Goal: Information Seeking & Learning: Learn about a topic

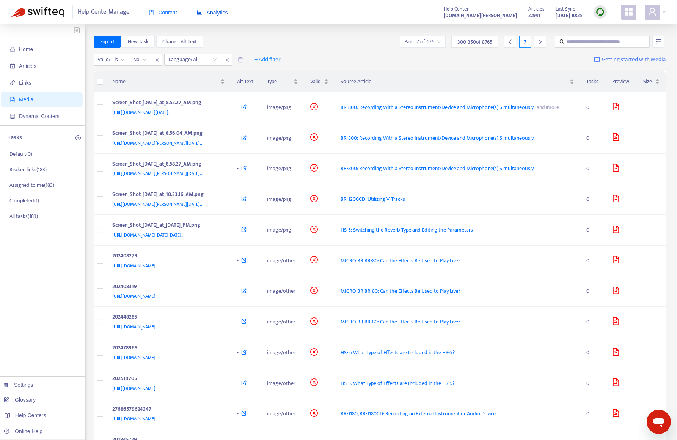
click at [220, 13] on span "Analytics" at bounding box center [212, 12] width 31 height 6
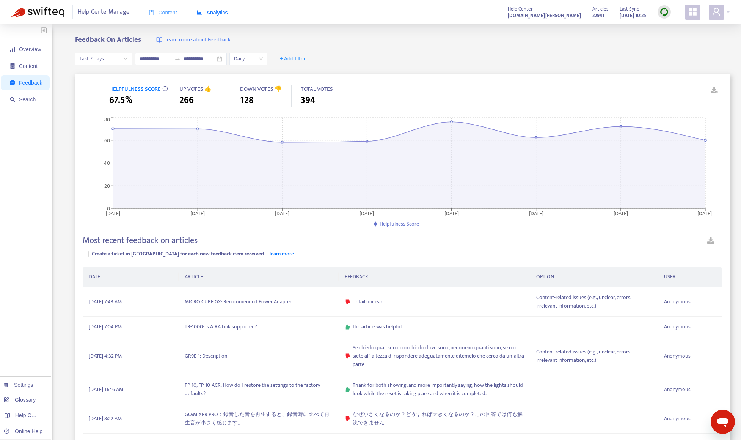
click at [168, 17] on div "Content" at bounding box center [163, 12] width 28 height 23
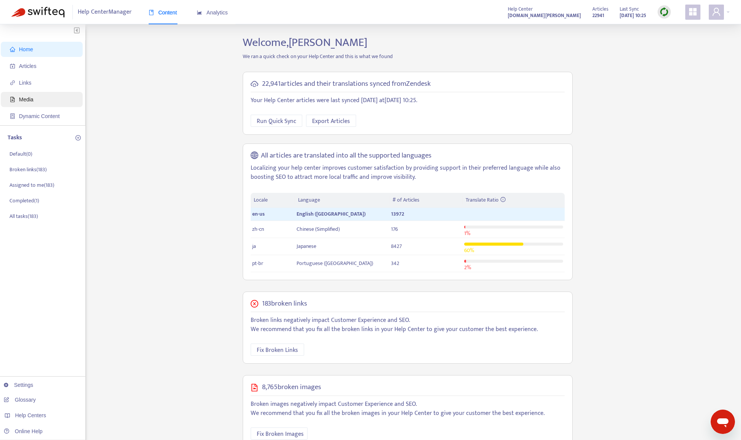
click at [33, 104] on span "Media" at bounding box center [43, 99] width 67 height 15
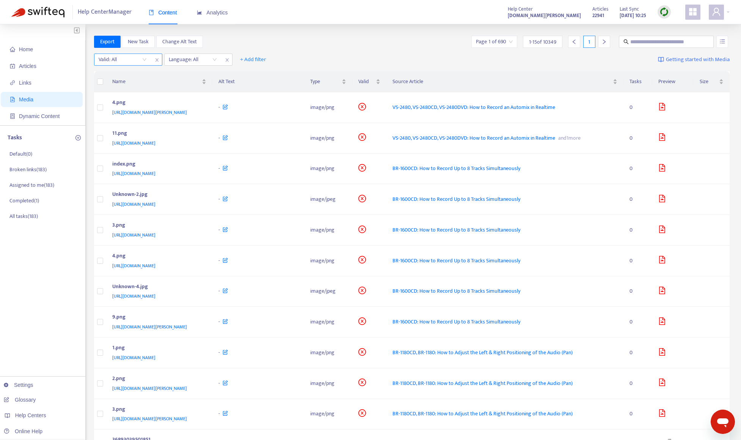
click at [126, 57] on input "search" at bounding box center [123, 59] width 48 height 11
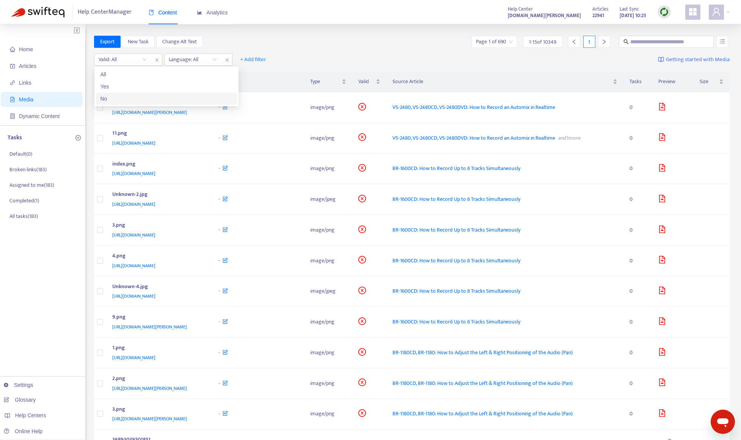
click at [134, 95] on div "No" at bounding box center [167, 98] width 132 height 8
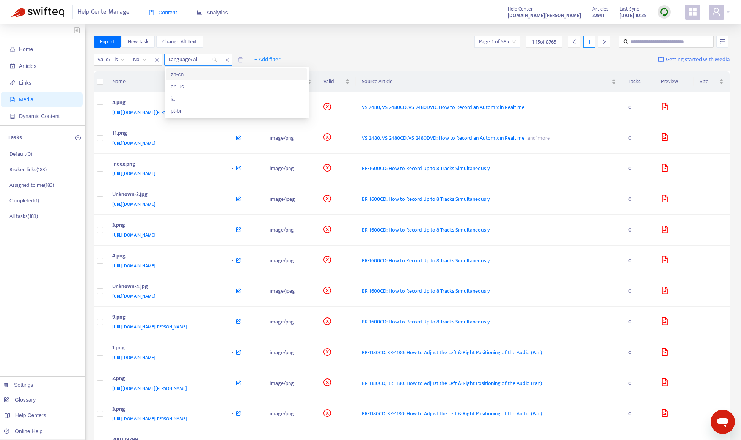
click at [187, 60] on div at bounding box center [189, 59] width 46 height 9
click at [192, 86] on div "en-us" at bounding box center [237, 86] width 132 height 8
click at [354, 39] on div "Export New Task Change Alt Text Page 1 of 427 1 - 15 of 6393 1" at bounding box center [412, 42] width 636 height 12
click at [498, 46] on input "search" at bounding box center [497, 41] width 37 height 11
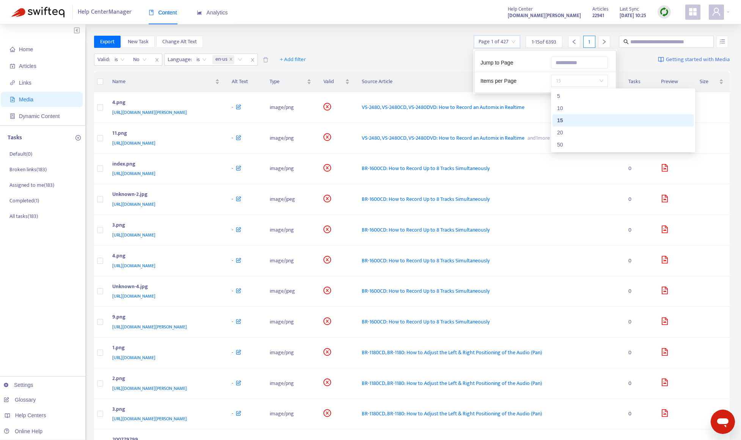
click at [571, 86] on span "15" at bounding box center [580, 80] width 48 height 11
click at [571, 143] on div "50" at bounding box center [623, 144] width 132 height 8
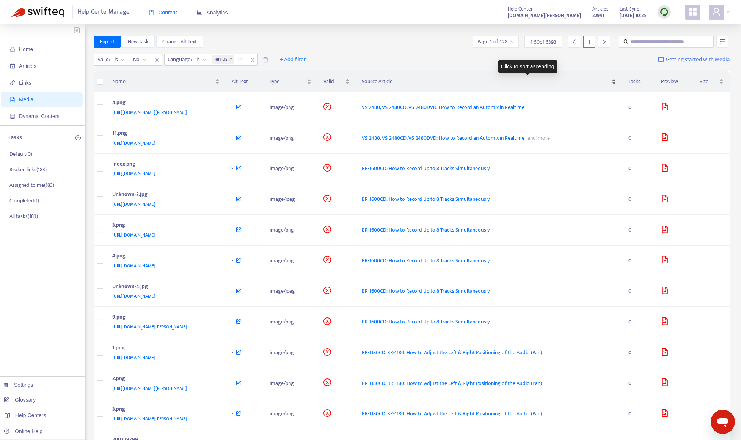
click at [617, 85] on div "Source Article" at bounding box center [489, 81] width 255 height 8
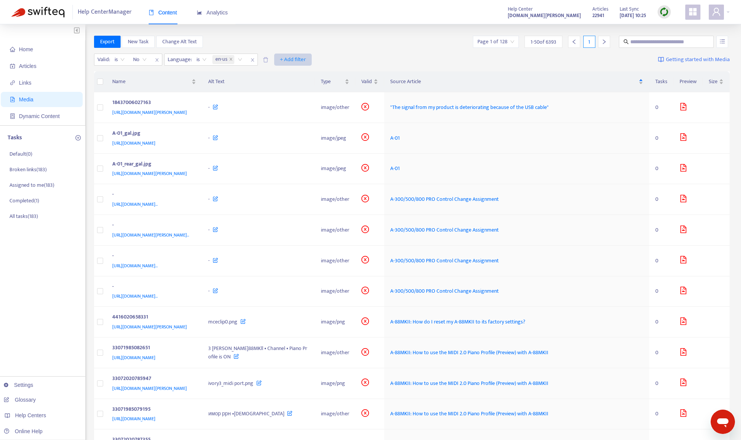
click at [296, 63] on span "+ Add filter" at bounding box center [293, 59] width 26 height 9
click at [342, 57] on div "Valid : is No Language : is en-us + Add filter Getting started with Media" at bounding box center [412, 61] width 636 height 21
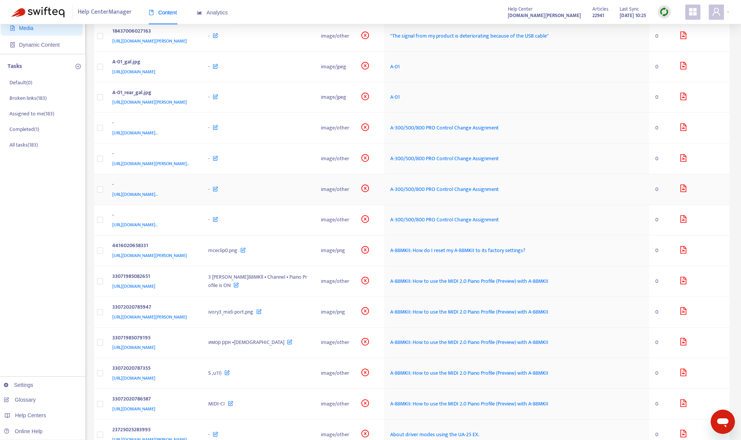
scroll to position [190, 0]
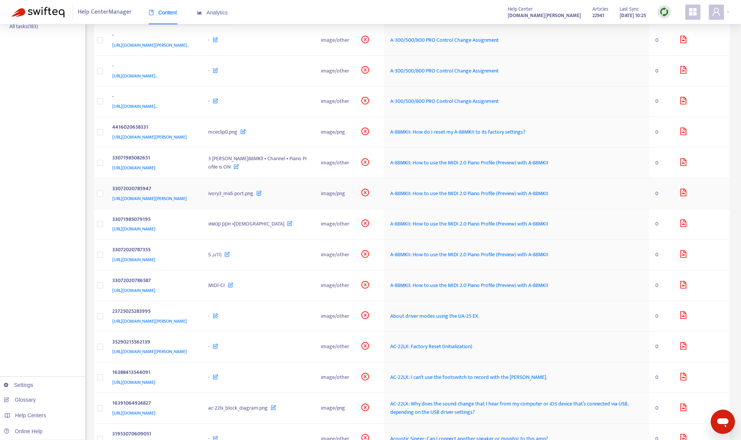
click at [193, 194] on div "33072020785947" at bounding box center [152, 189] width 81 height 10
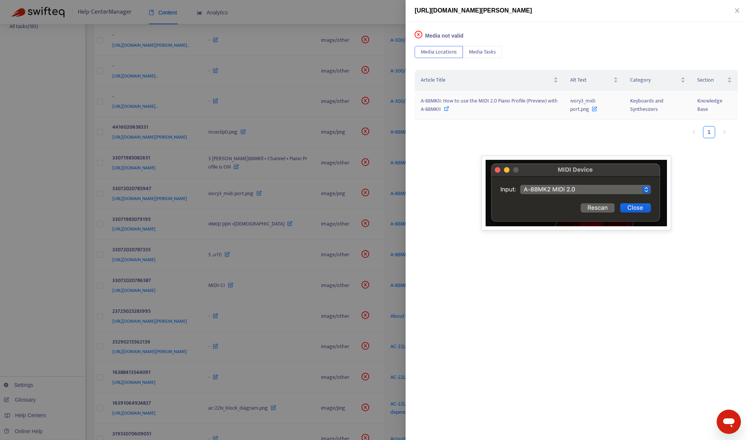
click at [429, 109] on span "A-88MKII: How to use the MIDI 2.0 Piano Profile (Preview) with A-88MKII" at bounding box center [489, 104] width 137 height 17
click at [369, 14] on div at bounding box center [373, 220] width 747 height 440
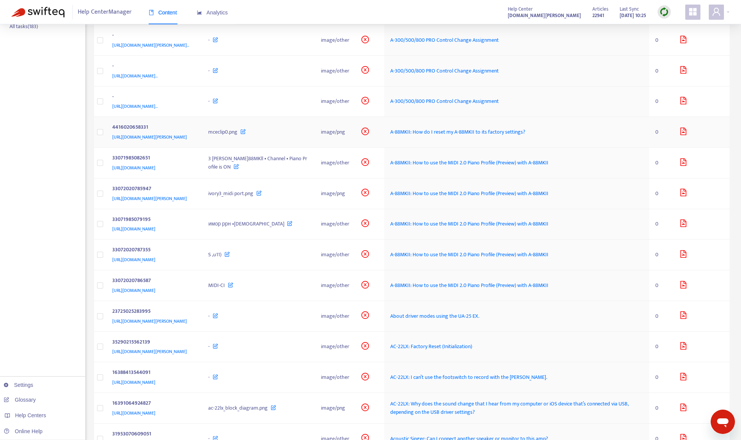
click at [193, 141] on div "[URL][DOMAIN_NAME][PERSON_NAME]" at bounding box center [152, 137] width 81 height 8
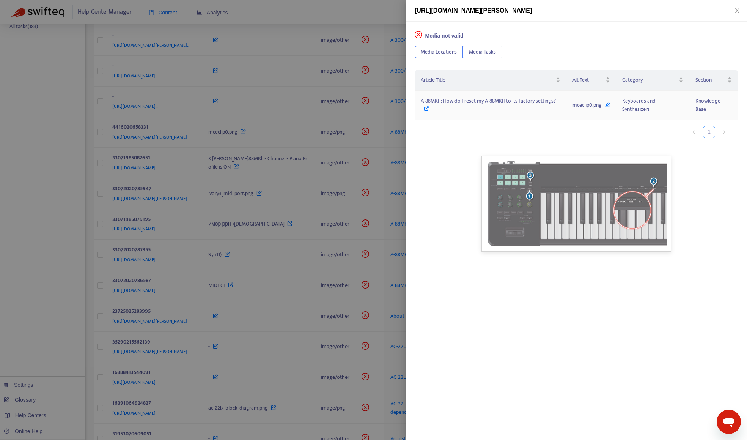
click at [461, 103] on span "A-88MKII: How do I reset my A-88MKII to its factory settings?" at bounding box center [488, 100] width 135 height 9
click at [361, 6] on div at bounding box center [373, 220] width 747 height 440
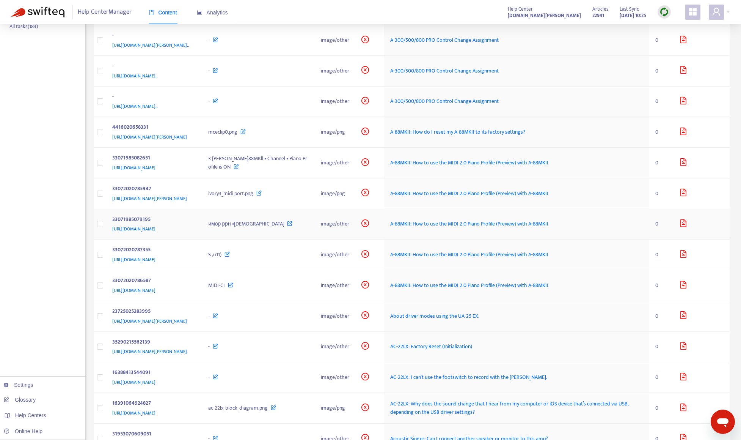
click at [193, 225] on div "33071985079195" at bounding box center [152, 220] width 81 height 10
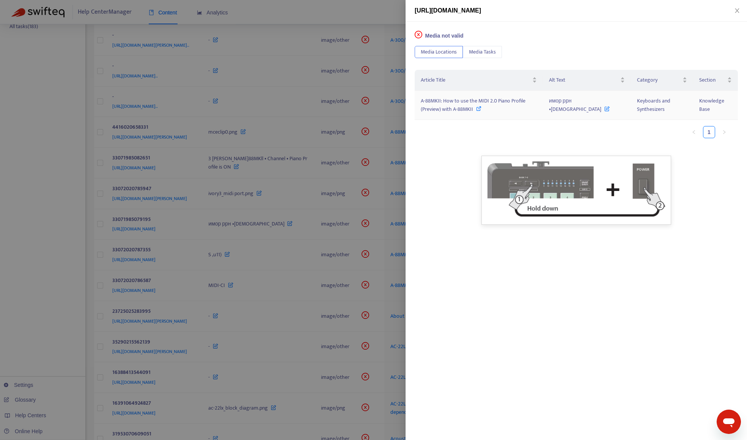
click at [499, 114] on td "A-88MKII: How to use the MIDI 2.0 Piano Profile (Preview) with A-88MKII" at bounding box center [479, 105] width 128 height 29
click at [499, 101] on span "A-88MKII: How to use the MIDI 2.0 Piano Profile (Preview) with A-88MKII" at bounding box center [473, 104] width 105 height 17
click at [53, 222] on div at bounding box center [373, 220] width 747 height 440
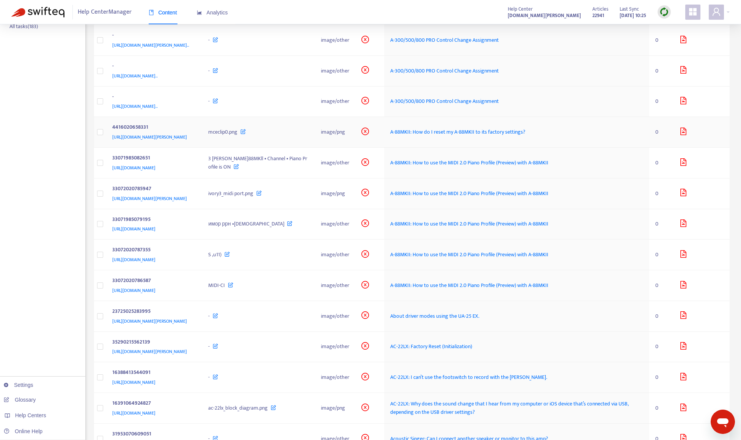
click at [193, 133] on div "4416020658331" at bounding box center [152, 128] width 81 height 10
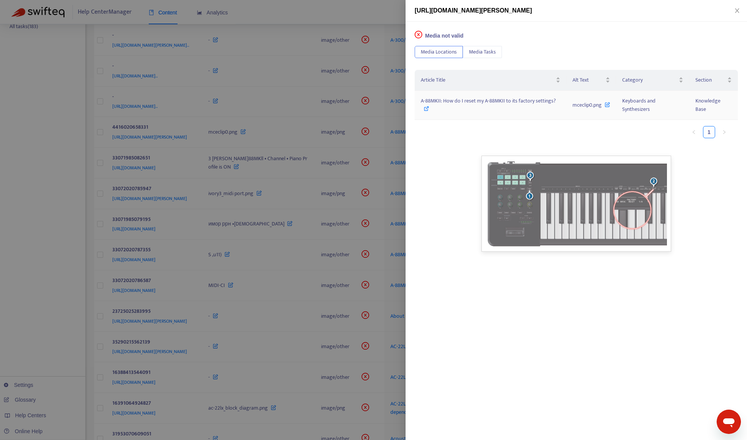
click at [475, 96] on td "A-88MKII: How do I reset my A-88MKII to its factory settings?" at bounding box center [491, 105] width 152 height 29
click at [475, 104] on span "A-88MKII: How do I reset my A-88MKII to its factory settings?" at bounding box center [488, 100] width 135 height 9
click at [71, 312] on div at bounding box center [373, 220] width 747 height 440
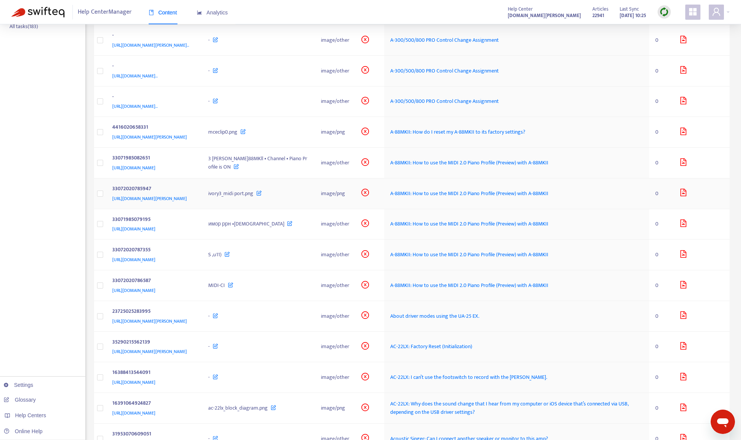
click at [203, 209] on td "33072020785947 [URL][DOMAIN_NAME][PERSON_NAME]" at bounding box center [154, 193] width 96 height 31
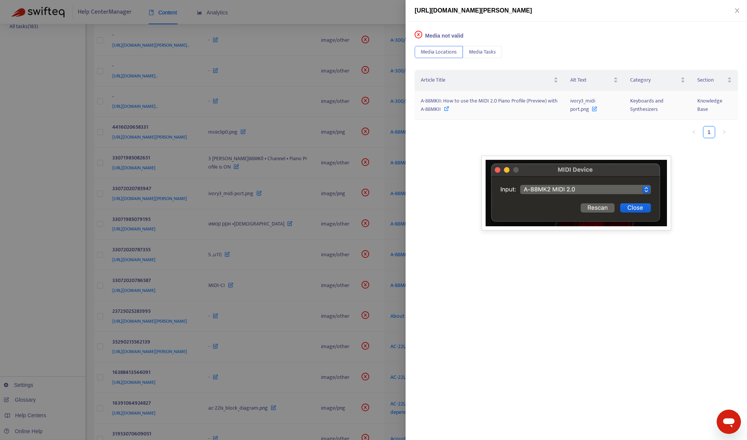
click at [454, 103] on span "A-88MKII: How to use the MIDI 2.0 Piano Profile (Preview) with A-88MKII" at bounding box center [489, 104] width 137 height 17
click at [69, 254] on div at bounding box center [373, 220] width 747 height 440
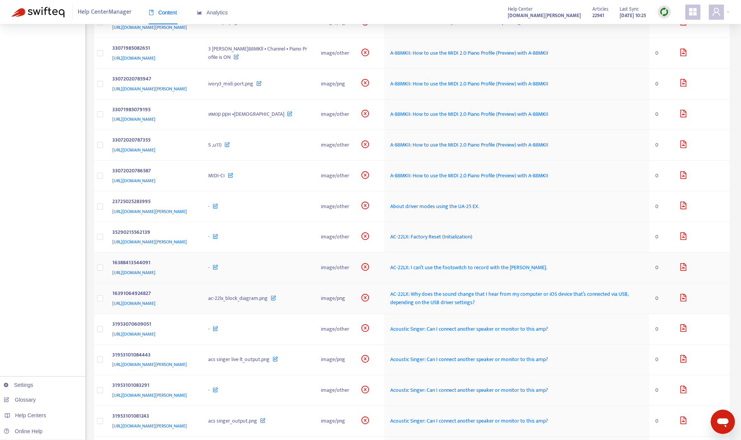
scroll to position [304, 0]
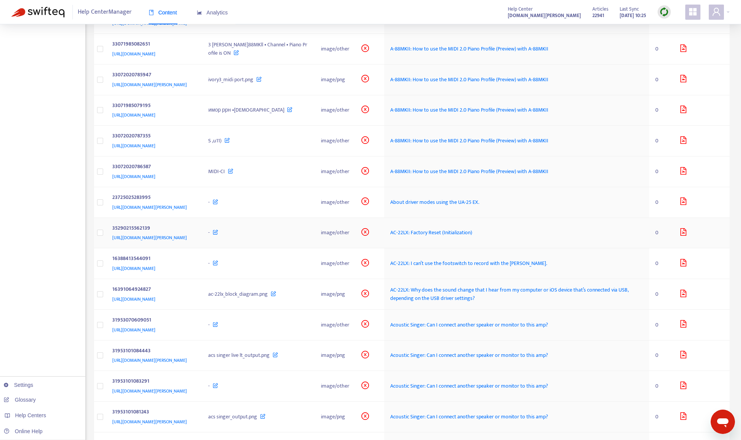
click at [193, 234] on div "35290215562139" at bounding box center [152, 229] width 81 height 10
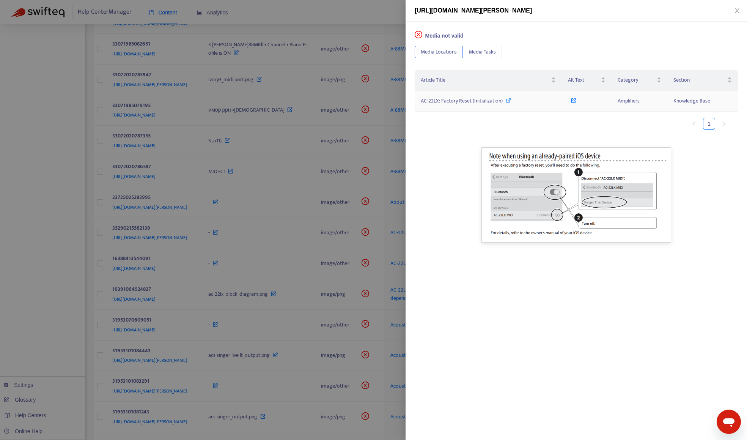
click at [482, 99] on span "AC-22LX: Factory Reset (Initialization)" at bounding box center [462, 100] width 82 height 9
click at [328, 15] on div at bounding box center [373, 220] width 747 height 440
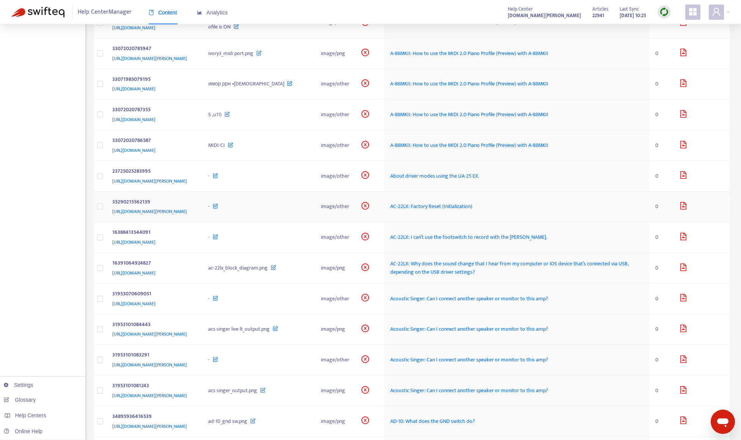
scroll to position [379, 0]
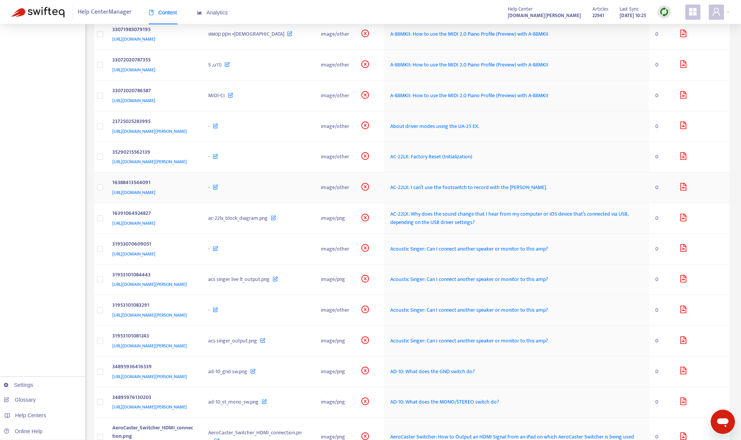
click at [193, 188] on div "16388413544091" at bounding box center [152, 183] width 81 height 10
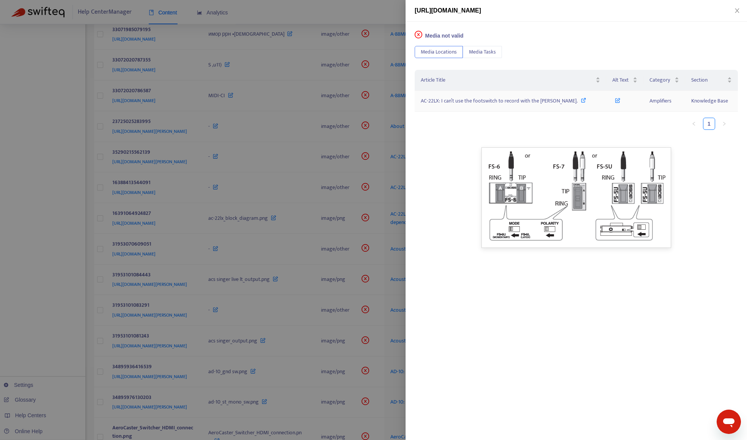
click at [455, 102] on span "AC-22LX: I can’t use the footswitch to record with the [PERSON_NAME]." at bounding box center [499, 100] width 157 height 9
drag, startPoint x: 60, startPoint y: 217, endPoint x: 260, endPoint y: 277, distance: 208.6
click at [60, 215] on div at bounding box center [373, 220] width 747 height 440
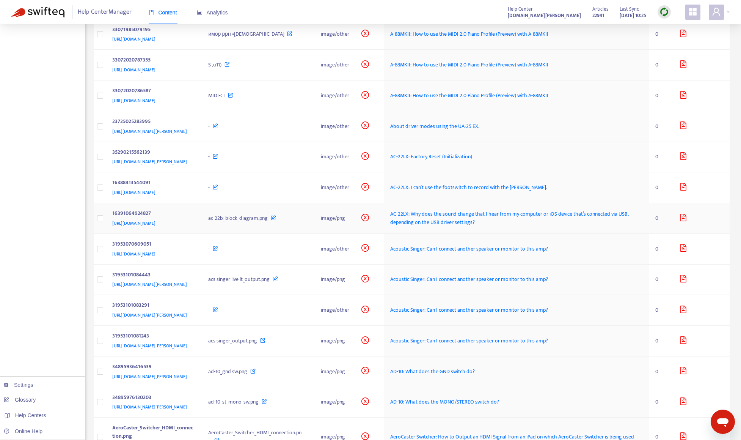
click at [193, 219] on div "16391064924827" at bounding box center [152, 214] width 81 height 10
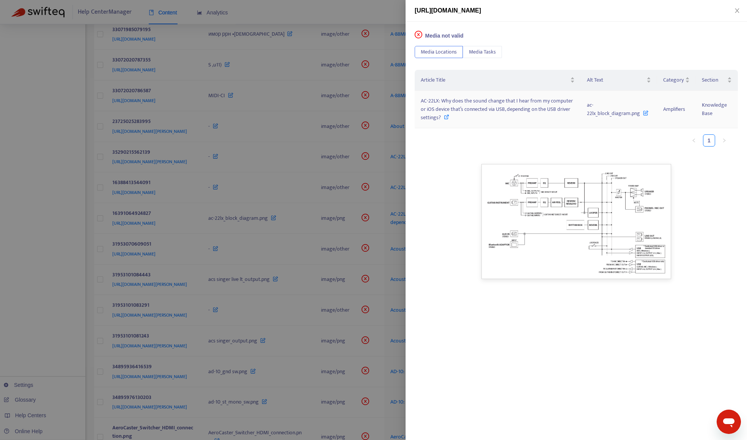
click at [457, 109] on span "AC-22LX: Why does the sound change that I hear from my computer or iOS device t…" at bounding box center [497, 108] width 152 height 25
click at [52, 244] on div at bounding box center [373, 220] width 747 height 440
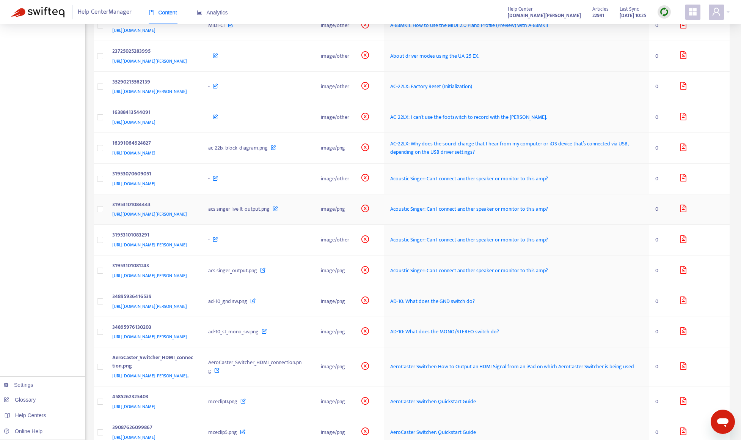
scroll to position [455, 0]
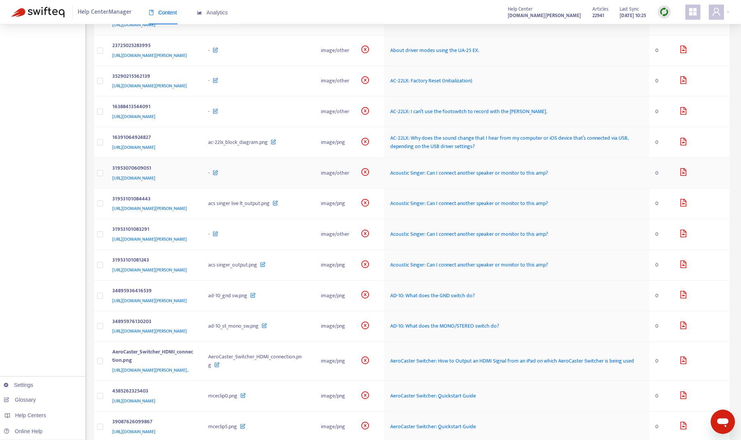
click at [193, 174] on div "31953070609051" at bounding box center [152, 169] width 81 height 10
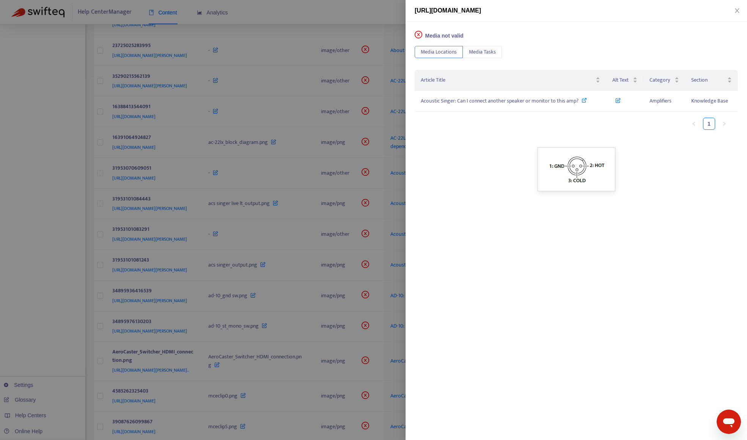
click at [366, 8] on div at bounding box center [373, 220] width 747 height 440
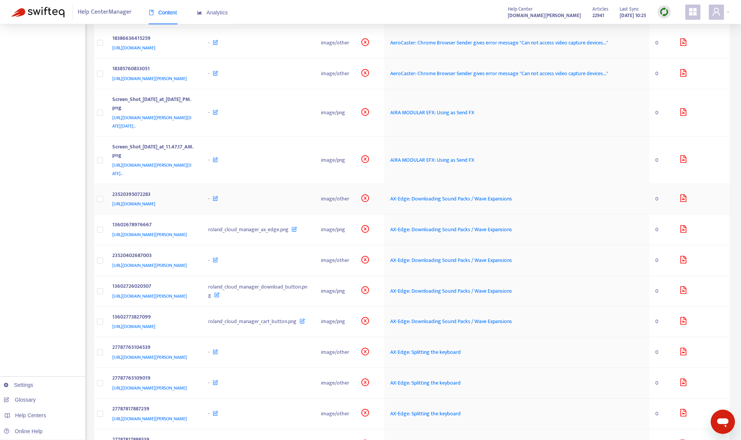
scroll to position [986, 0]
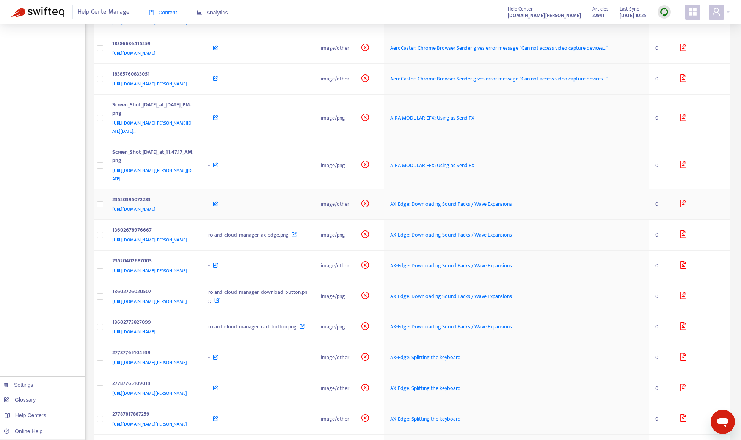
click at [193, 205] on div "23520395072283" at bounding box center [152, 200] width 81 height 10
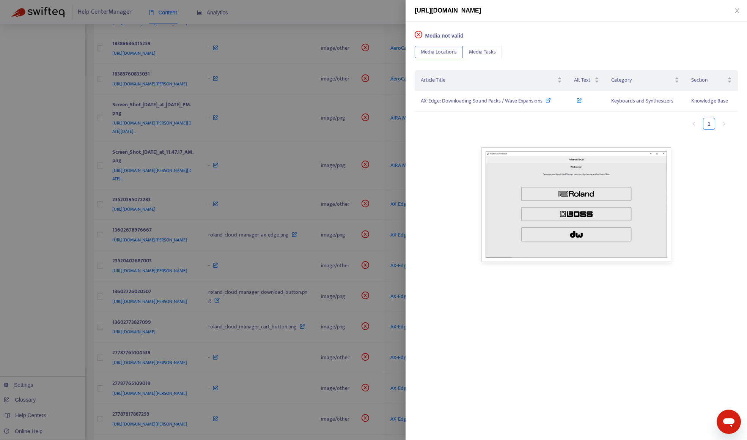
click at [254, 267] on div at bounding box center [373, 220] width 747 height 440
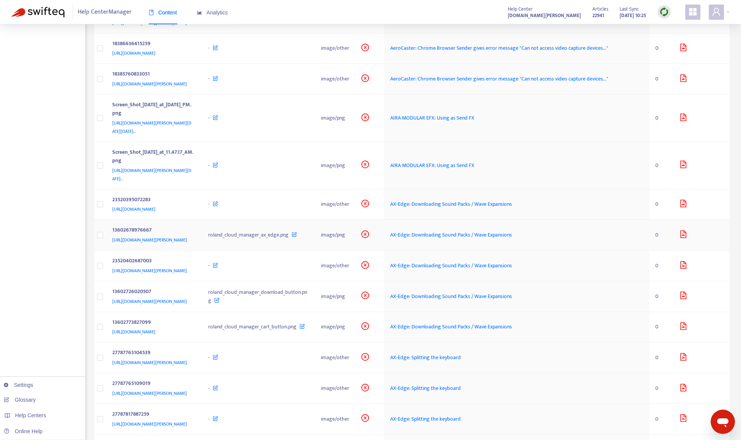
click at [193, 236] on div "13602678976667" at bounding box center [152, 231] width 81 height 10
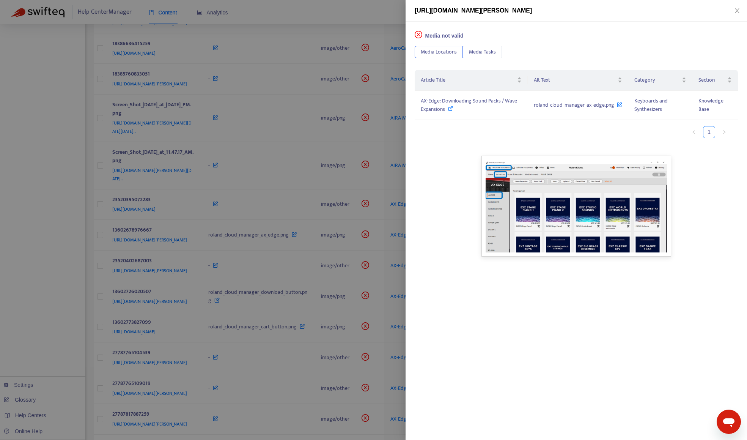
click at [88, 330] on div at bounding box center [373, 220] width 747 height 440
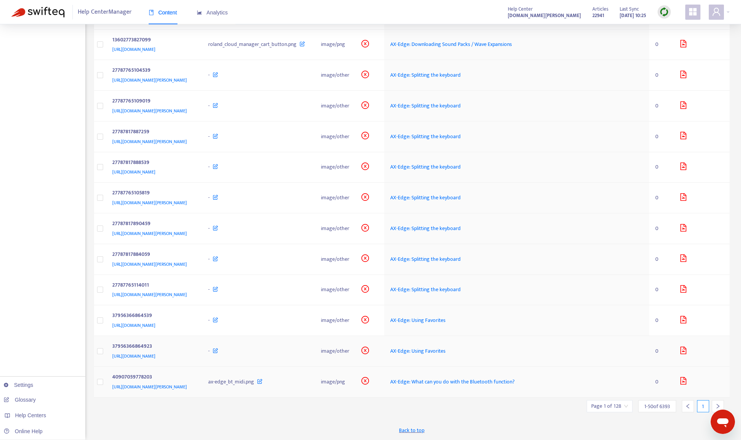
scroll to position [1302, 0]
click at [677, 408] on icon "left" at bounding box center [688, 406] width 3 height 5
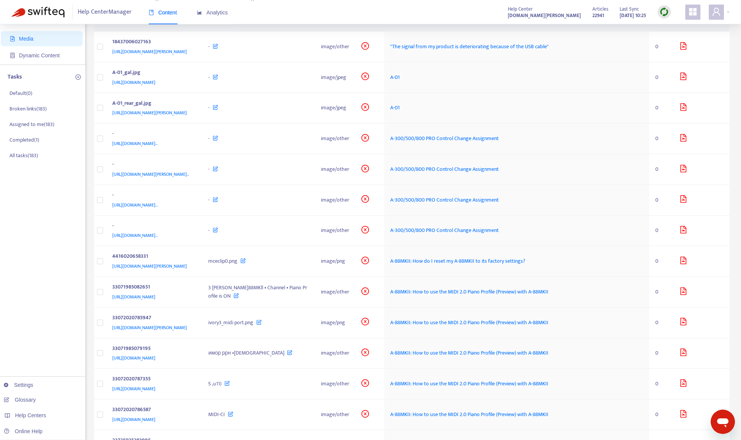
scroll to position [0, 0]
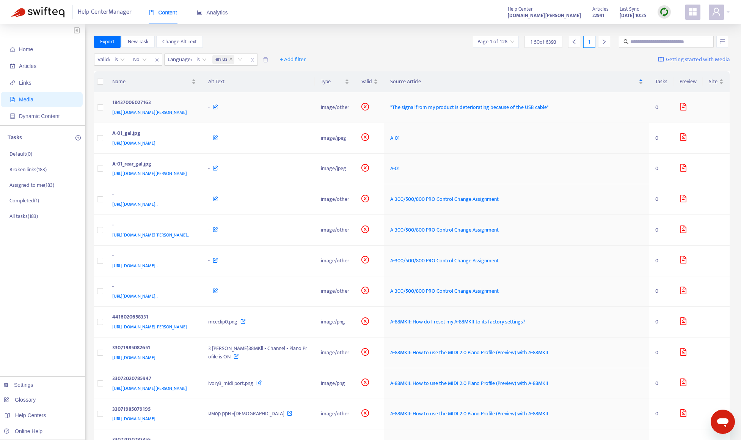
click at [193, 102] on div "18437006027163" at bounding box center [152, 103] width 81 height 10
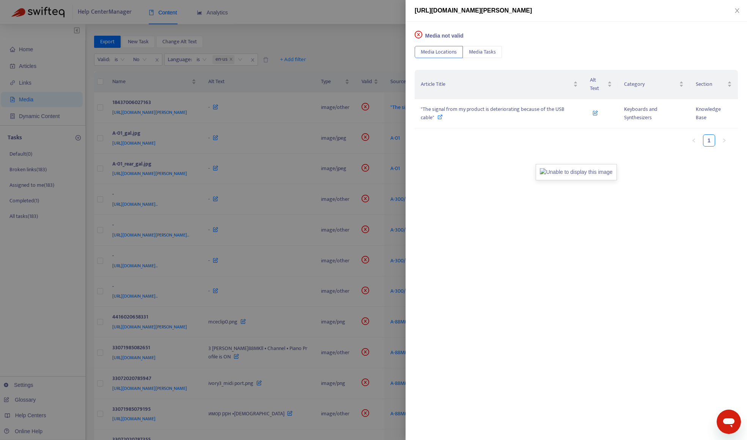
click at [286, 85] on div at bounding box center [373, 220] width 747 height 440
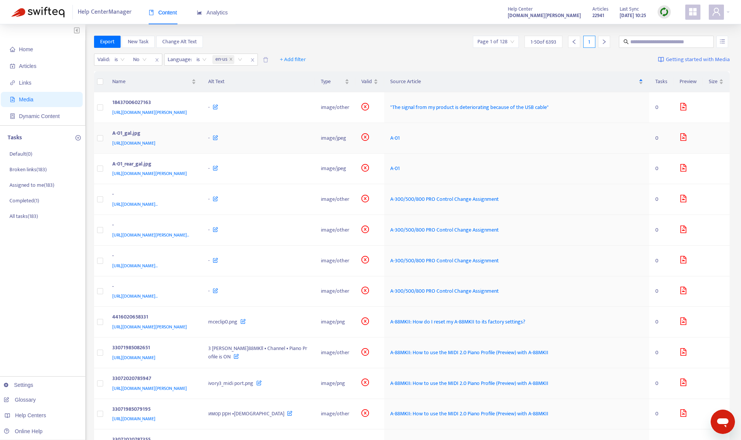
click at [203, 134] on td "A-01_gal.jpg [URL][DOMAIN_NAME]" at bounding box center [154, 138] width 96 height 31
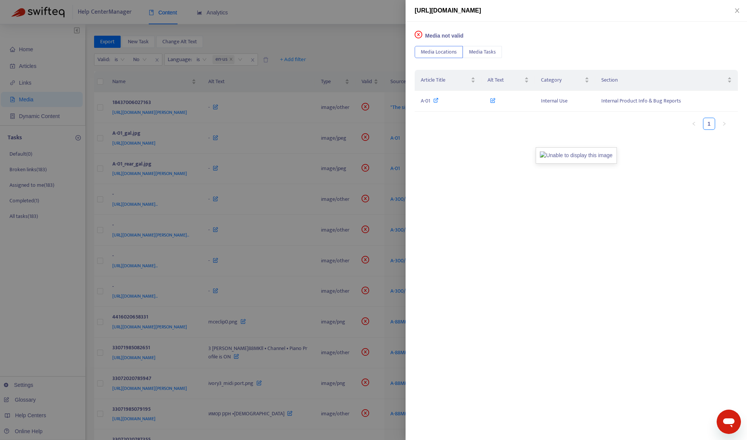
click at [337, 82] on div at bounding box center [373, 220] width 747 height 440
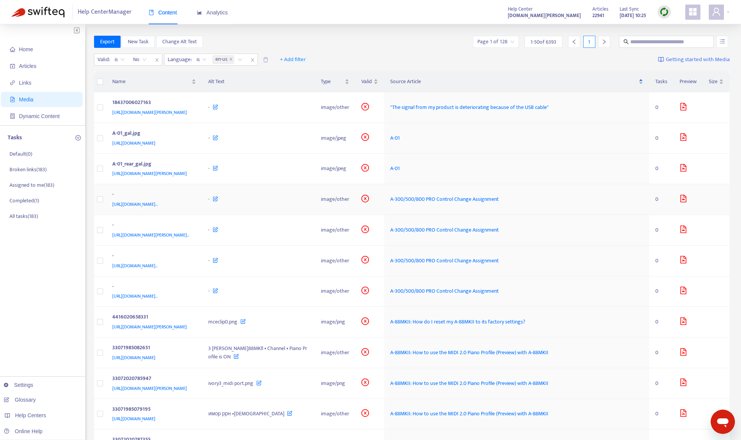
click at [193, 200] on div "-" at bounding box center [152, 195] width 81 height 10
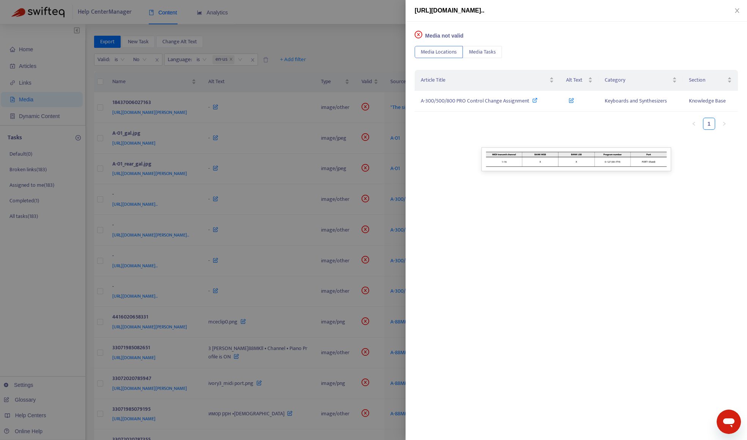
click at [91, 252] on div at bounding box center [373, 220] width 747 height 440
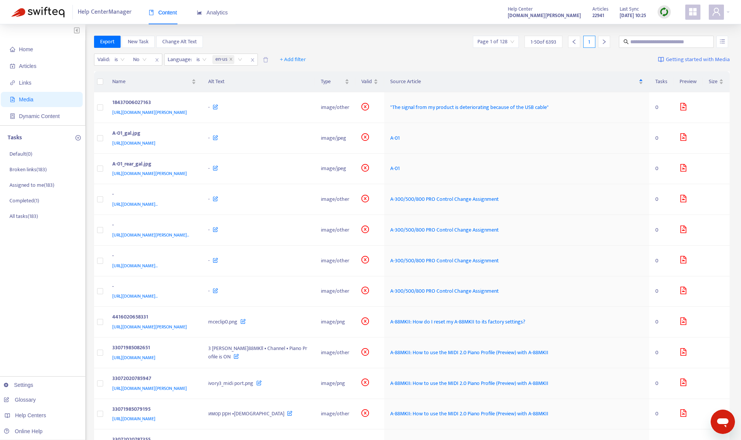
click at [252, 61] on icon "close" at bounding box center [252, 59] width 3 height 3
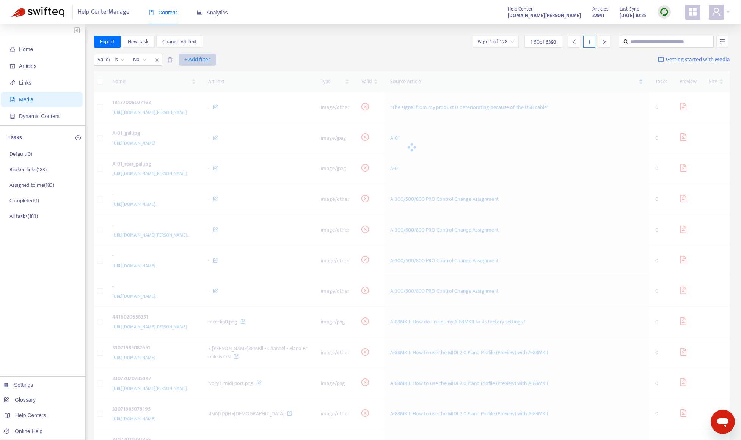
click at [202, 60] on span "+ Add filter" at bounding box center [197, 59] width 26 height 9
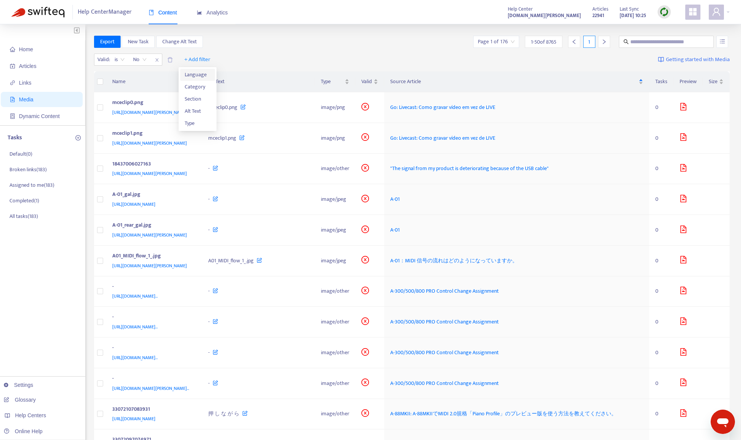
click at [202, 77] on span "Language" at bounding box center [198, 75] width 26 height 8
click at [189, 60] on div "Click to sort ascending" at bounding box center [186, 66] width 60 height 13
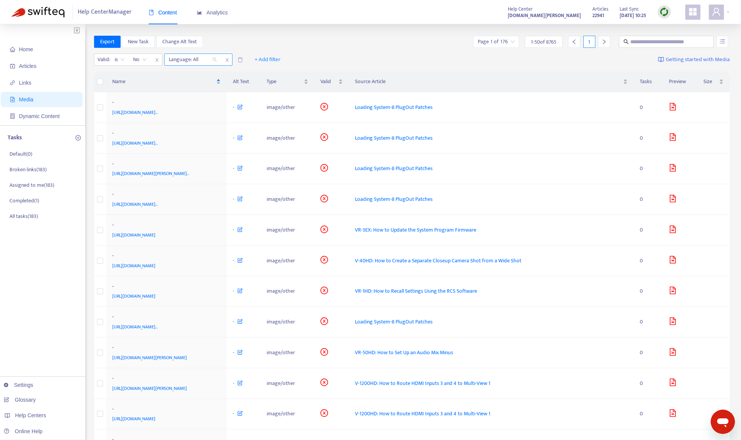
click at [189, 59] on div at bounding box center [189, 59] width 46 height 9
click at [189, 99] on div "ja" at bounding box center [237, 98] width 132 height 8
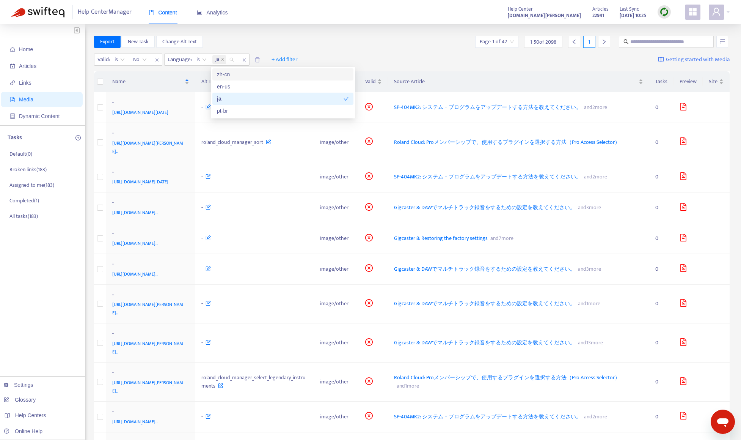
click at [298, 39] on div "Export New Task Change Alt Text Page 1 of 42 1 - 50 of [DATE] 1" at bounding box center [412, 42] width 636 height 12
click at [187, 101] on div "-" at bounding box center [149, 103] width 74 height 10
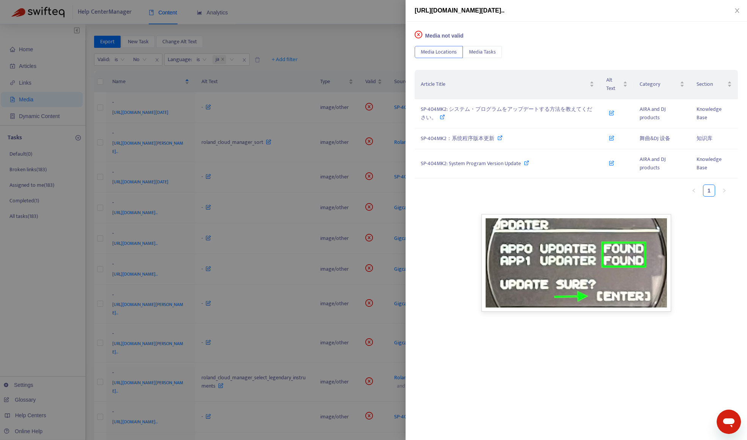
click at [338, 61] on div at bounding box center [373, 220] width 747 height 440
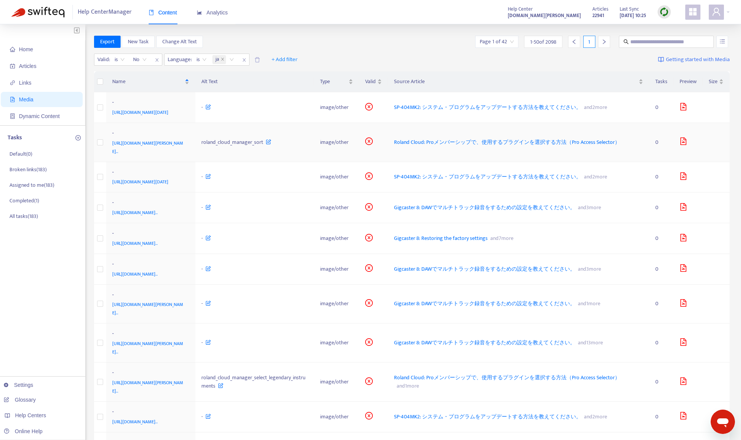
click at [187, 156] on div "[URL][DOMAIN_NAME][PERSON_NAME].." at bounding box center [149, 147] width 74 height 17
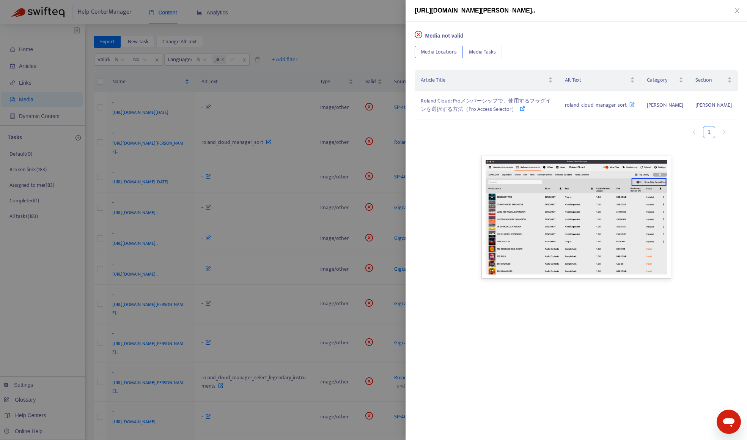
click at [345, 60] on div at bounding box center [373, 220] width 747 height 440
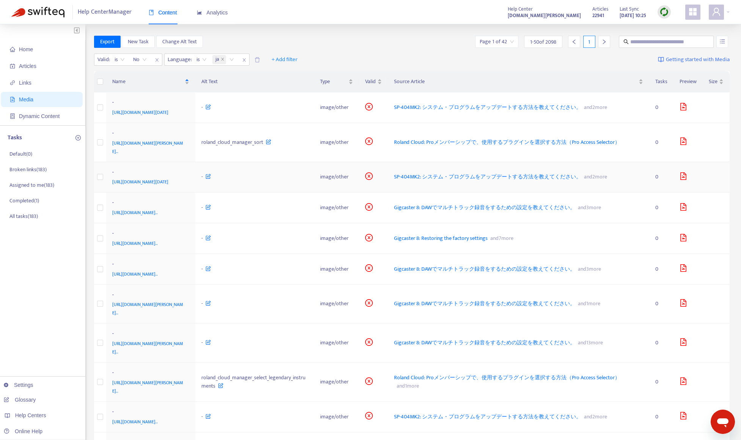
click at [187, 186] on div "[URL][DOMAIN_NAME][DATE]" at bounding box center [149, 182] width 74 height 8
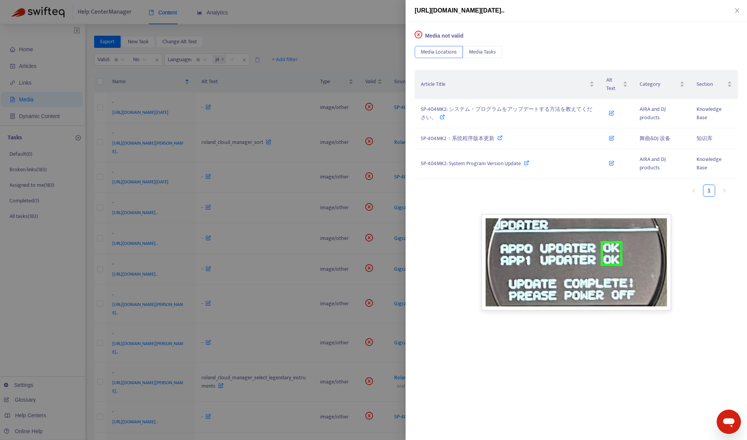
click at [364, 47] on div at bounding box center [373, 220] width 747 height 440
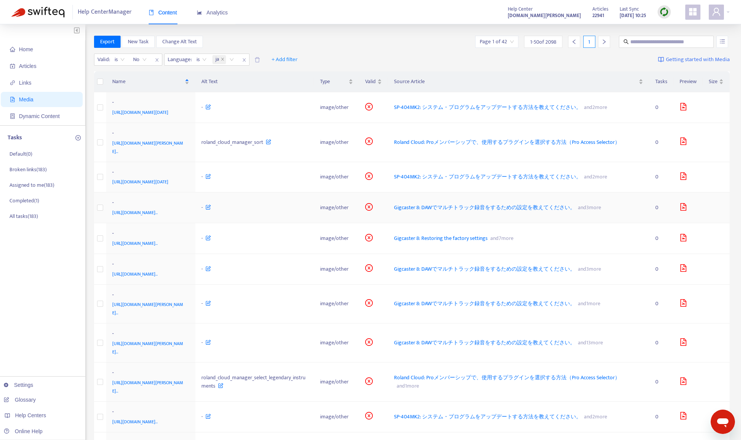
click at [187, 217] on div "[URL][DOMAIN_NAME].." at bounding box center [149, 212] width 74 height 8
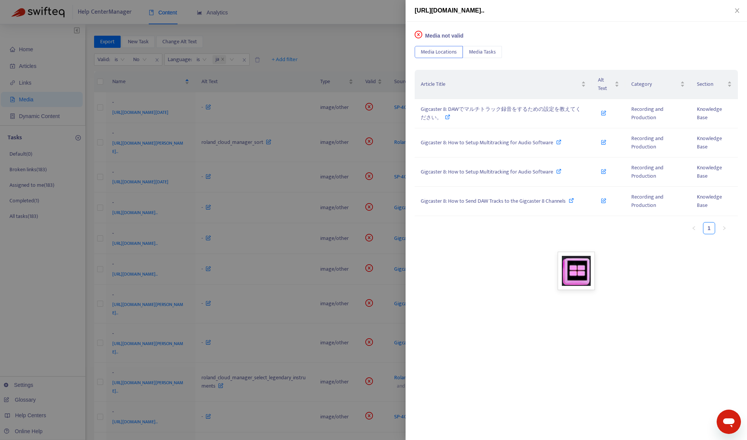
click at [338, 57] on div at bounding box center [373, 220] width 747 height 440
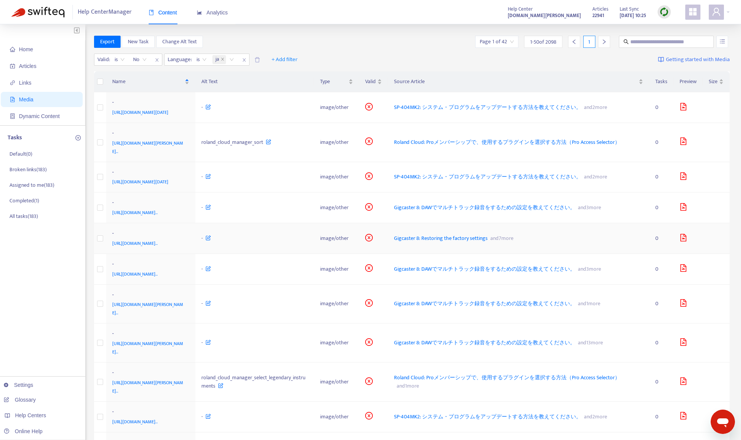
click at [187, 239] on div "-" at bounding box center [149, 234] width 74 height 10
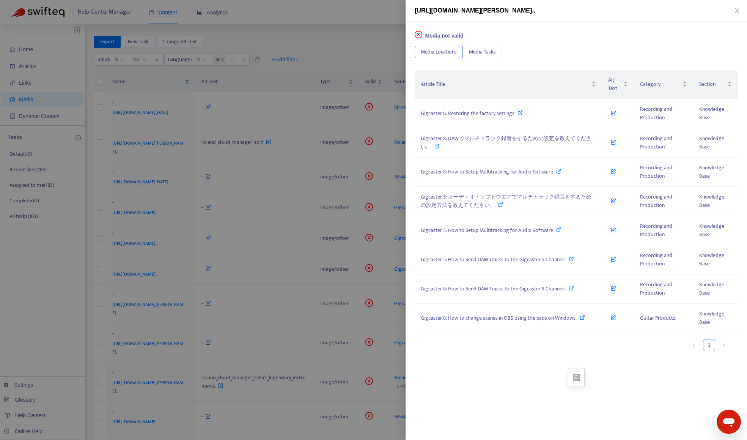
click at [355, 49] on div at bounding box center [373, 220] width 747 height 440
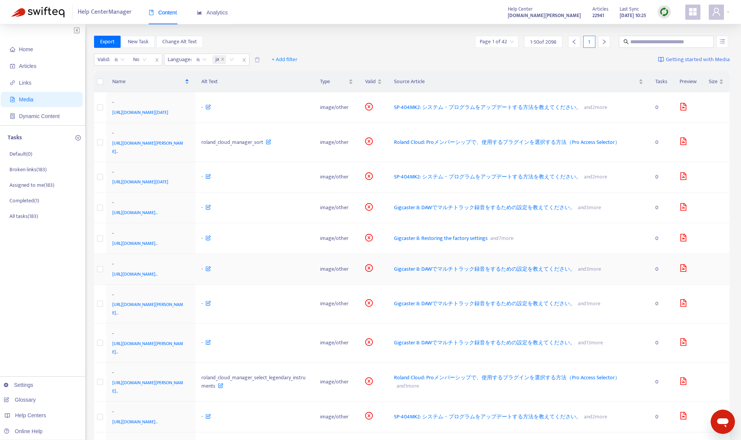
click at [187, 270] on div "-" at bounding box center [149, 265] width 74 height 10
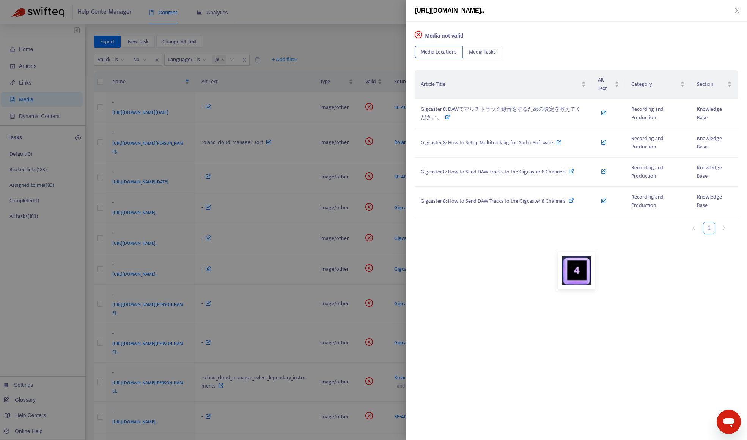
click at [339, 58] on div at bounding box center [373, 220] width 747 height 440
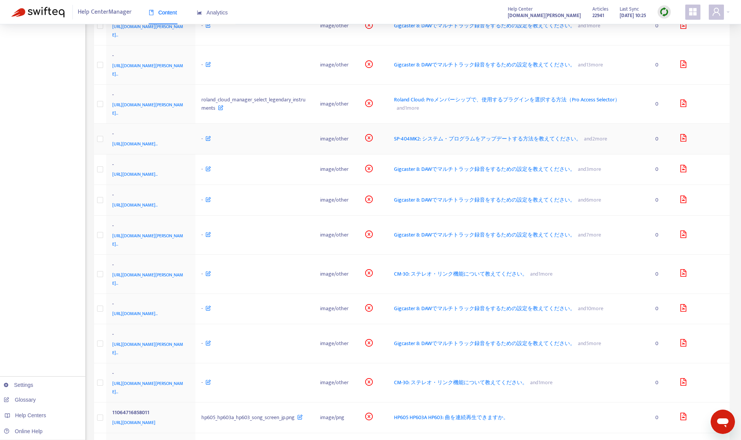
scroll to position [304, 0]
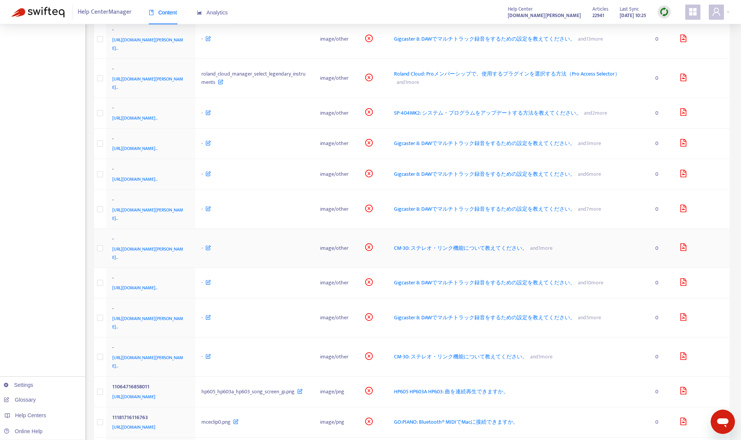
click at [187, 245] on div "-" at bounding box center [149, 240] width 74 height 10
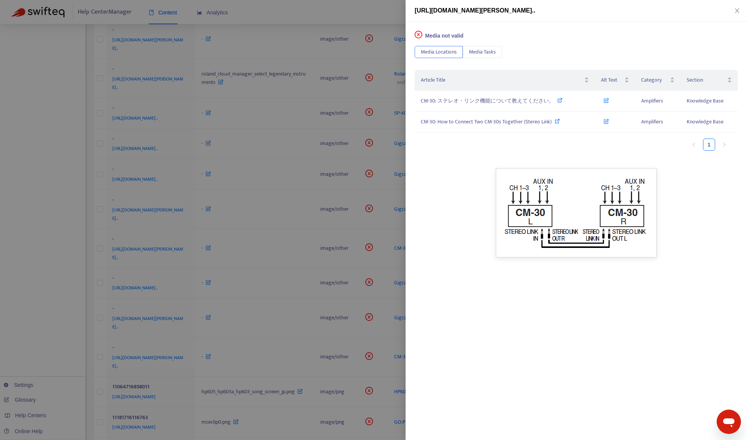
click at [67, 305] on div at bounding box center [373, 220] width 747 height 440
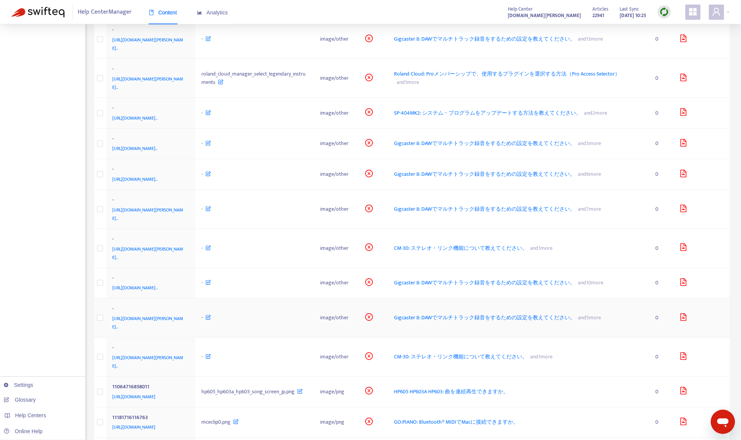
click at [187, 314] on div "-" at bounding box center [149, 309] width 74 height 10
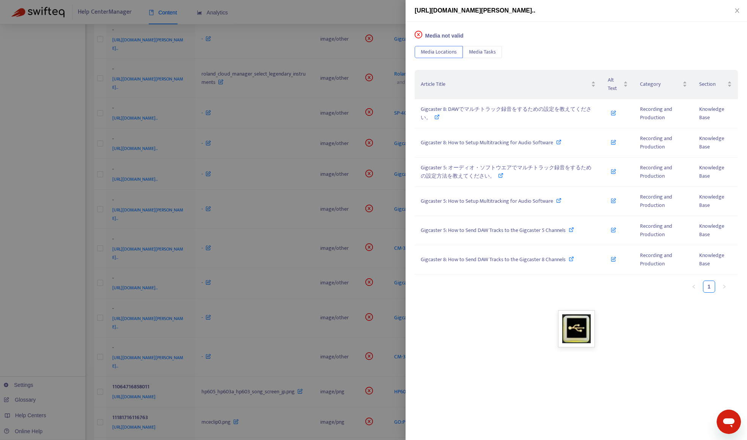
click at [318, 16] on div at bounding box center [373, 220] width 747 height 440
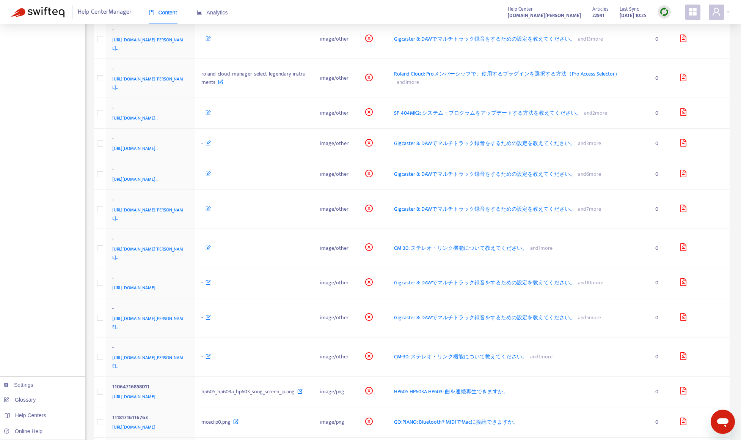
drag, startPoint x: 667, startPoint y: 9, endPoint x: 667, endPoint y: 17, distance: 8.0
click at [667, 9] on img at bounding box center [664, 11] width 9 height 9
click at [667, 28] on link "Quick Sync" at bounding box center [680, 27] width 32 height 9
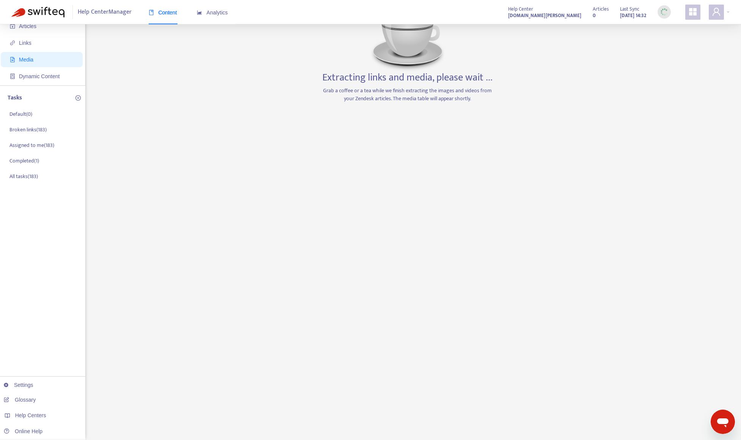
scroll to position [40, 0]
drag, startPoint x: 44, startPoint y: 232, endPoint x: 150, endPoint y: 151, distance: 133.4
click at [44, 232] on div "Home Articles Links Media Dynamic Content Tasks Default ( 0 ) Broken links ( 18…" at bounding box center [42, 211] width 85 height 455
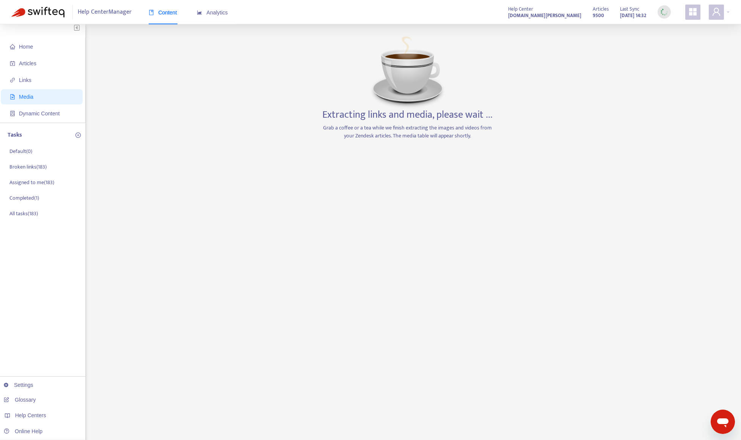
scroll to position [0, 0]
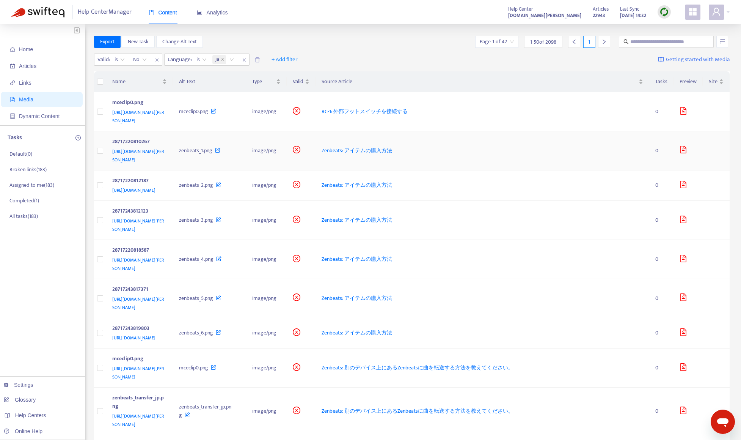
click at [173, 140] on td "28717220810267 [URL][DOMAIN_NAME][PERSON_NAME]" at bounding box center [139, 150] width 67 height 39
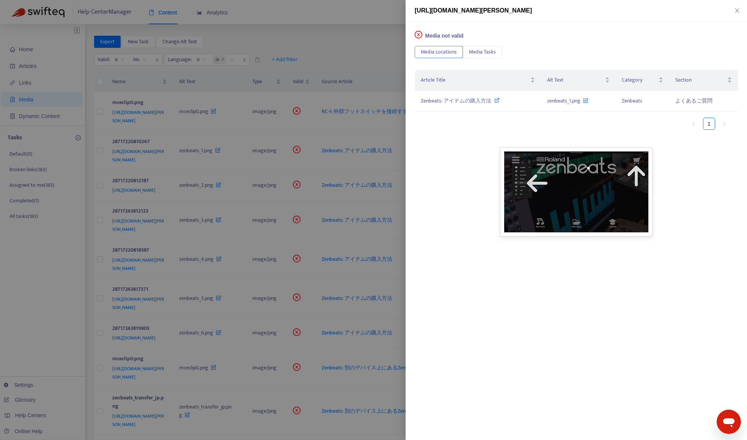
click at [220, 105] on div at bounding box center [373, 220] width 747 height 440
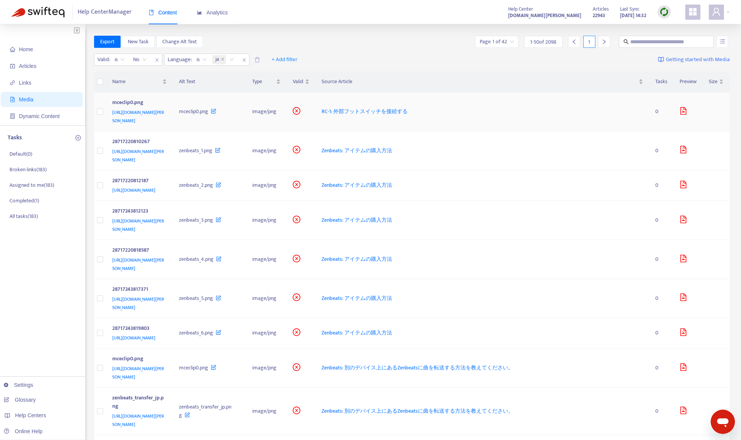
click at [164, 100] on div "mceclip0.png" at bounding box center [138, 103] width 52 height 10
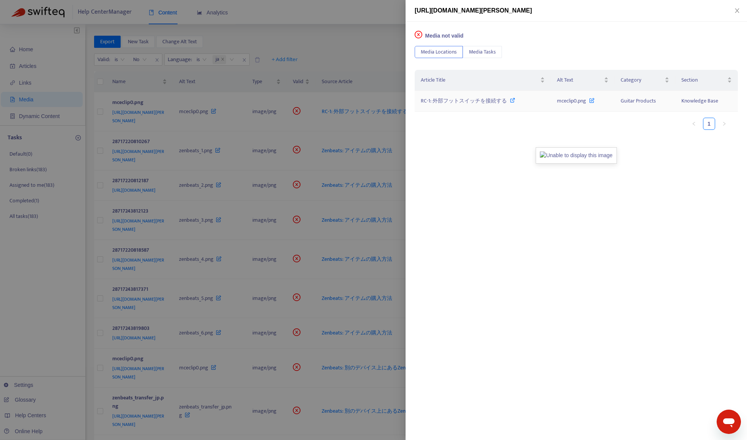
click at [485, 101] on span "RC-1: 外部フットスイッチを接続する" at bounding box center [464, 100] width 86 height 9
click at [366, 19] on div at bounding box center [373, 220] width 747 height 440
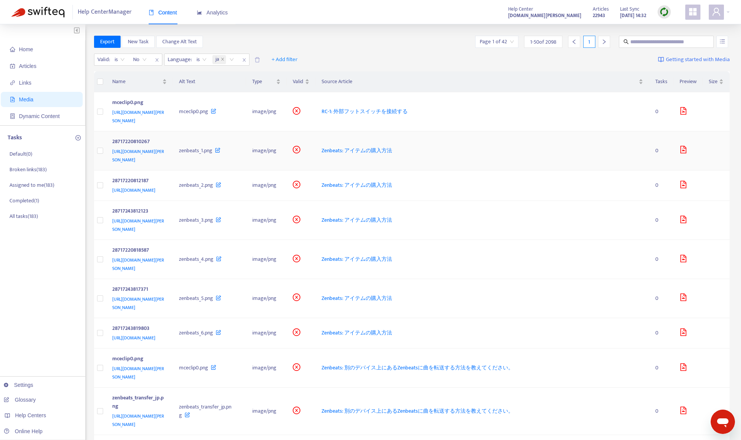
click at [164, 160] on div "[URL][DOMAIN_NAME][PERSON_NAME]" at bounding box center [138, 155] width 52 height 17
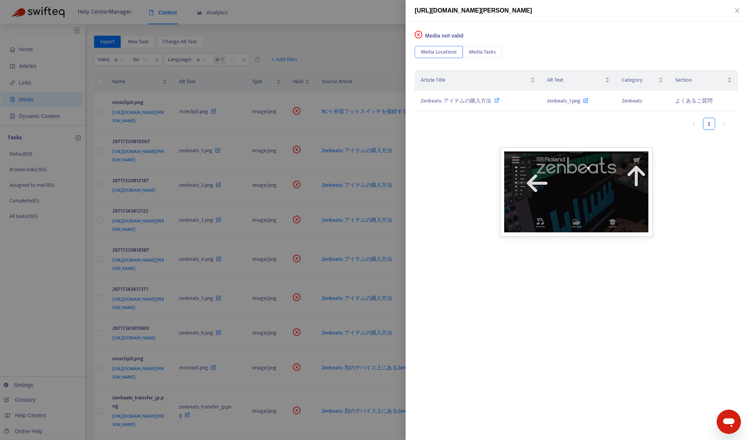
click at [187, 215] on div at bounding box center [373, 220] width 747 height 440
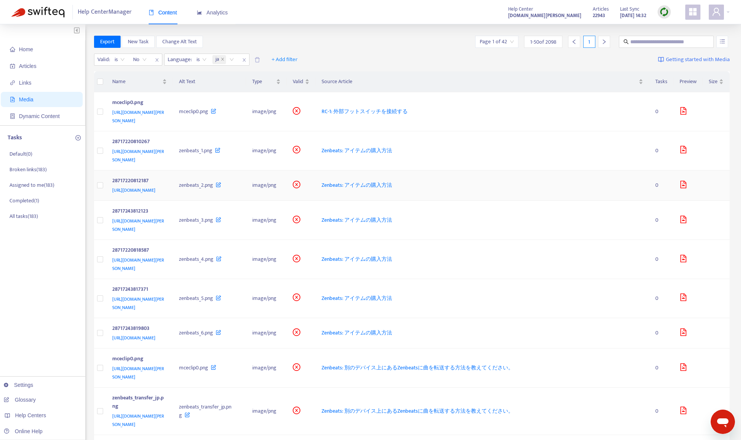
click at [164, 194] on div "[URL][DOMAIN_NAME]" at bounding box center [138, 190] width 52 height 8
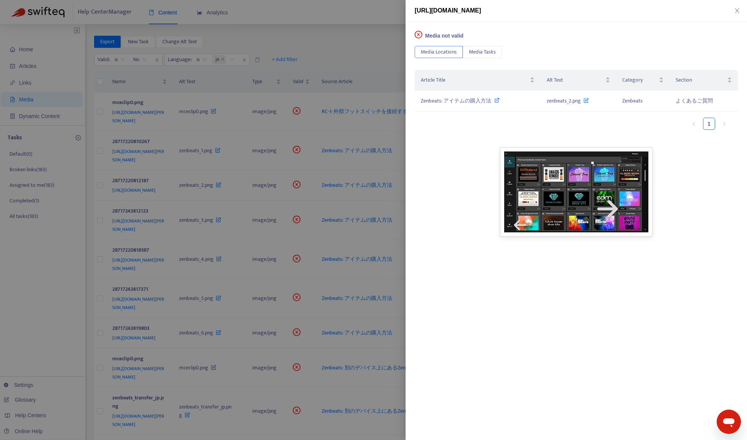
click at [186, 217] on div at bounding box center [373, 220] width 747 height 440
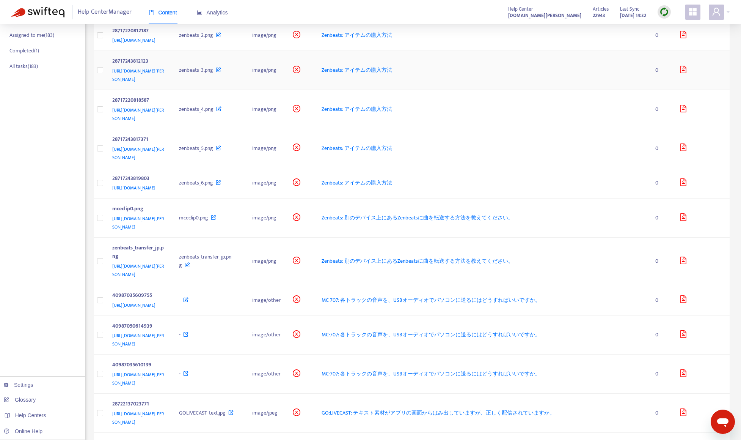
scroll to position [190, 0]
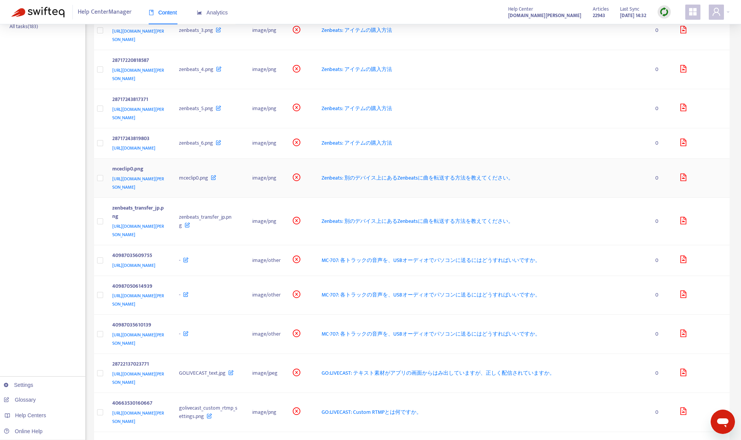
click at [164, 175] on div "mceclip0.png" at bounding box center [138, 170] width 52 height 10
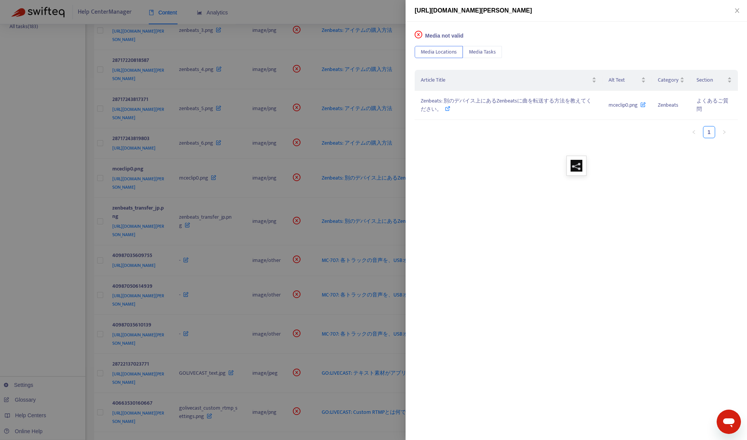
click at [224, 247] on div at bounding box center [373, 220] width 747 height 440
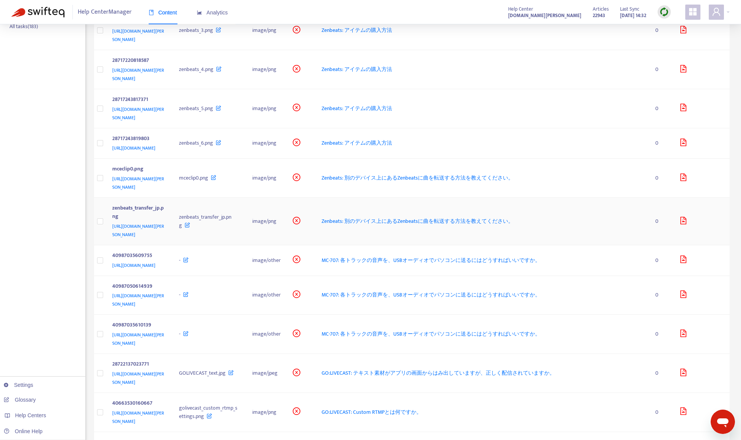
click at [164, 239] on div "[URL][DOMAIN_NAME][PERSON_NAME]" at bounding box center [138, 230] width 52 height 17
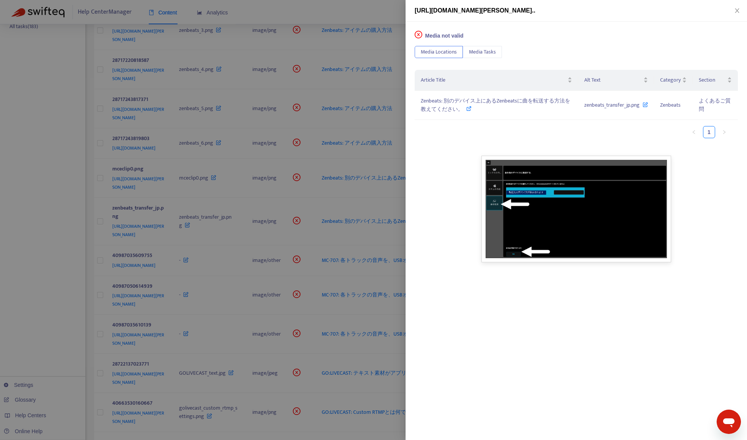
click at [209, 277] on div at bounding box center [373, 220] width 747 height 440
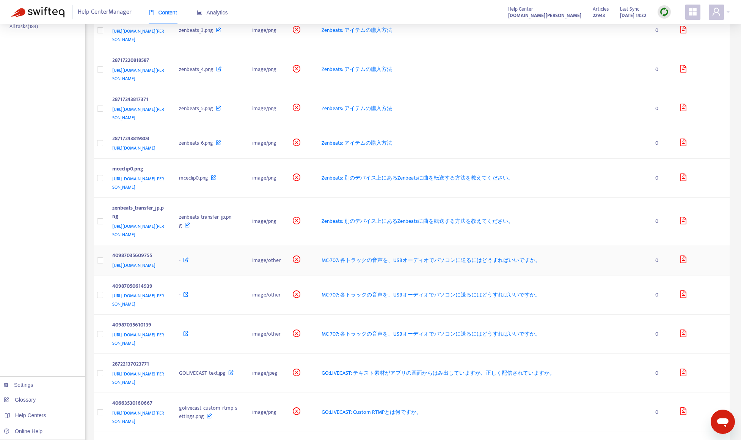
click at [164, 269] on div "[URL][DOMAIN_NAME]" at bounding box center [138, 265] width 52 height 8
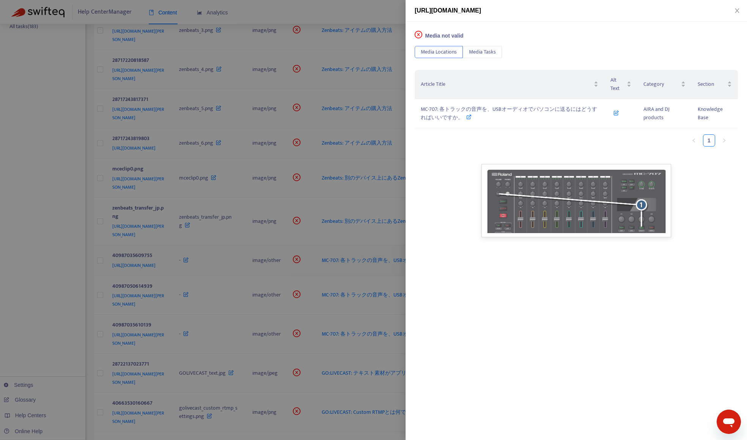
click at [209, 284] on div at bounding box center [373, 220] width 747 height 440
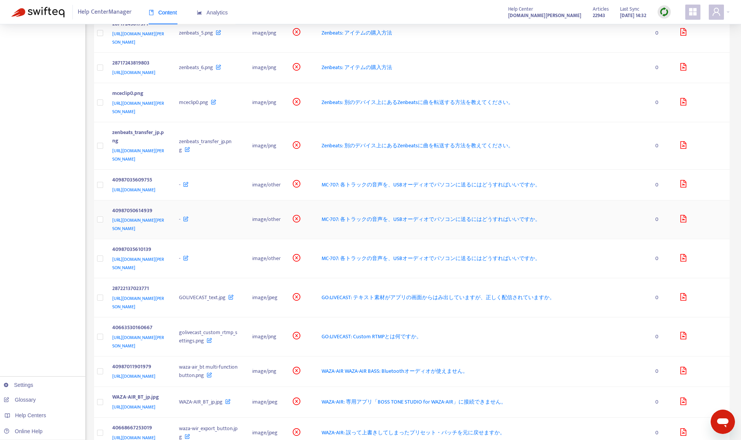
scroll to position [266, 0]
click at [173, 278] on td "40987035610139 [URL][DOMAIN_NAME][PERSON_NAME]" at bounding box center [139, 258] width 67 height 39
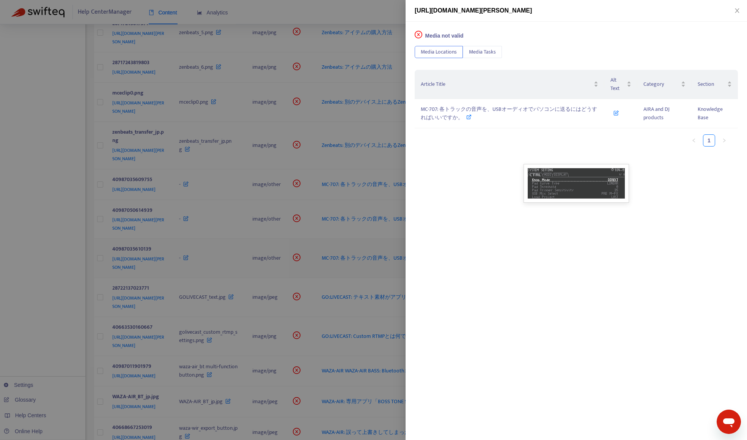
click at [201, 288] on div at bounding box center [373, 220] width 747 height 440
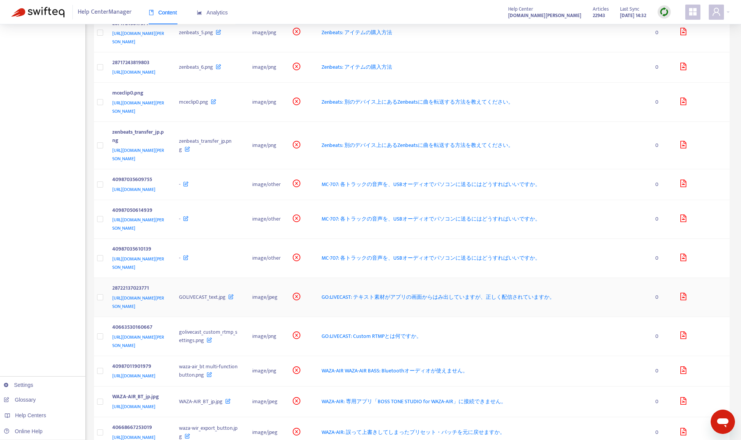
click at [164, 310] on div "[URL][DOMAIN_NAME][PERSON_NAME]" at bounding box center [138, 302] width 52 height 17
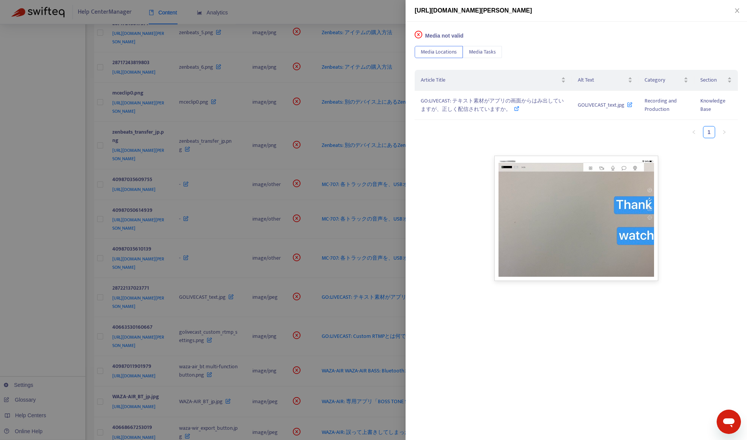
click at [200, 327] on div at bounding box center [373, 220] width 747 height 440
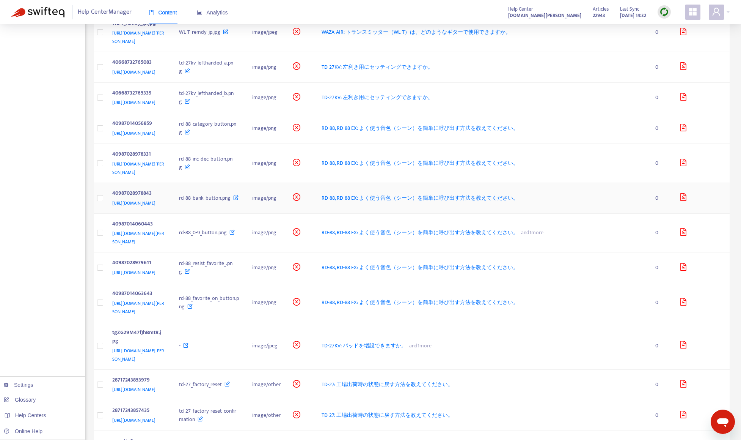
scroll to position [873, 0]
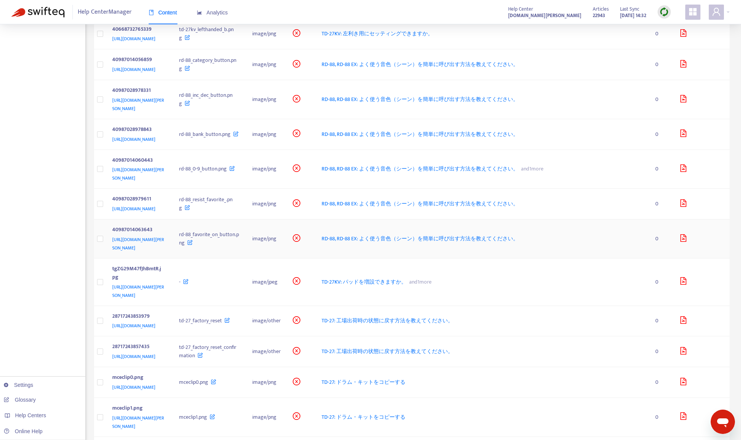
click at [164, 235] on div "40987014063643" at bounding box center [138, 230] width 52 height 10
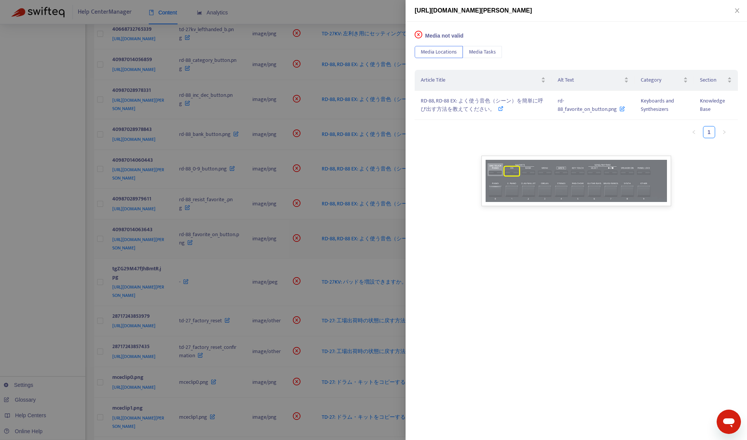
click at [200, 321] on div at bounding box center [373, 220] width 747 height 440
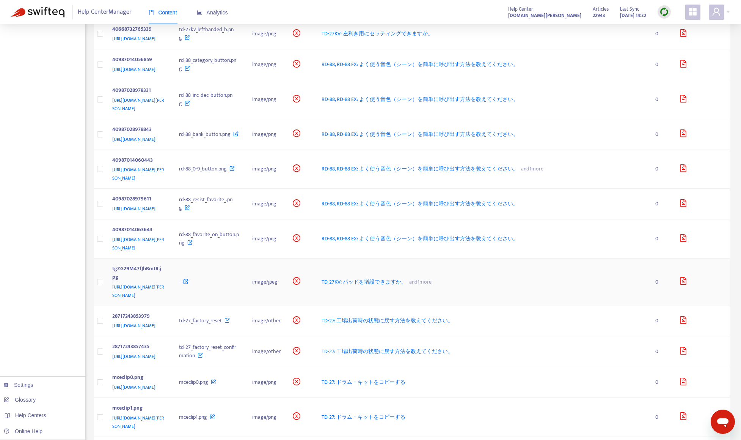
click at [173, 306] on td "tgZG29M47fJhBmtR.jpg [URL][DOMAIN_NAME][PERSON_NAME]" at bounding box center [139, 281] width 67 height 47
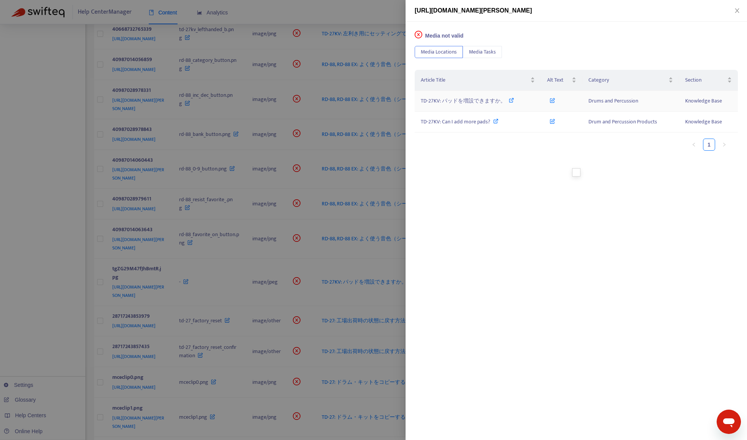
click at [459, 97] on span "TD-27KV: パッドを増設できますか。" at bounding box center [463, 100] width 85 height 9
click at [27, 149] on div at bounding box center [373, 220] width 747 height 440
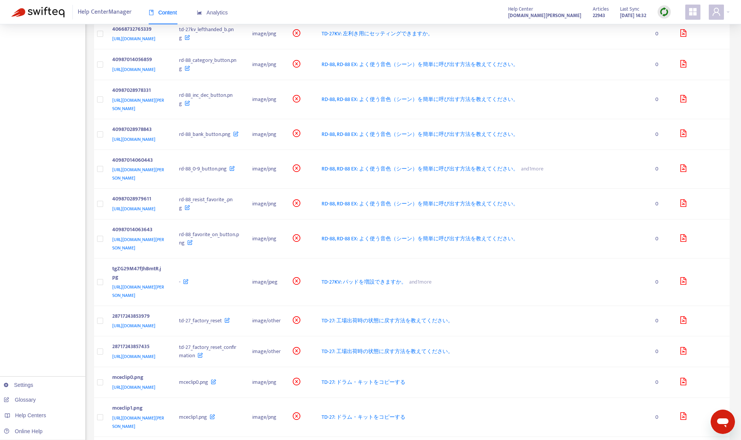
click at [164, 13] on div "[URL][DOMAIN_NAME]" at bounding box center [138, 8] width 52 height 8
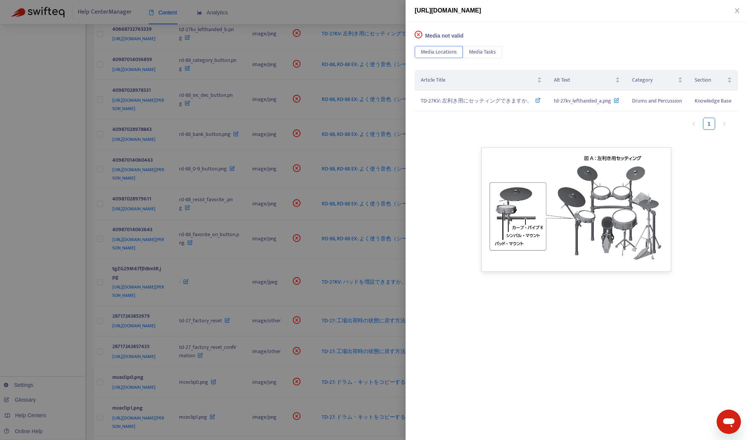
click at [68, 119] on div at bounding box center [373, 220] width 747 height 440
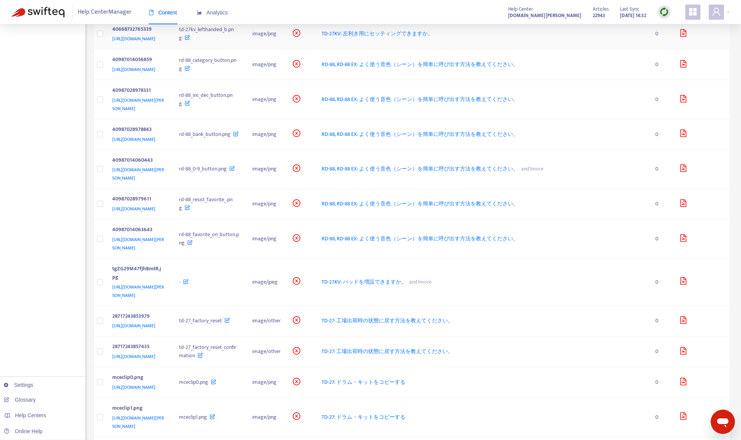
click at [164, 43] on div "[URL][DOMAIN_NAME]" at bounding box center [138, 39] width 52 height 8
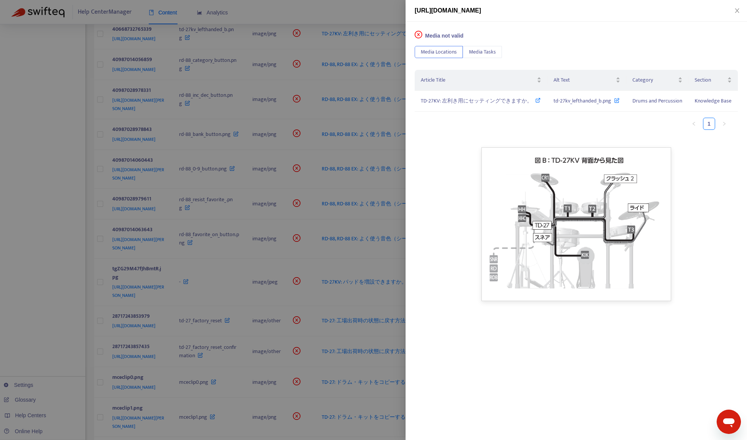
click at [14, 219] on div at bounding box center [373, 220] width 747 height 440
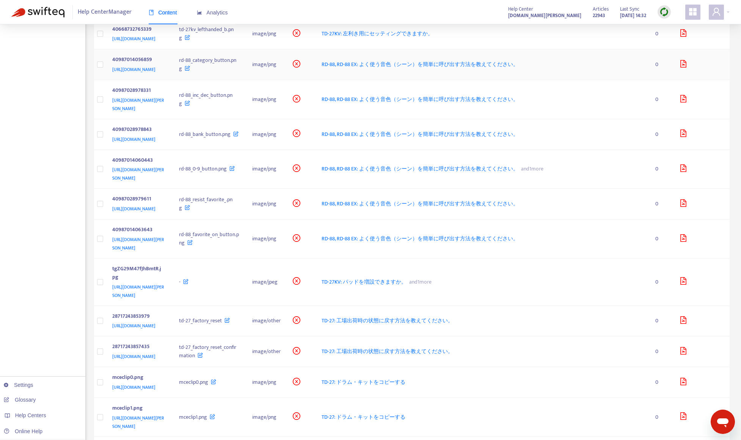
click at [173, 80] on td "40987014056859 [URL][DOMAIN_NAME]" at bounding box center [139, 64] width 67 height 31
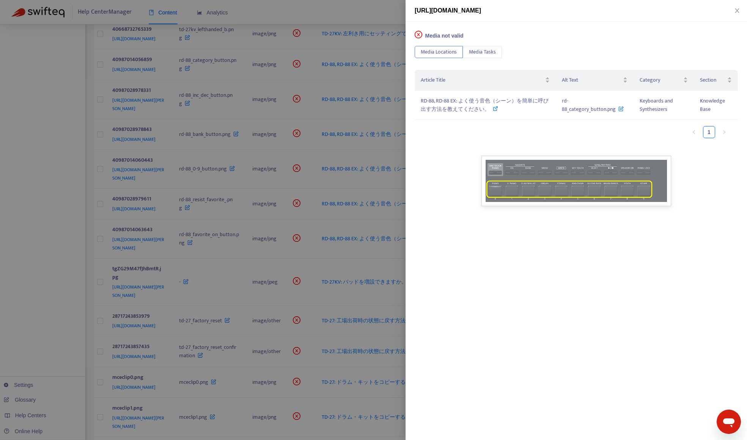
click at [70, 206] on div at bounding box center [373, 220] width 747 height 440
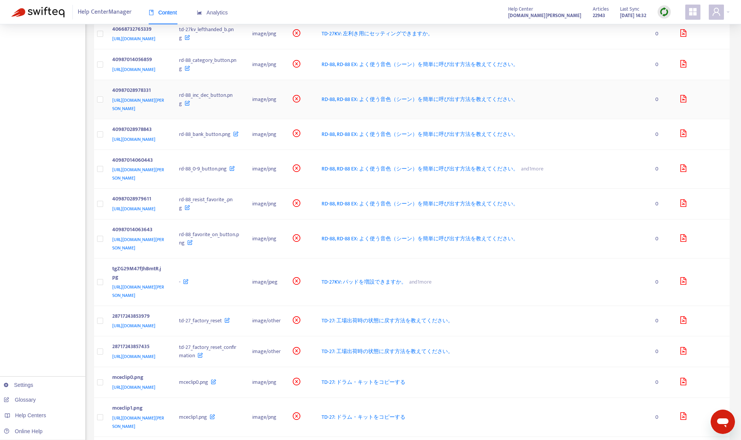
click at [164, 113] on div "[URL][DOMAIN_NAME][PERSON_NAME]" at bounding box center [138, 104] width 52 height 17
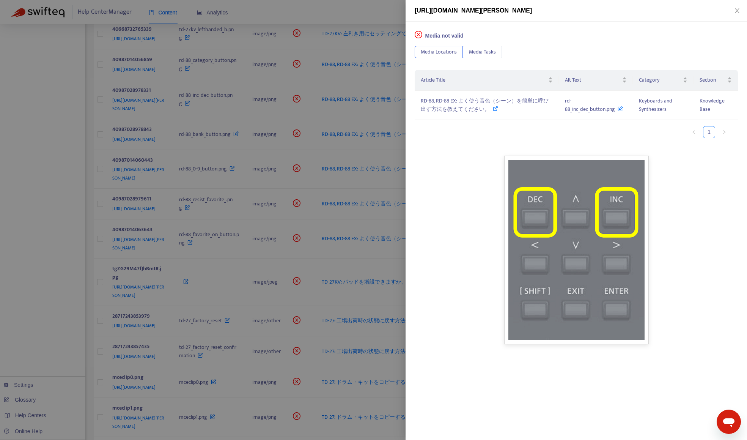
click at [39, 307] on div at bounding box center [373, 220] width 747 height 440
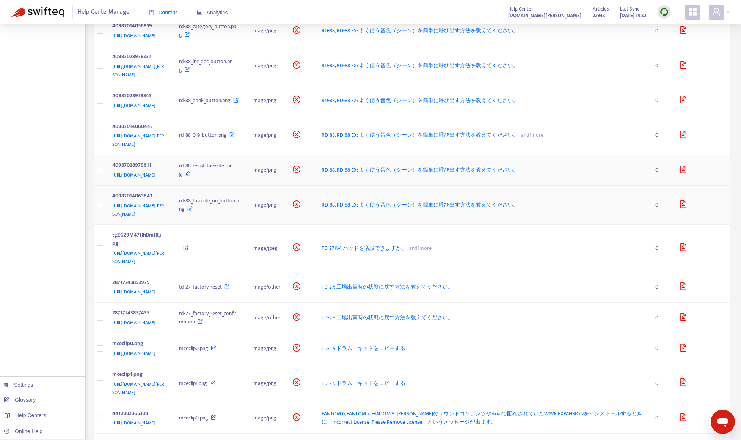
scroll to position [948, 0]
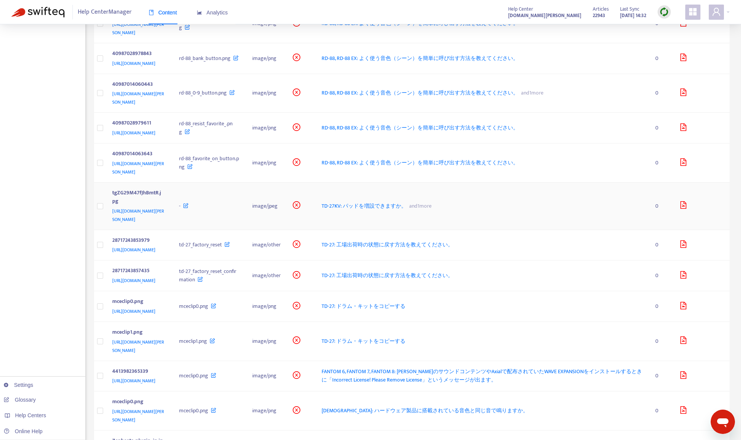
click at [164, 223] on div "[URL][DOMAIN_NAME][PERSON_NAME]" at bounding box center [138, 215] width 52 height 17
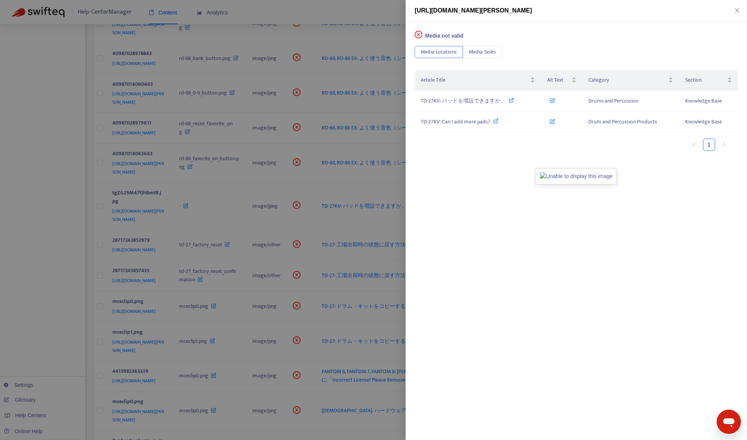
click at [64, 349] on div at bounding box center [373, 220] width 747 height 440
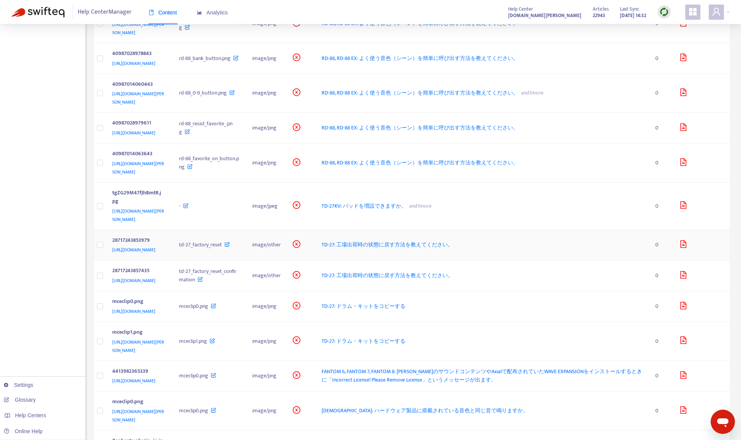
click at [173, 261] on td "28717243853979 [URL][DOMAIN_NAME]" at bounding box center [139, 245] width 67 height 31
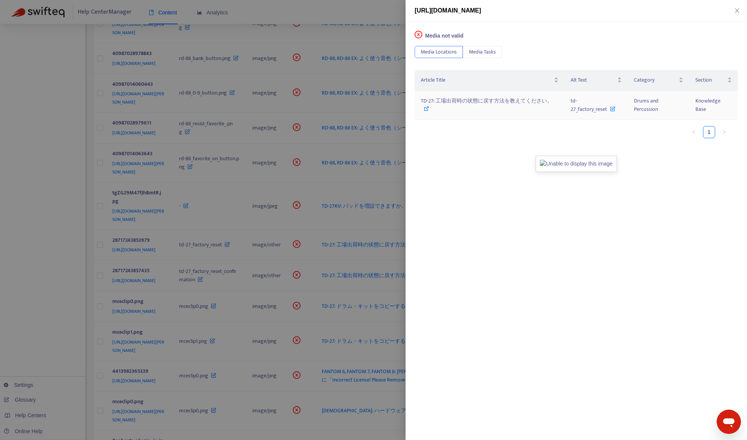
click at [488, 102] on span "TD-27: 工場出荷時の状態に戻す方法を教えてください。" at bounding box center [487, 100] width 132 height 9
click at [68, 258] on div at bounding box center [373, 220] width 747 height 440
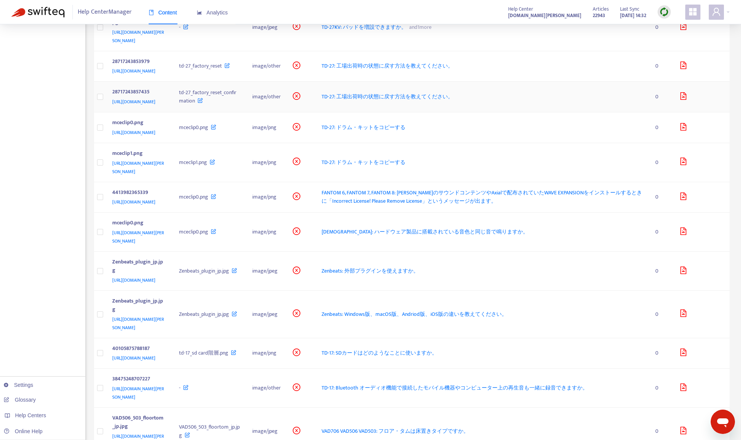
scroll to position [1138, 0]
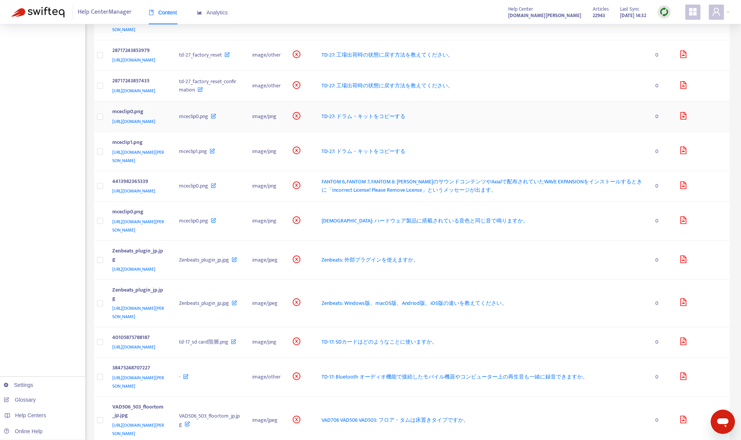
click at [173, 132] on td "mceclip0.png [URL][DOMAIN_NAME]" at bounding box center [139, 116] width 67 height 31
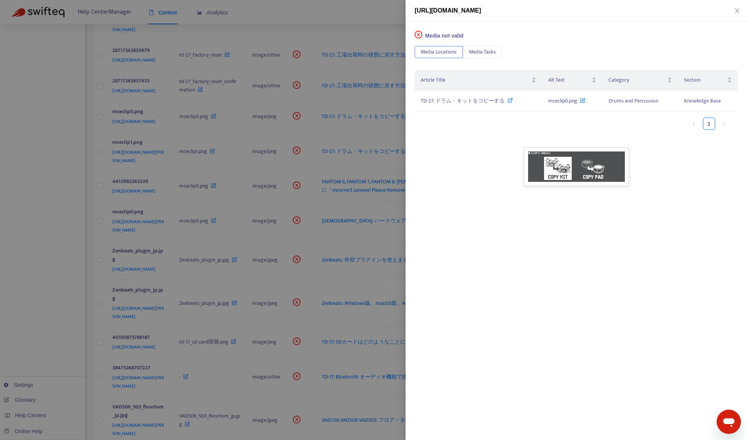
click at [16, 282] on div at bounding box center [373, 220] width 747 height 440
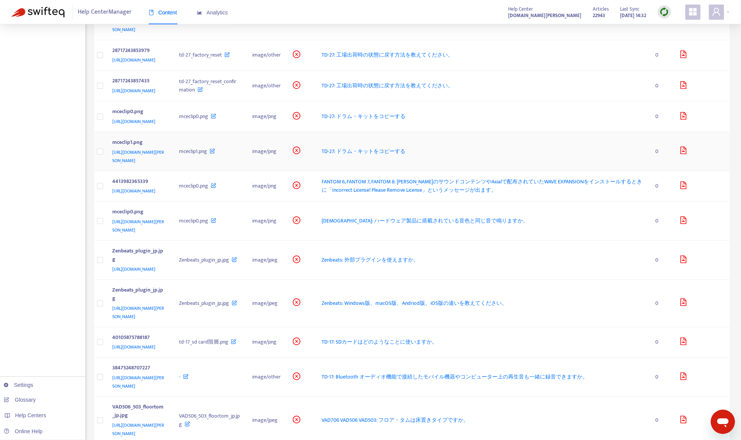
click at [164, 165] on div "[URL][DOMAIN_NAME][PERSON_NAME]" at bounding box center [138, 156] width 52 height 17
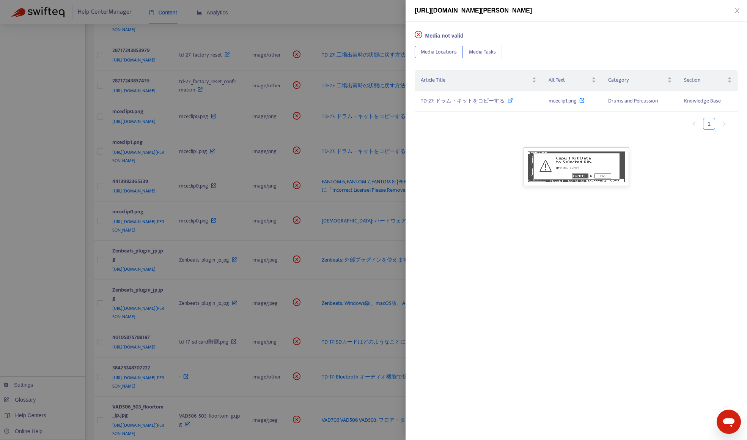
click at [13, 301] on div at bounding box center [373, 220] width 747 height 440
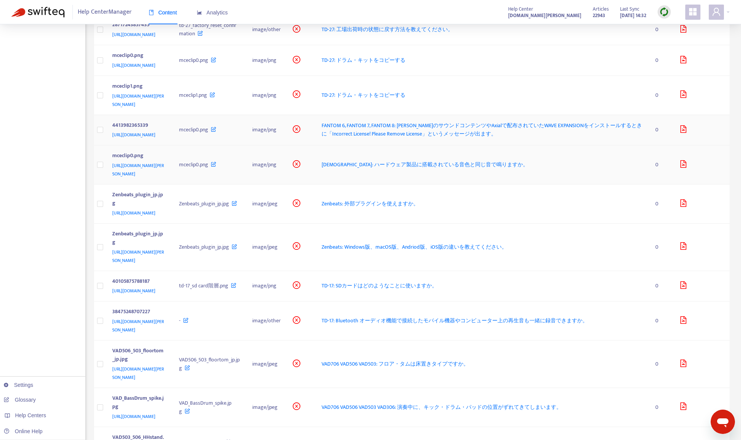
scroll to position [1214, 0]
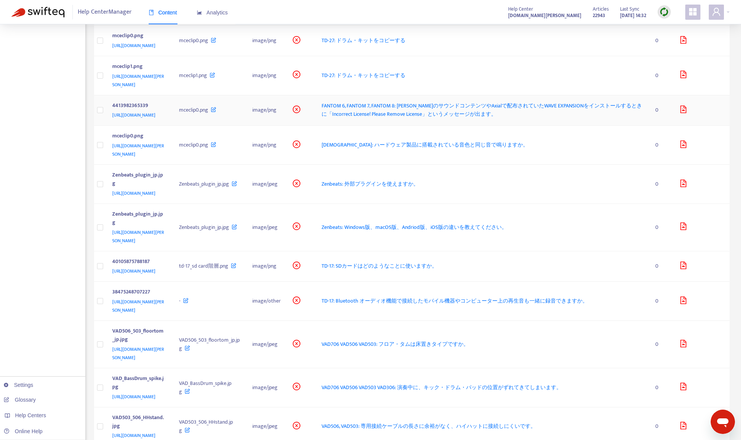
click at [164, 119] on div "[URL][DOMAIN_NAME]" at bounding box center [138, 115] width 52 height 8
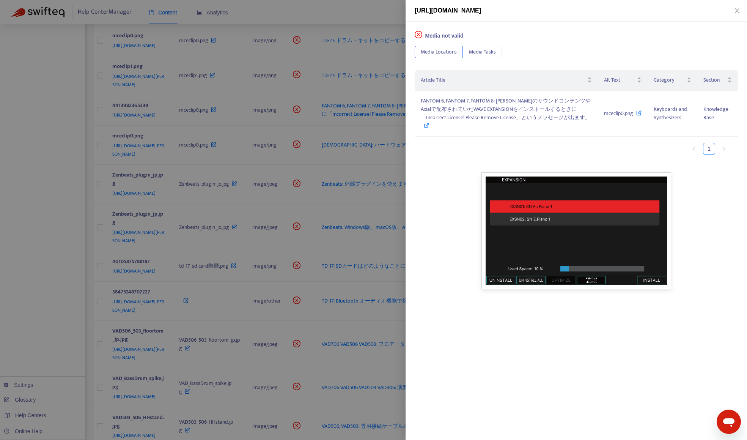
click at [58, 295] on div at bounding box center [373, 220] width 747 height 440
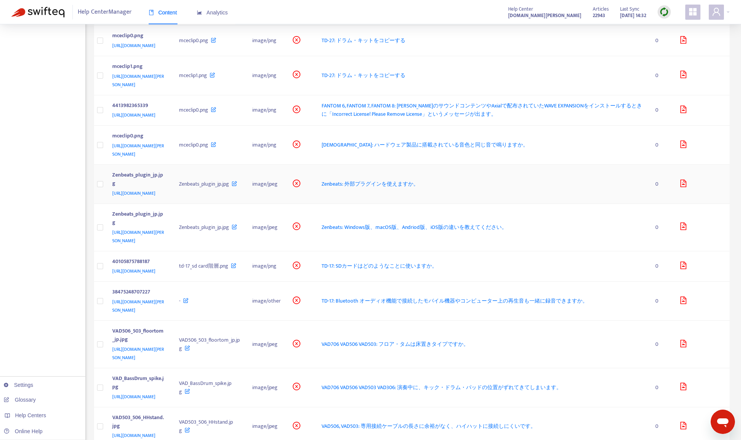
click at [164, 189] on div "Zenbeats_plugin_jp.jpg" at bounding box center [138, 180] width 52 height 18
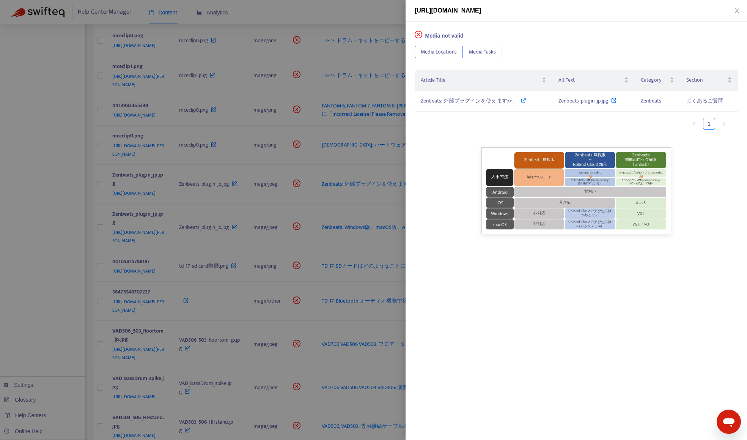
click at [64, 261] on div at bounding box center [373, 220] width 747 height 440
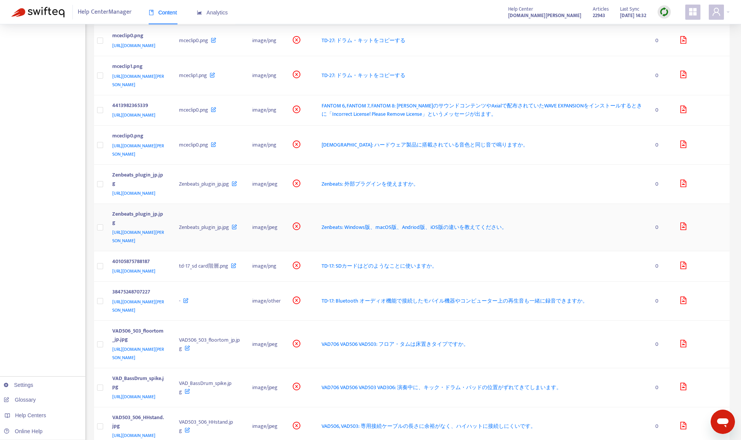
scroll to position [1252, 0]
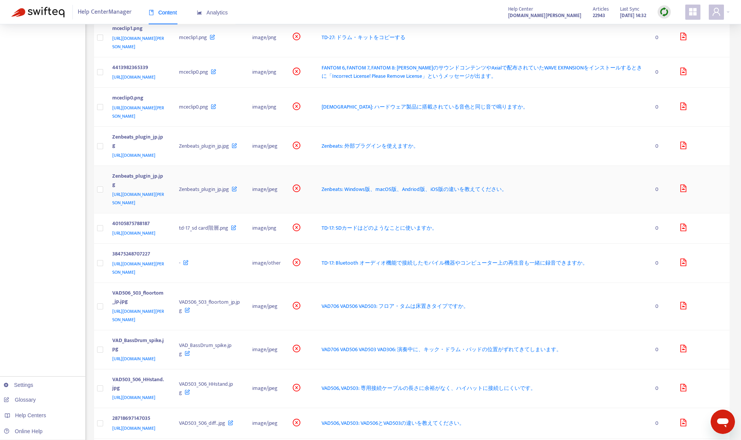
click at [173, 213] on td "Zenbeats_plugin_jp.jpg [URL][DOMAIN_NAME]" at bounding box center [139, 189] width 67 height 47
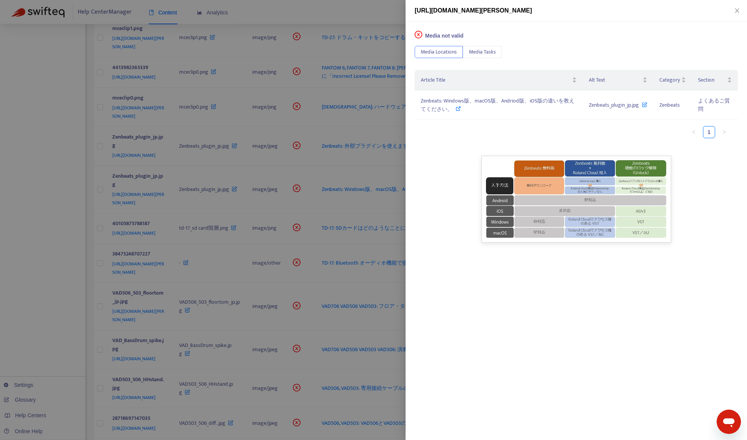
click at [64, 336] on div at bounding box center [373, 220] width 747 height 440
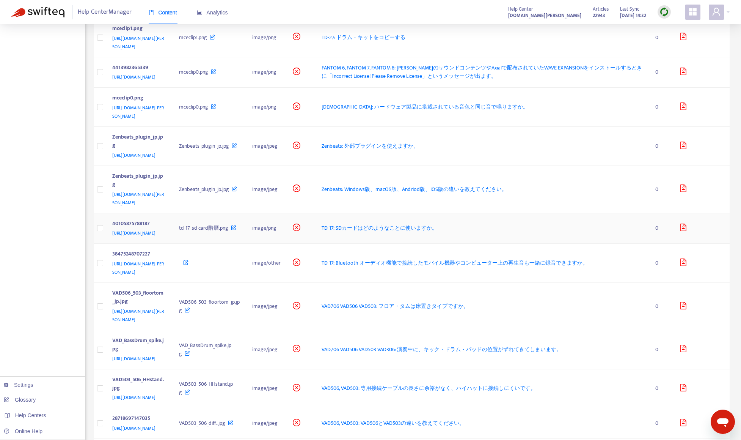
click at [173, 244] on td "40105875788187 [URL][DOMAIN_NAME]" at bounding box center [139, 228] width 67 height 31
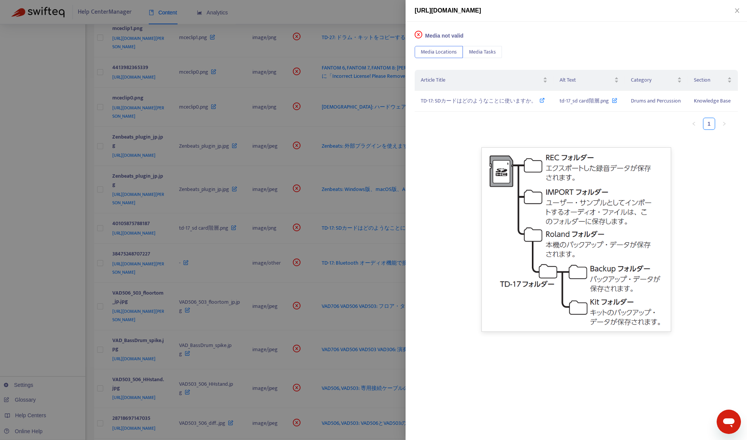
click at [38, 353] on div at bounding box center [373, 220] width 747 height 440
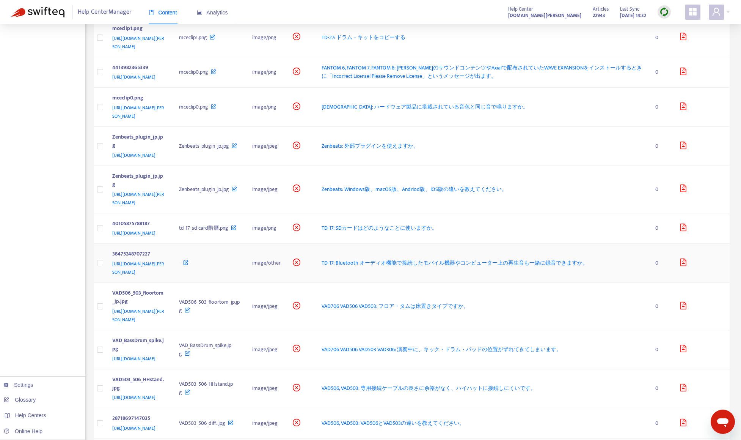
click at [164, 260] on div "38475248707227" at bounding box center [138, 255] width 52 height 10
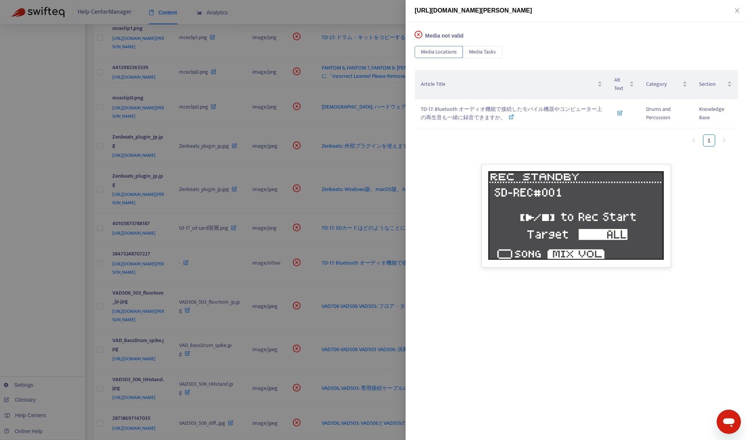
click at [60, 305] on div at bounding box center [373, 220] width 747 height 440
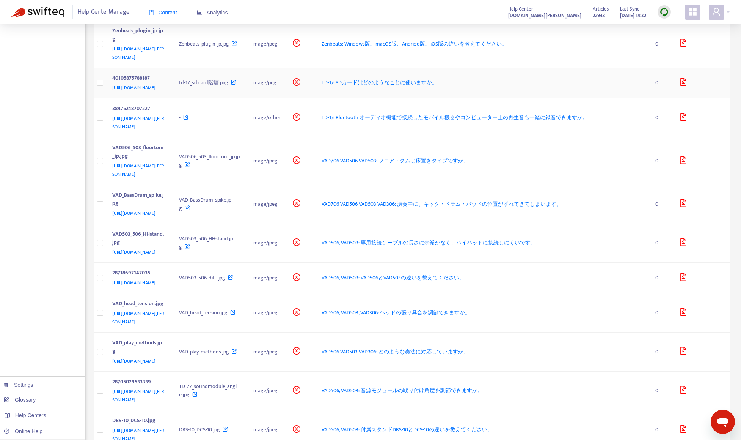
scroll to position [1404, 0]
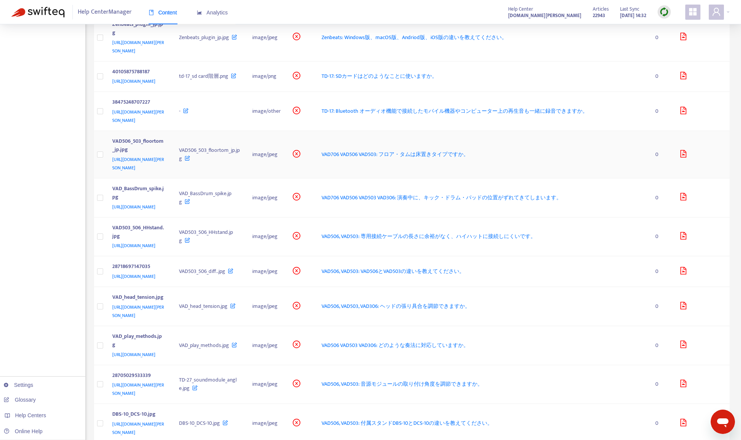
click at [173, 178] on td "VAD506_503_floortom_jp.jpg [URL][DOMAIN_NAME][PERSON_NAME]" at bounding box center [139, 154] width 67 height 47
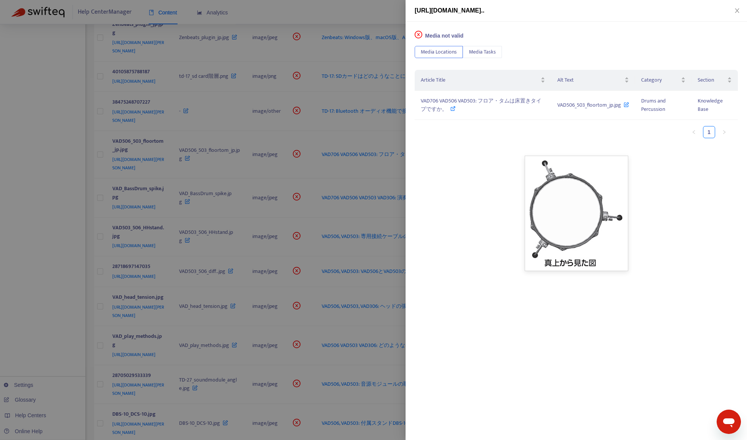
click at [77, 277] on div at bounding box center [373, 220] width 747 height 440
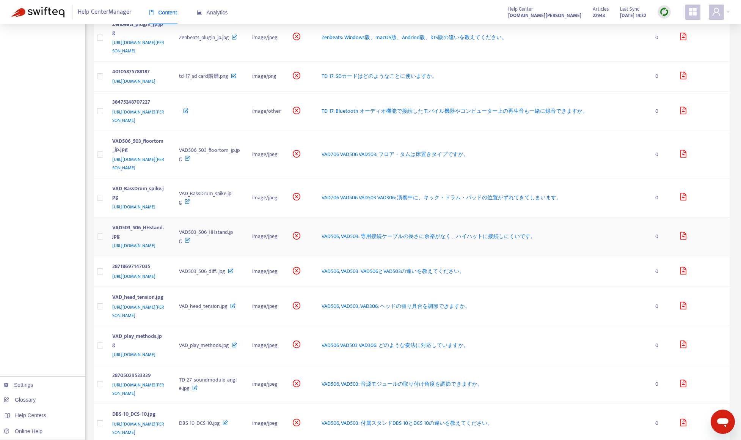
click at [164, 242] on div "VAD503_506_HHstand.jpg" at bounding box center [138, 232] width 52 height 18
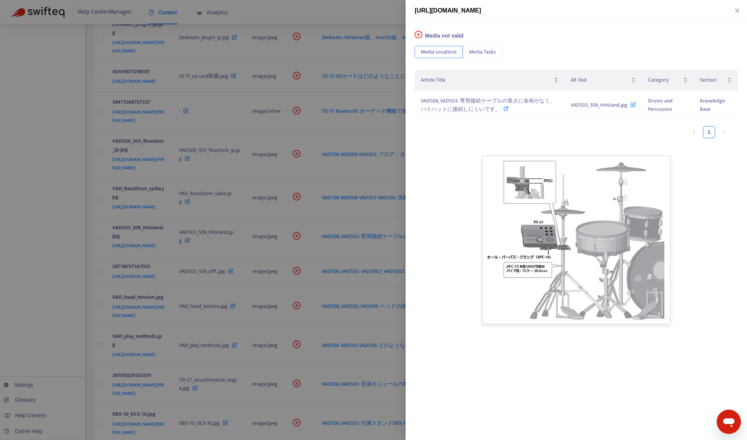
click at [71, 268] on div at bounding box center [373, 220] width 747 height 440
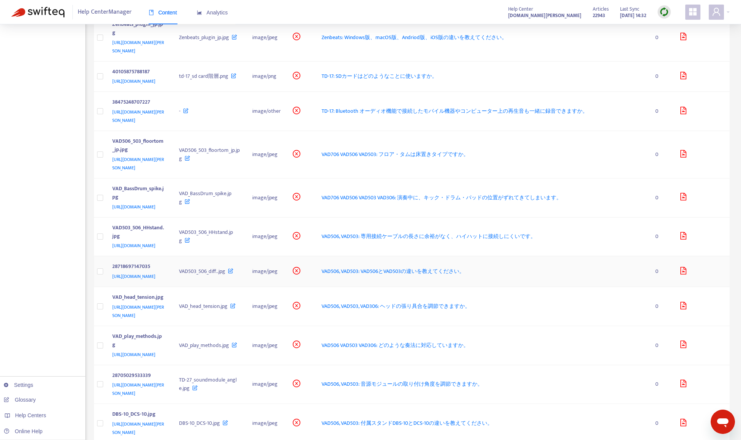
click at [173, 287] on td "28718697147035 [URL][DOMAIN_NAME][PERSON_NAME]" at bounding box center [139, 271] width 67 height 31
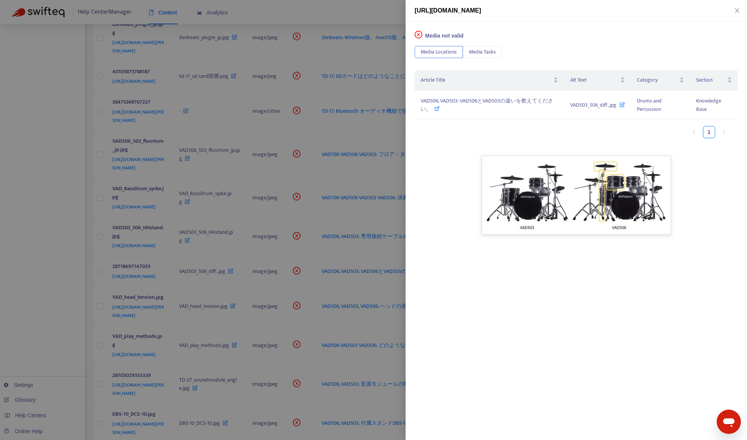
click at [88, 241] on div at bounding box center [373, 220] width 747 height 440
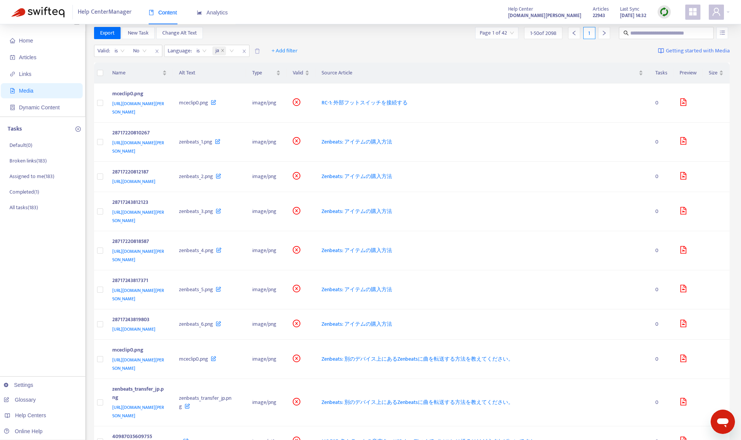
scroll to position [0, 0]
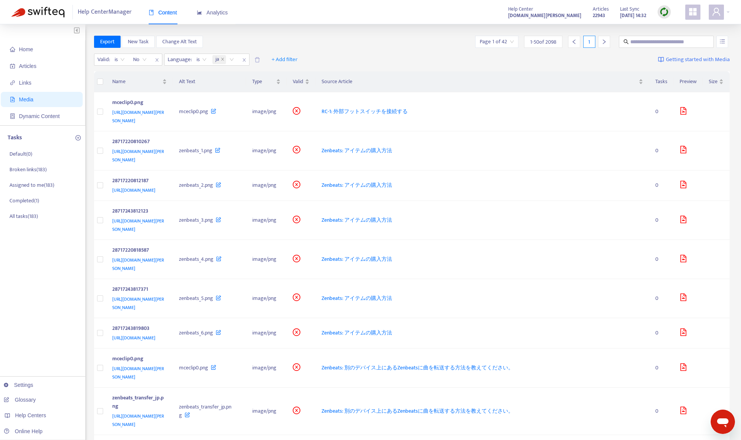
click at [508, 43] on input "search" at bounding box center [497, 41] width 34 height 11
click at [398, 51] on div "Valid : is No Language : is ja + Add filter Getting started with Media" at bounding box center [412, 61] width 636 height 21
click at [222, 60] on icon "close" at bounding box center [222, 59] width 3 height 3
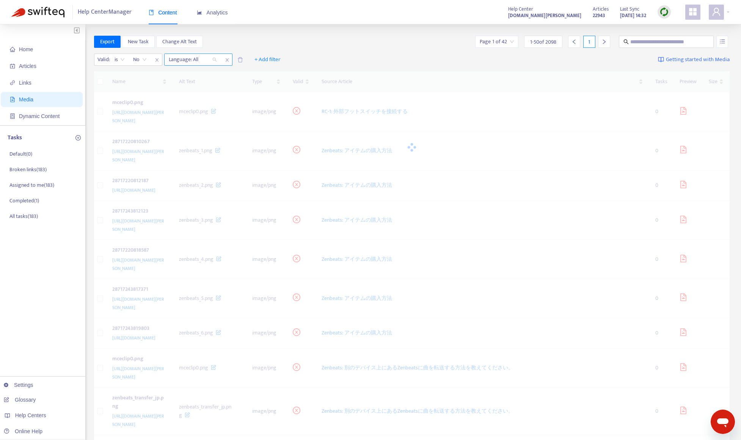
click at [199, 57] on div at bounding box center [189, 59] width 46 height 9
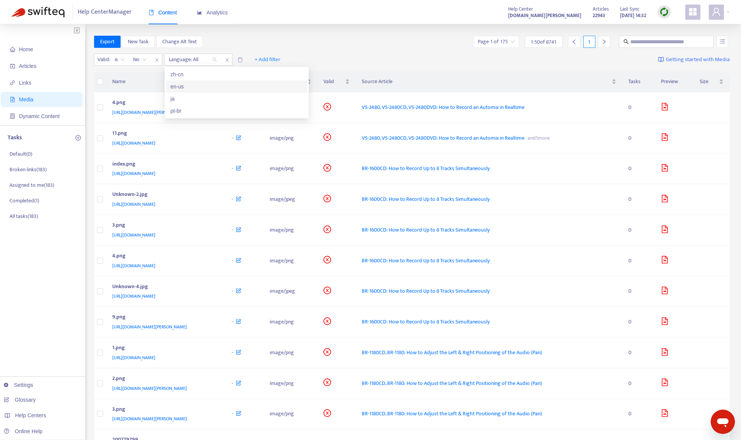
click at [198, 86] on div "en-us" at bounding box center [237, 86] width 132 height 8
click at [327, 42] on div "Export New Task Change Alt Text Page 1 of 128 1 - 50 of 6369 1" at bounding box center [412, 42] width 636 height 12
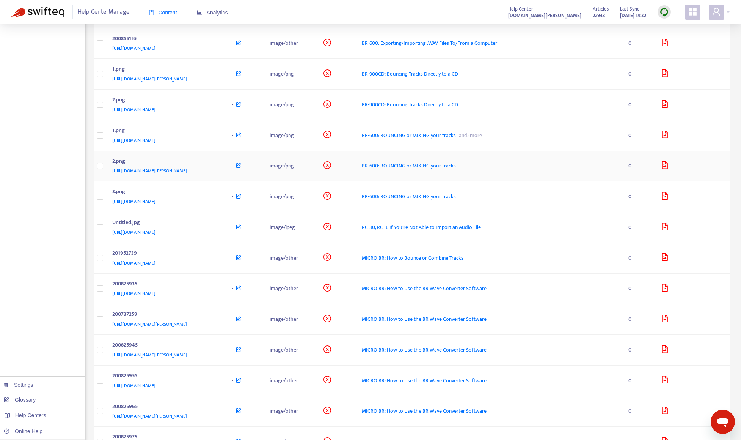
scroll to position [645, 0]
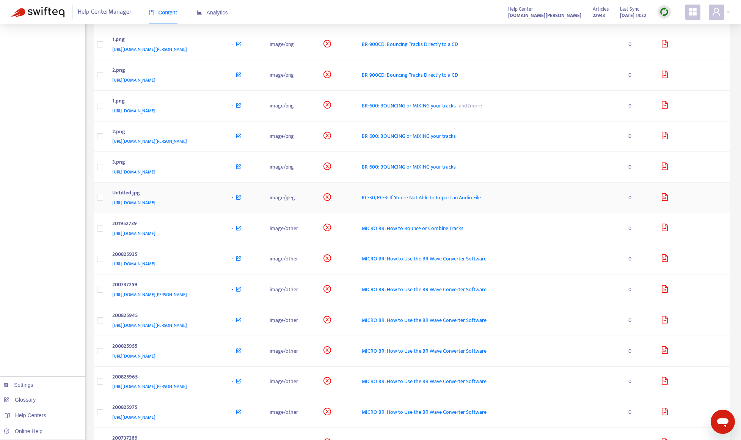
click at [217, 195] on div "Untitled.jpg" at bounding box center [164, 194] width 105 height 10
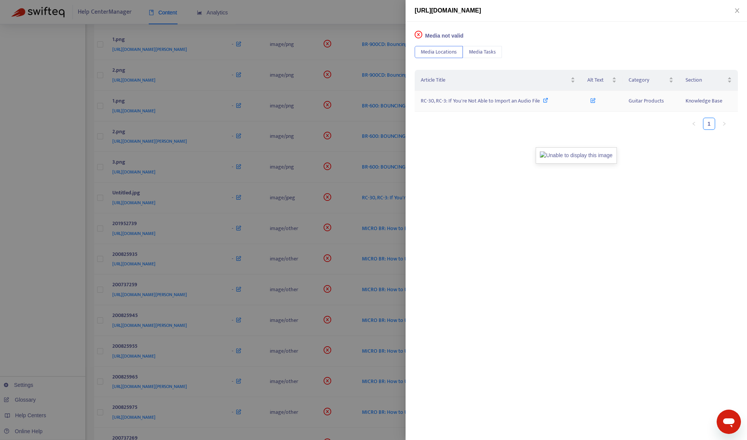
click at [451, 102] on span "RC-30, RC-3: If You're Not Able to Import an Audio File" at bounding box center [480, 100] width 119 height 9
click at [29, 240] on div at bounding box center [373, 220] width 747 height 440
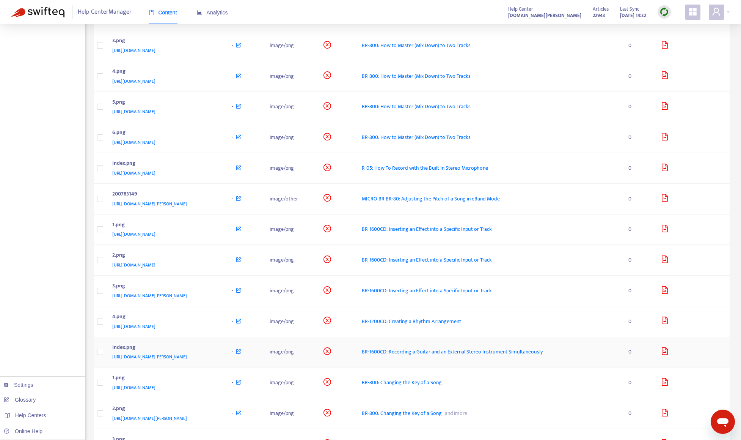
scroll to position [1227, 0]
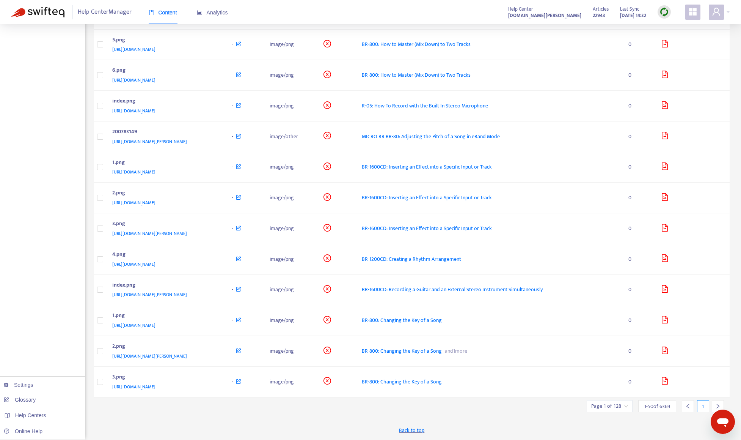
click at [610, 405] on input "search" at bounding box center [609, 405] width 37 height 11
click at [677, 404] on icon "right" at bounding box center [718, 405] width 5 height 5
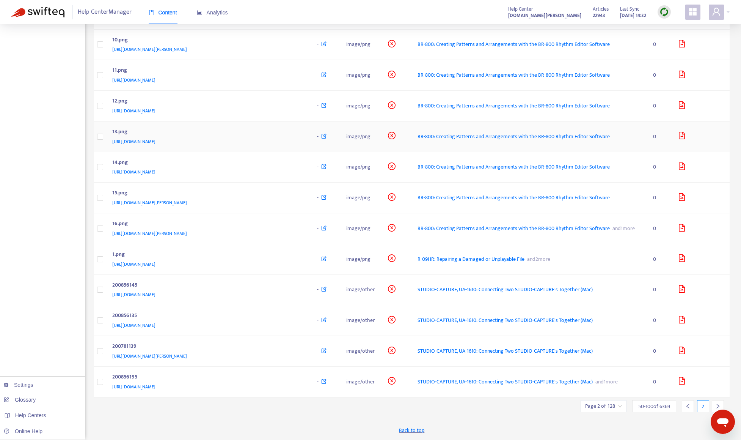
scroll to position [1277, 0]
click at [677, 404] on div at bounding box center [718, 406] width 12 height 12
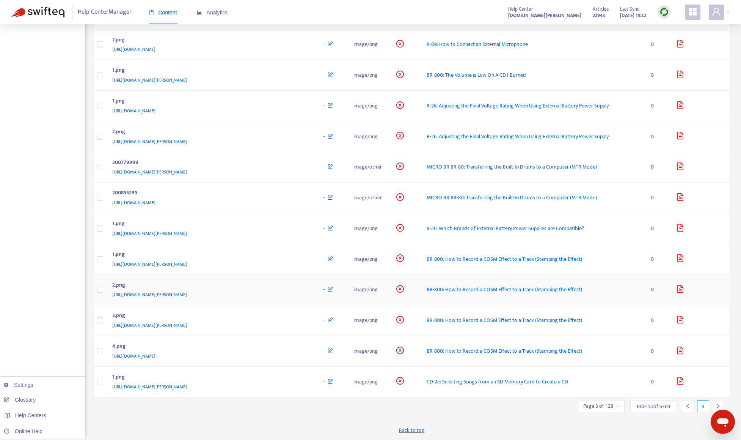
scroll to position [1227, 0]
click at [308, 166] on div "200779999" at bounding box center [210, 163] width 197 height 10
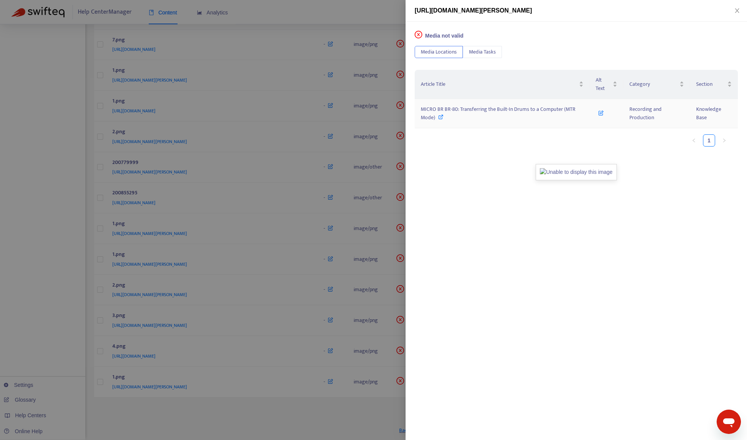
click at [495, 110] on span "MICRO BR BR-80: Transferring the Built-In Drums to a Computer (MTR Mode)" at bounding box center [498, 113] width 155 height 17
click at [22, 198] on div at bounding box center [373, 220] width 747 height 440
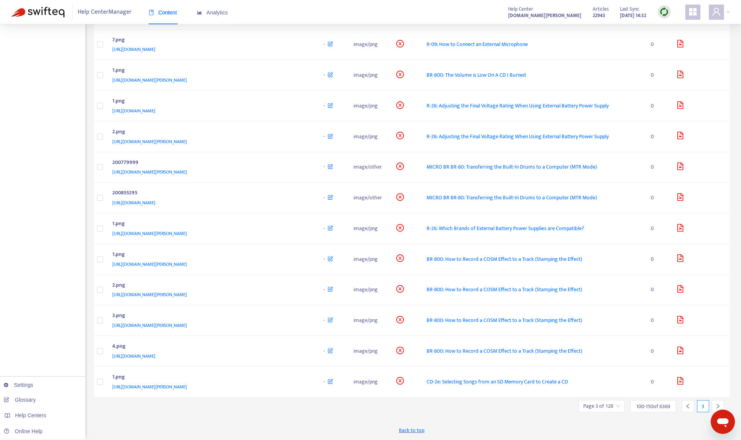
click at [677, 403] on div at bounding box center [718, 406] width 12 height 12
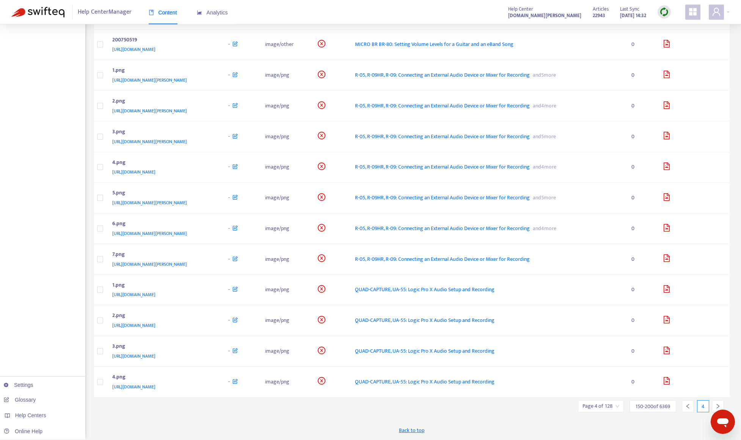
click at [677, 403] on div at bounding box center [718, 406] width 12 height 12
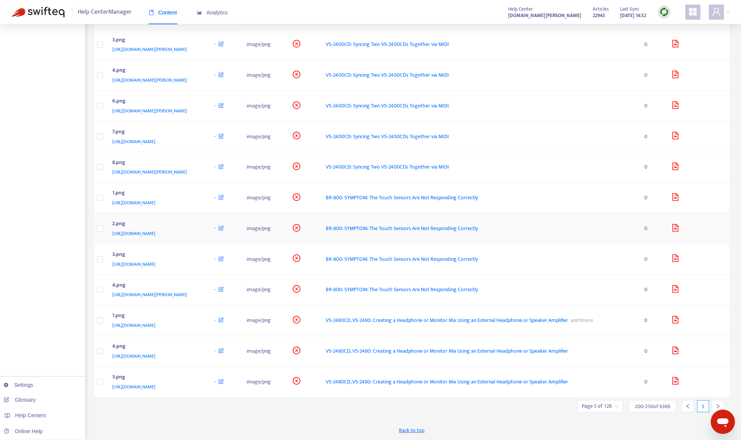
scroll to position [1260, 0]
click at [677, 403] on icon "right" at bounding box center [718, 405] width 5 height 5
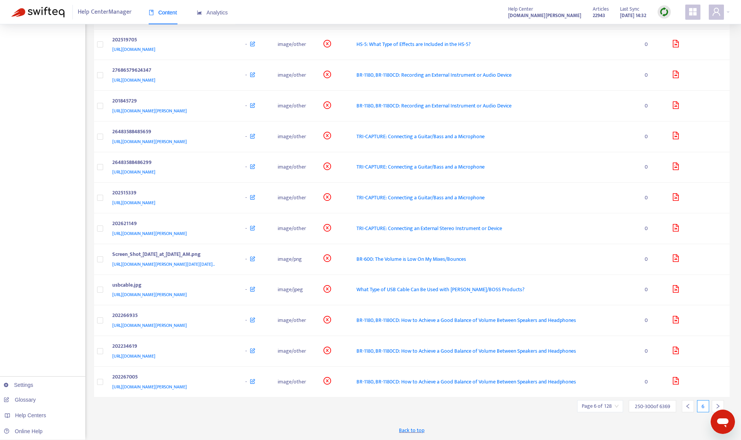
click at [231, 23] on div "[URL][DOMAIN_NAME]" at bounding box center [171, 19] width 118 height 8
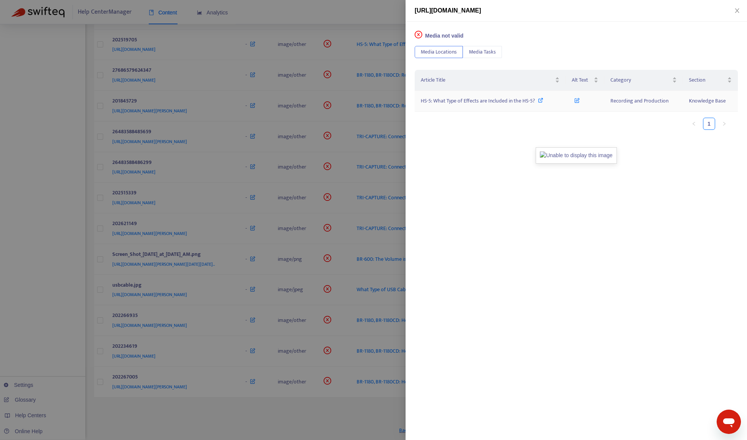
click at [478, 101] on span "HS-5: What Type of Effects are Included in the HS-5?" at bounding box center [478, 100] width 114 height 9
click at [68, 258] on div at bounding box center [373, 220] width 747 height 440
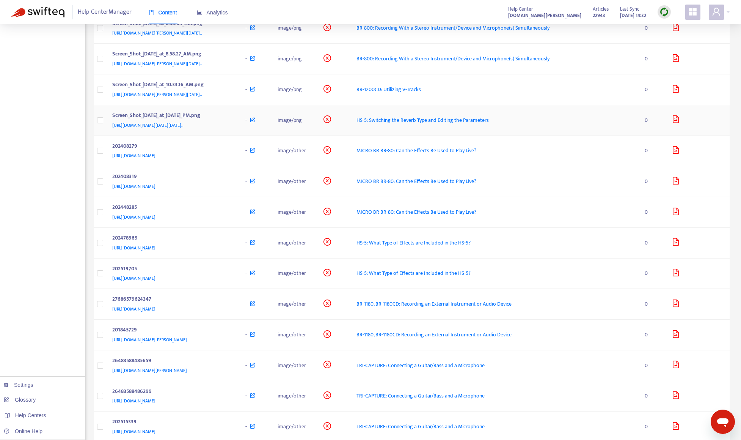
scroll to position [881, 0]
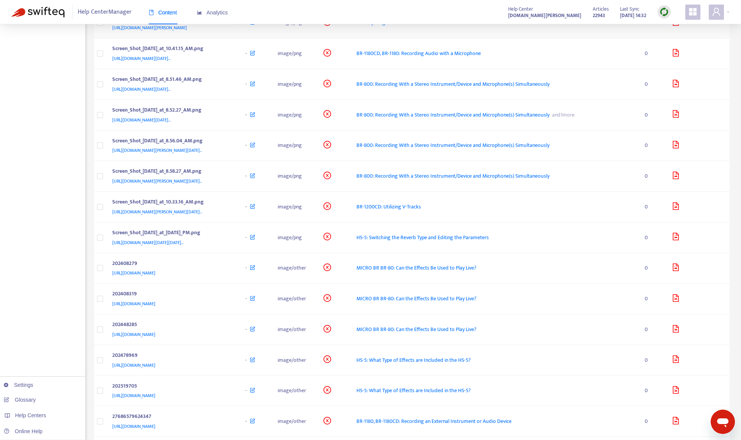
click at [231, 32] on div "[URL][DOMAIN_NAME][PERSON_NAME]" at bounding box center [171, 28] width 118 height 8
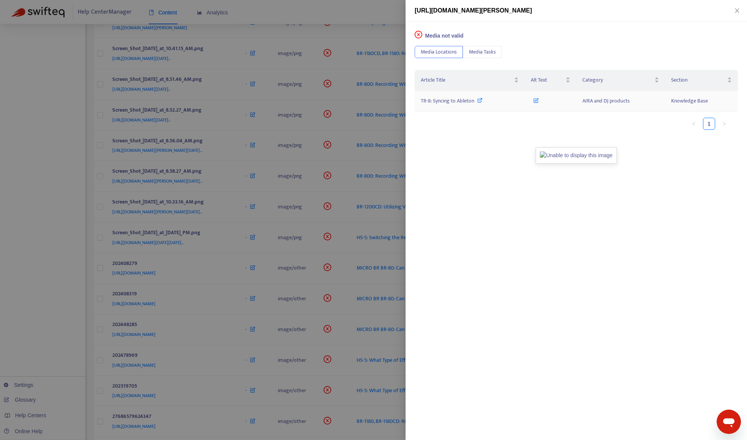
click at [436, 101] on span "TR-8: Syncing to Ableton" at bounding box center [447, 100] width 53 height 9
click at [63, 192] on div at bounding box center [373, 220] width 747 height 440
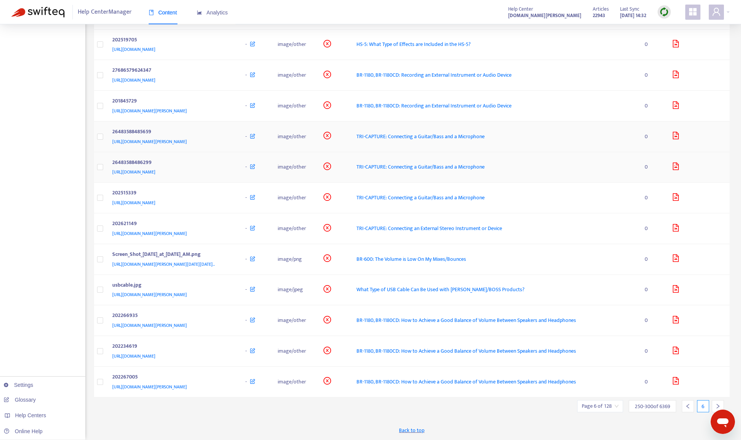
scroll to position [1427, 0]
click at [231, 128] on div "26483588485659" at bounding box center [171, 132] width 118 height 10
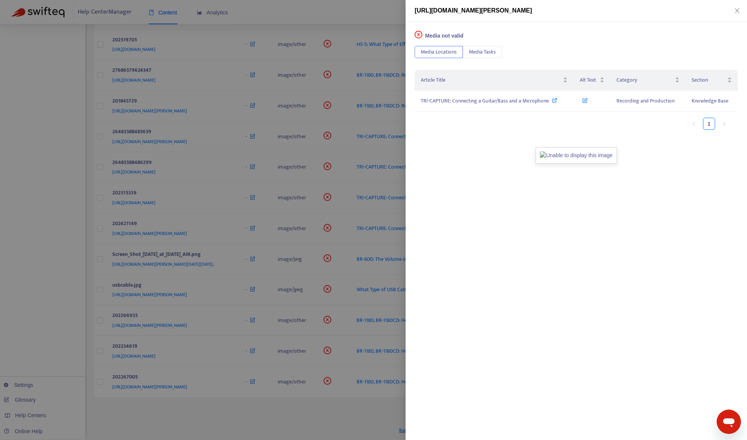
click at [63, 277] on div at bounding box center [373, 220] width 747 height 440
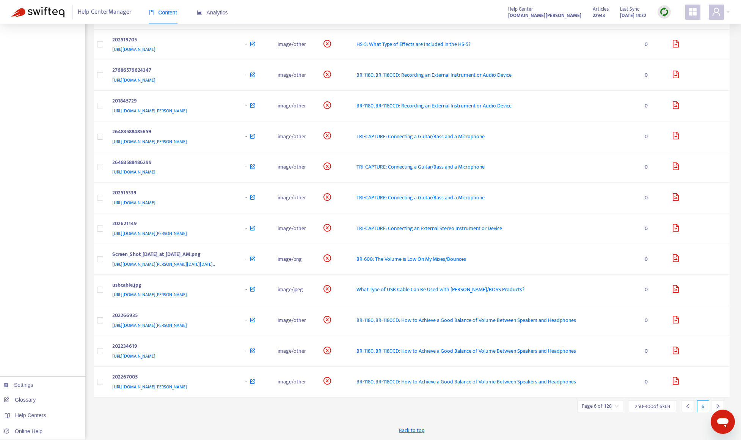
click at [677, 402] on div at bounding box center [718, 406] width 12 height 12
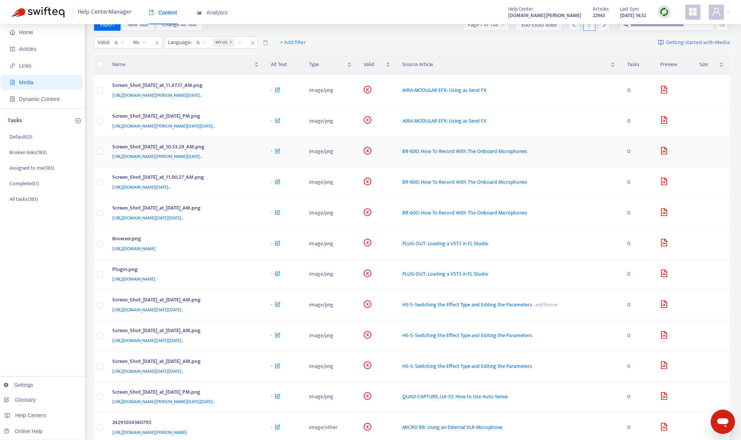
scroll to position [0, 0]
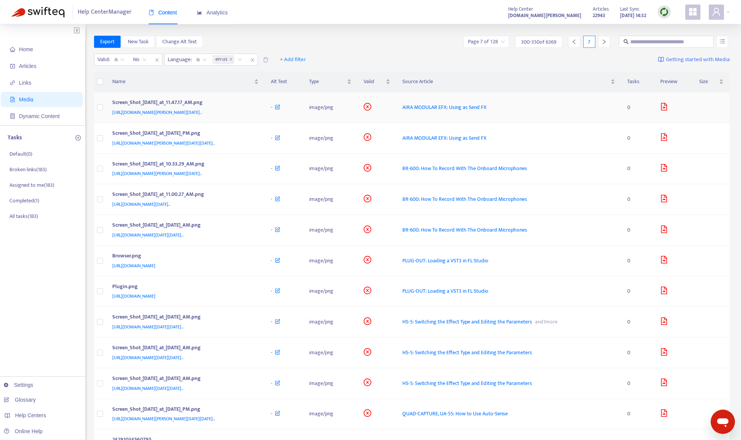
click at [256, 109] on div "[URL][DOMAIN_NAME][PERSON_NAME][DATE].." at bounding box center [184, 112] width 144 height 8
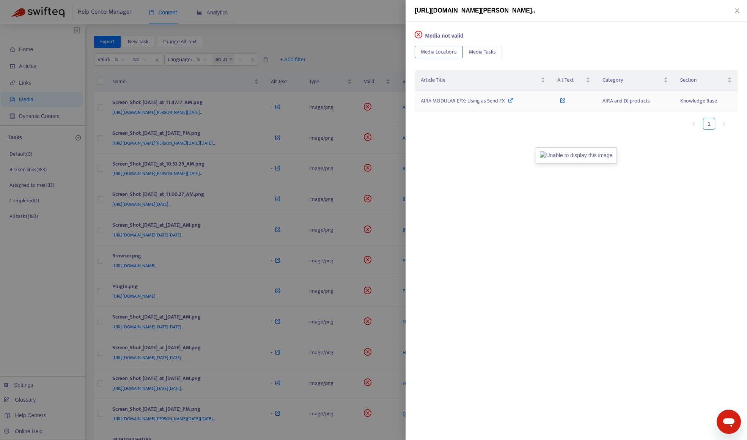
click at [444, 98] on span "AIRA MODULAR EFX: Using as Send FX" at bounding box center [463, 100] width 84 height 9
click at [369, 53] on div at bounding box center [373, 220] width 747 height 440
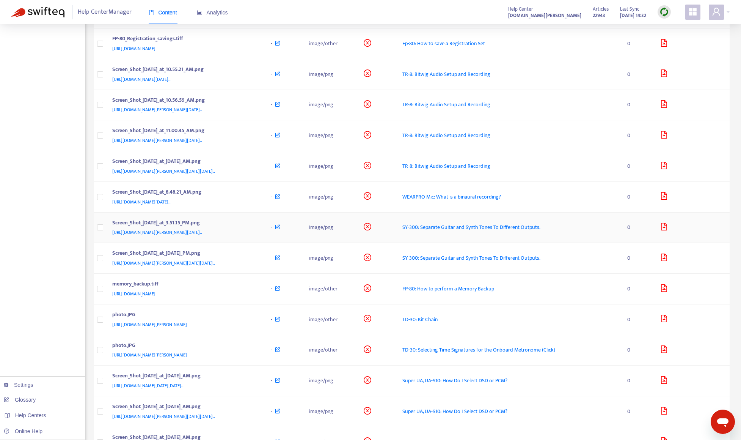
scroll to position [683, 0]
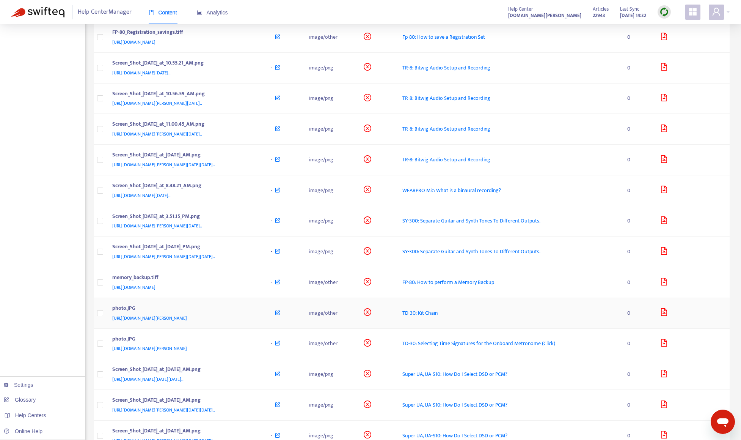
click at [256, 313] on div "photo.JPG" at bounding box center [184, 309] width 144 height 10
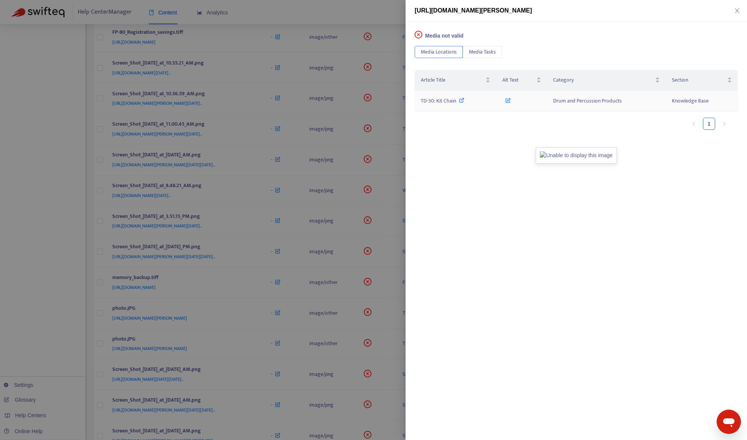
click at [456, 99] on span "TD-30: Kit Chain" at bounding box center [438, 100] width 35 height 9
click at [70, 277] on div at bounding box center [373, 220] width 747 height 440
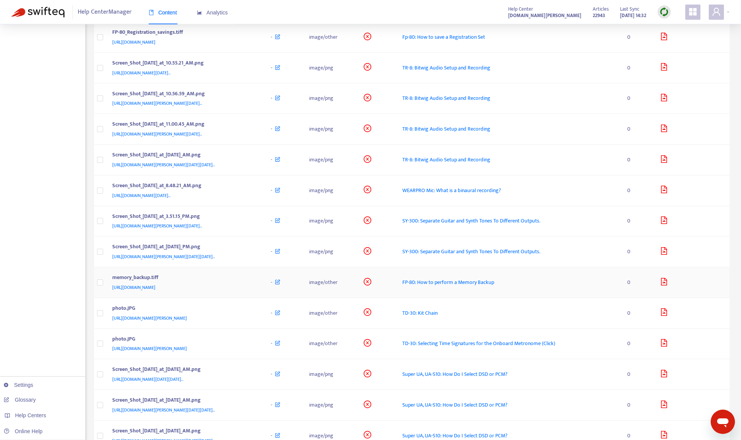
click at [217, 278] on div "memory_backup.tiff" at bounding box center [184, 278] width 144 height 10
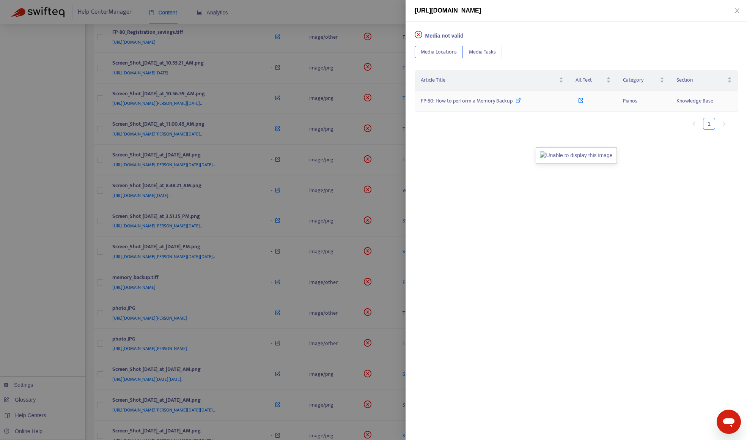
click at [452, 98] on span "FP-80: How to perform a Memory Backup" at bounding box center [467, 100] width 92 height 9
click at [61, 225] on div at bounding box center [373, 220] width 747 height 440
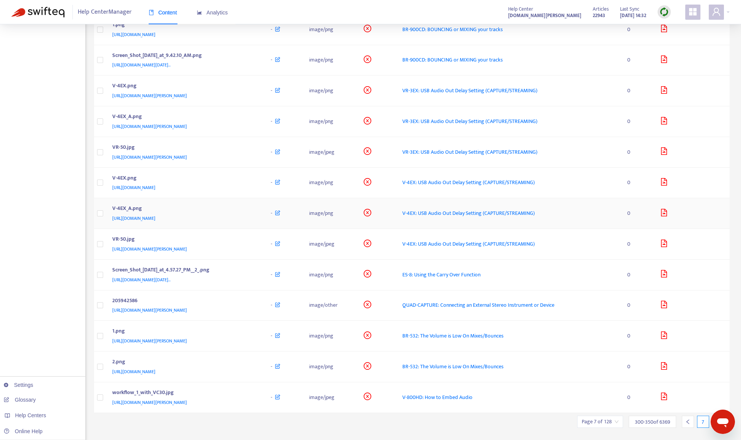
scroll to position [1214, 0]
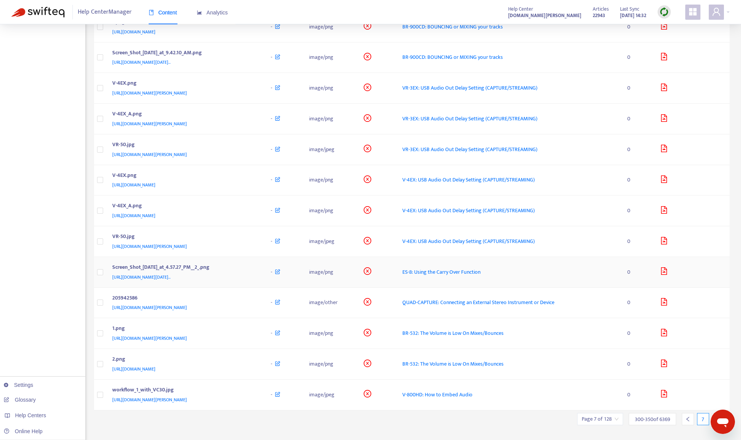
click at [256, 264] on div "Screen_Shot_[DATE]_at_4.57.27_PM__2_.png" at bounding box center [184, 268] width 144 height 10
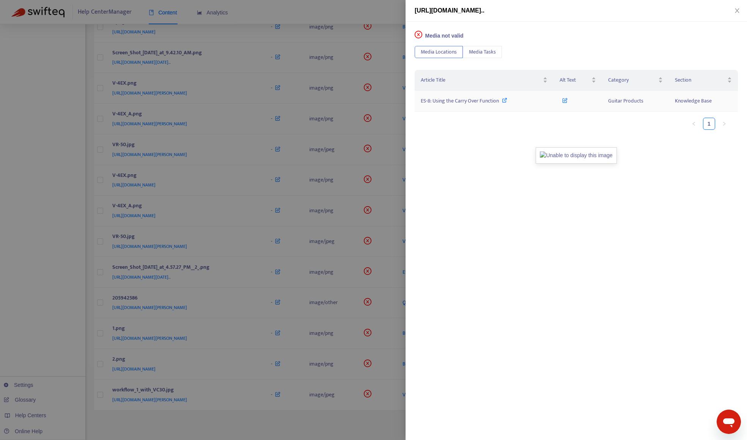
click at [450, 100] on span "ES-8: Using the Carry Over Function" at bounding box center [460, 100] width 78 height 9
click at [58, 236] on div at bounding box center [373, 220] width 747 height 440
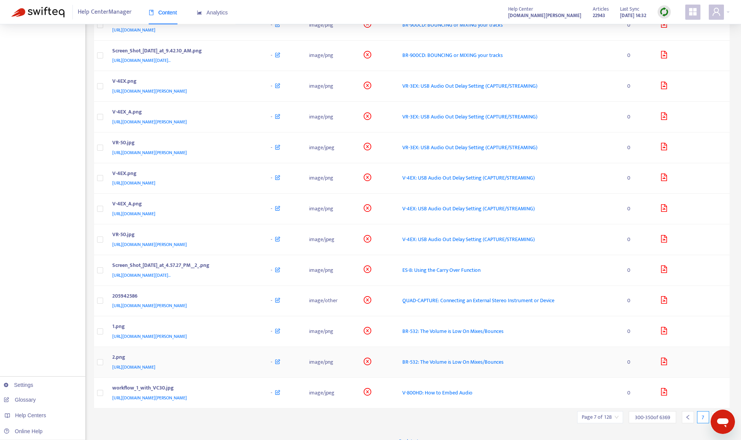
scroll to position [1227, 0]
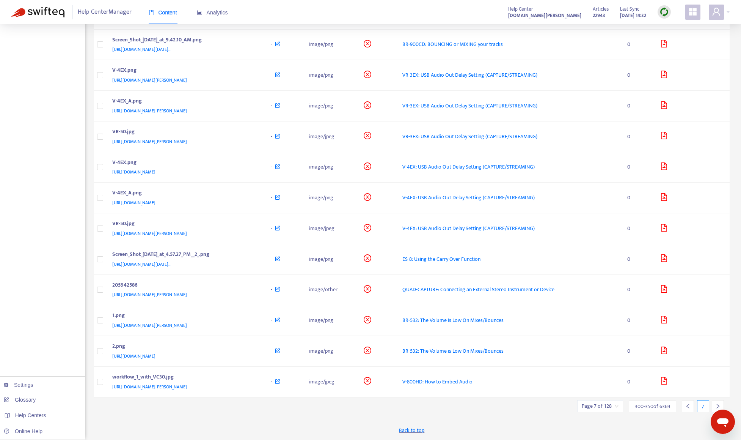
click at [677, 404] on div at bounding box center [718, 406] width 12 height 12
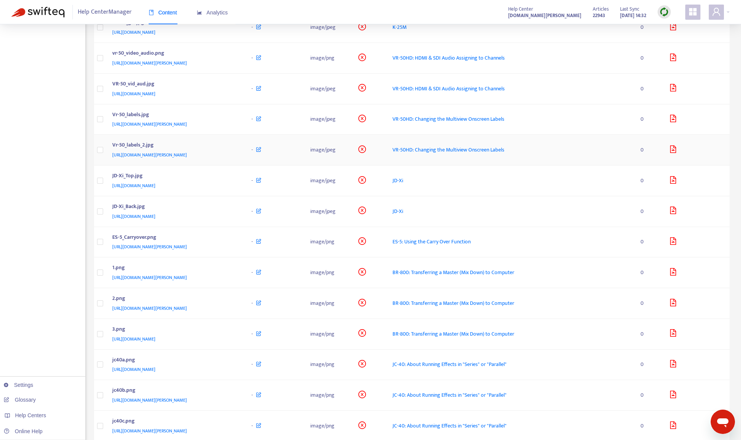
scroll to position [304, 0]
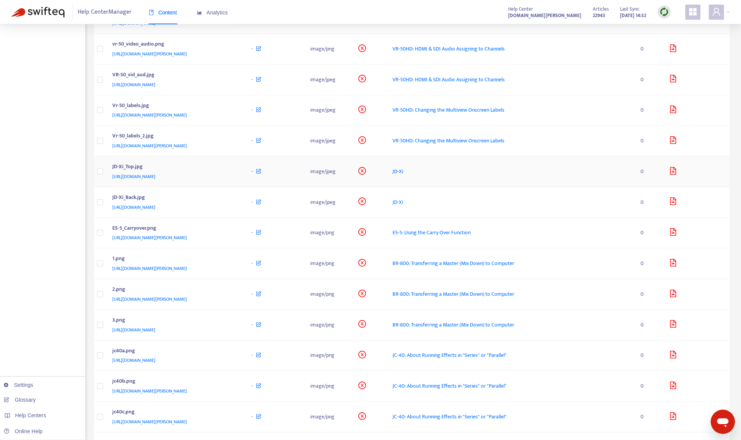
click at [237, 174] on div "[URL][DOMAIN_NAME]" at bounding box center [174, 176] width 124 height 8
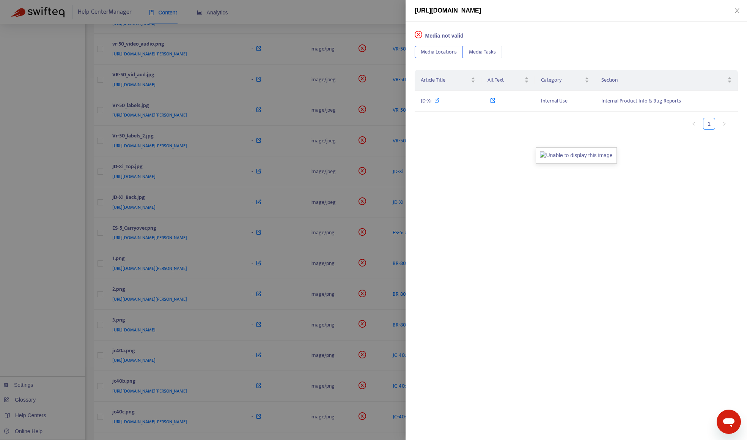
click at [55, 248] on div at bounding box center [373, 220] width 747 height 440
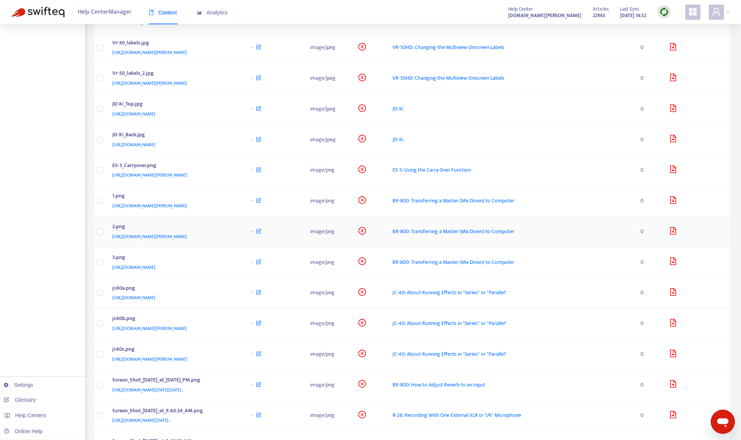
scroll to position [379, 0]
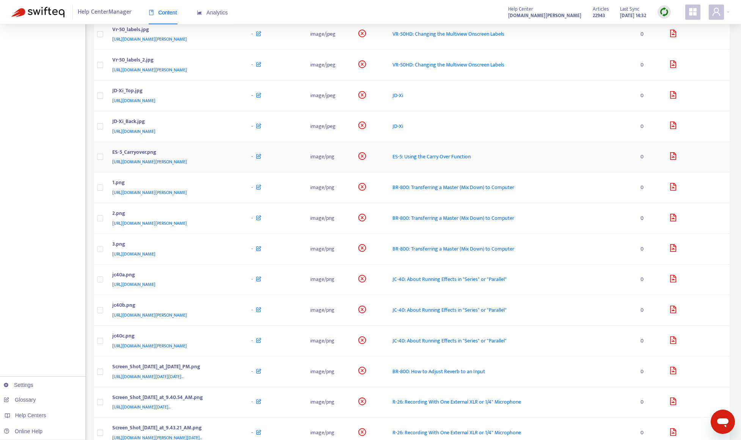
click at [237, 159] on div "[URL][DOMAIN_NAME][PERSON_NAME]" at bounding box center [174, 161] width 124 height 8
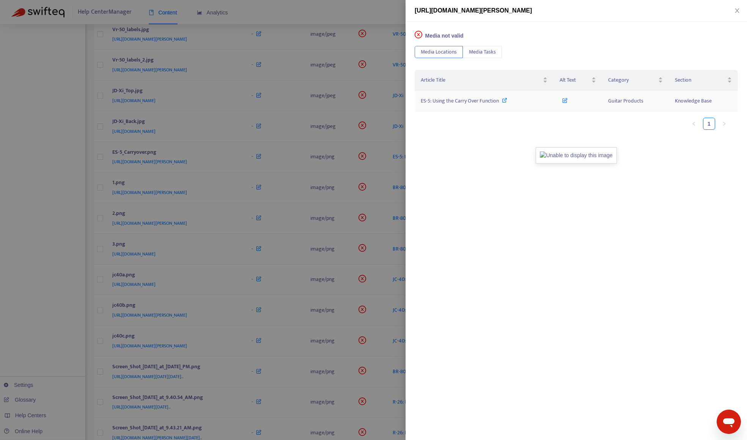
click at [433, 101] on span "ES-5: Using the Carry Over Function" at bounding box center [460, 100] width 78 height 9
click at [38, 243] on div at bounding box center [373, 220] width 747 height 440
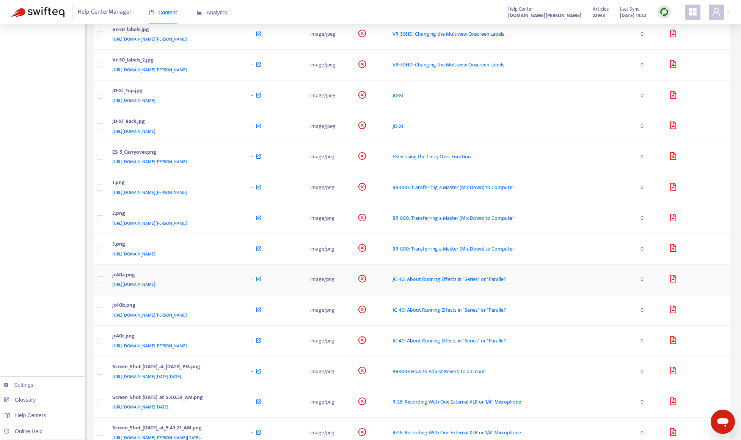
click at [237, 273] on div "jc40a.png" at bounding box center [174, 276] width 124 height 10
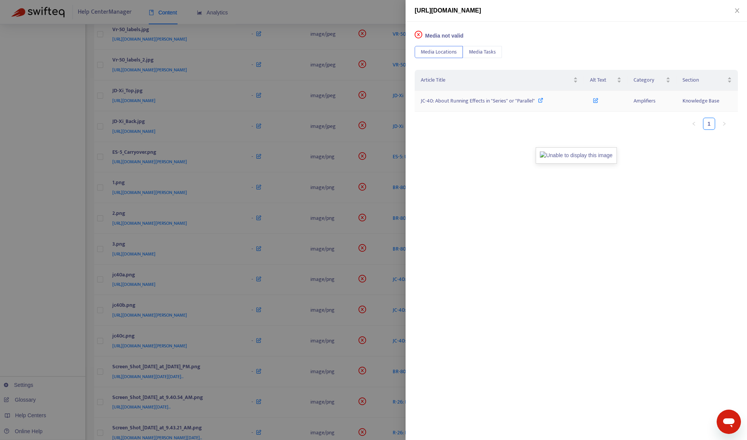
click at [434, 96] on span "JC-40: About Running Effects in "Series" or "Parallel"" at bounding box center [478, 100] width 114 height 9
click at [49, 252] on div at bounding box center [373, 220] width 747 height 440
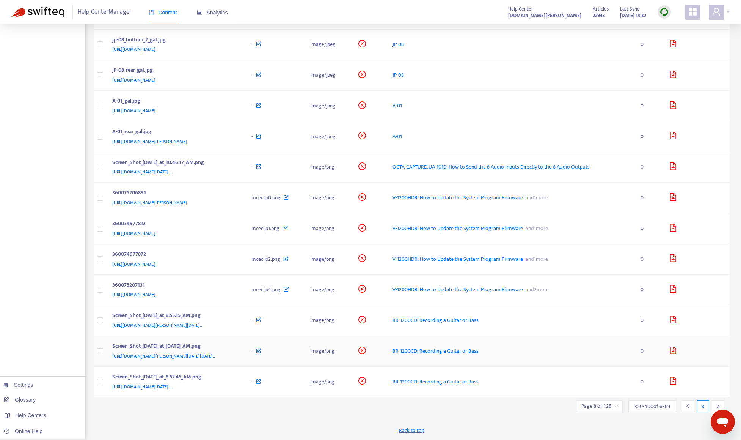
scroll to position [1310, 0]
click at [677, 402] on div at bounding box center [718, 406] width 12 height 12
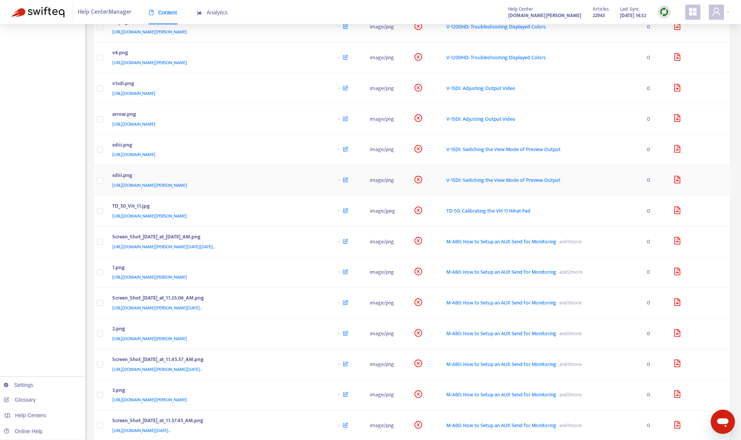
scroll to position [645, 0]
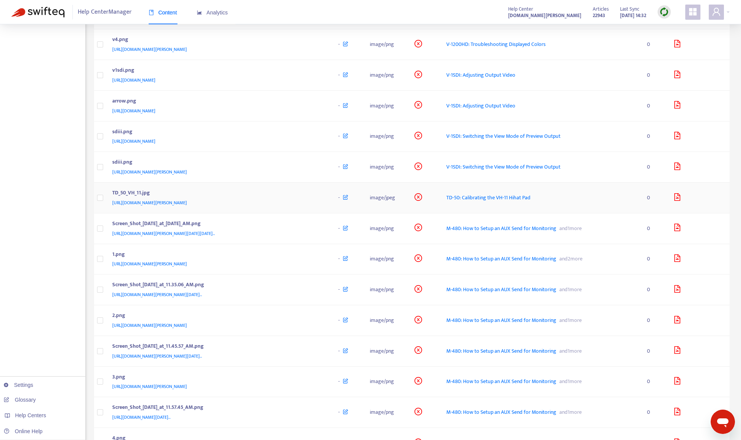
click at [313, 197] on div "TD_50_VH_11.jpg" at bounding box center [217, 194] width 211 height 10
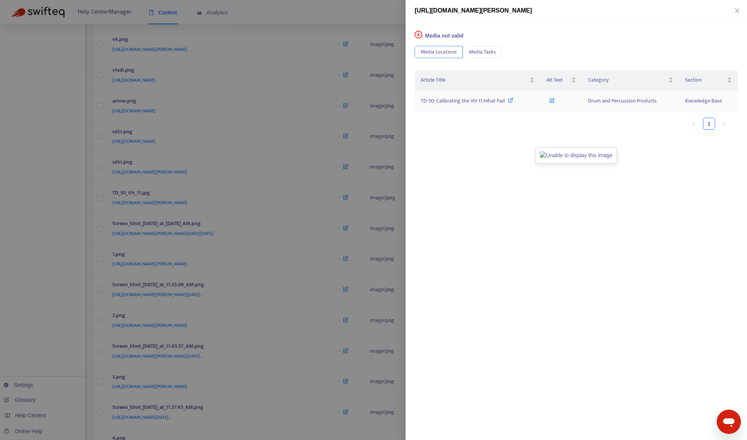
click at [442, 98] on span "TD-50: Calibrating the VH-11 Hihat Pad" at bounding box center [463, 100] width 84 height 9
click at [331, 16] on div at bounding box center [373, 220] width 747 height 440
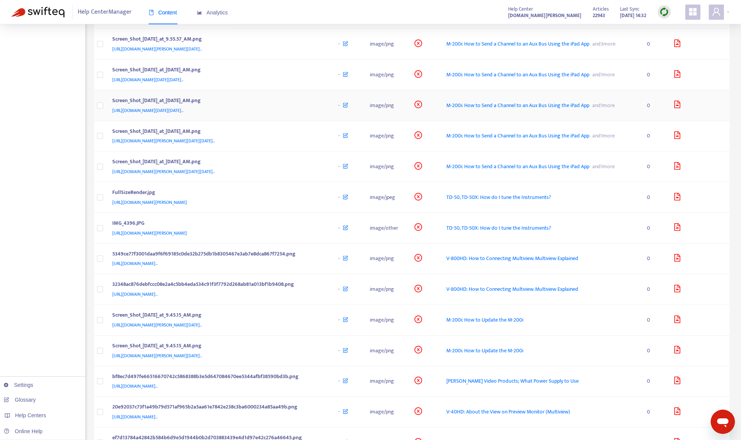
scroll to position [1227, 0]
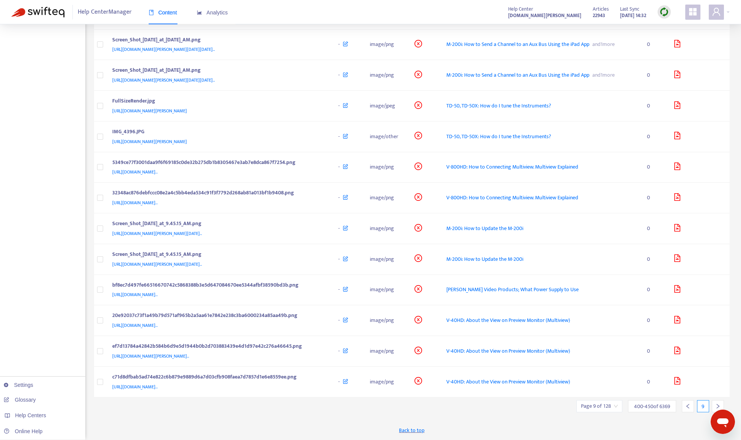
click at [677, 403] on div at bounding box center [718, 406] width 12 height 12
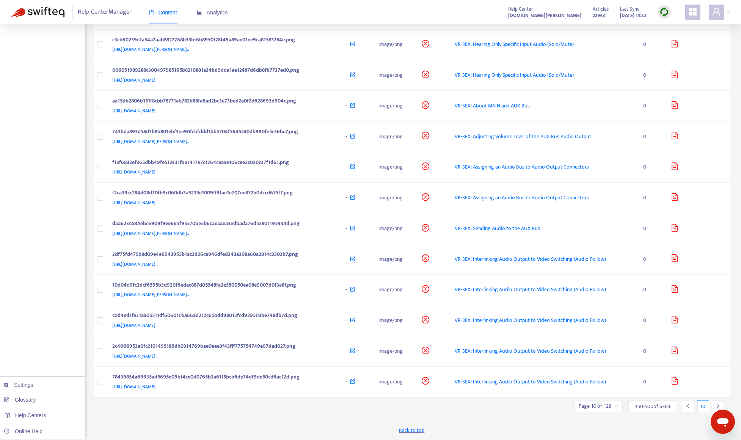
click at [677, 404] on icon "right" at bounding box center [718, 405] width 5 height 5
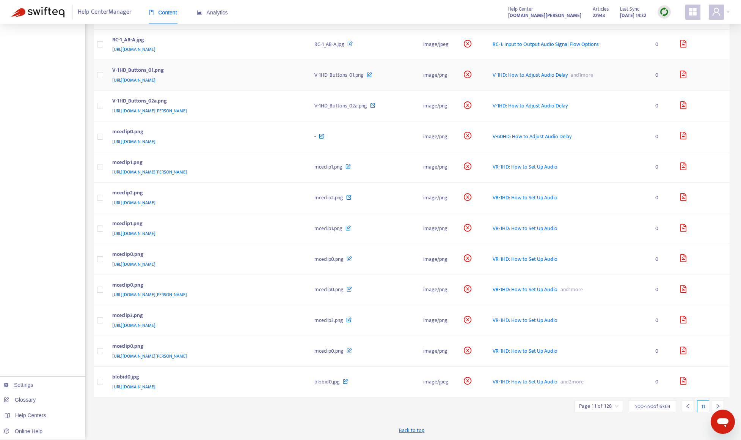
scroll to position [1511, 0]
click at [677, 403] on div at bounding box center [718, 406] width 12 height 12
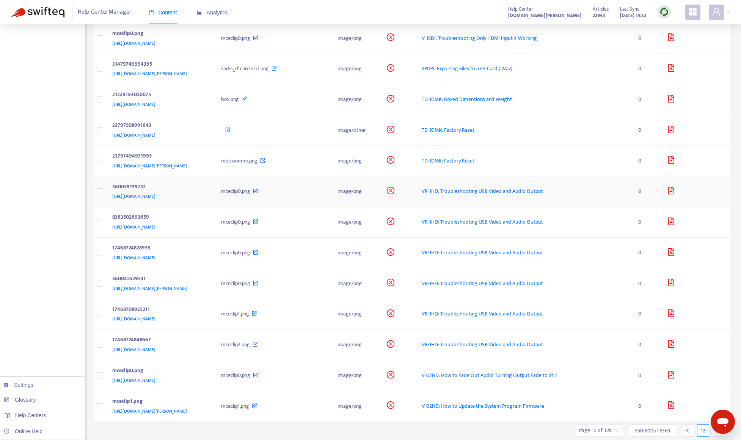
scroll to position [1189, 0]
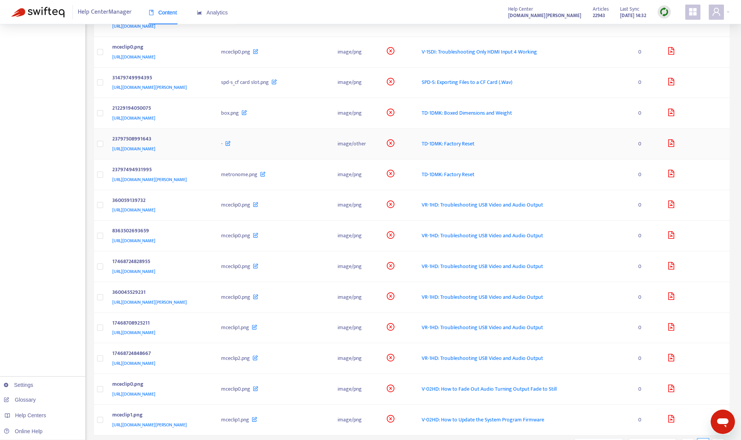
click at [206, 139] on div "23797508991643" at bounding box center [159, 140] width 94 height 10
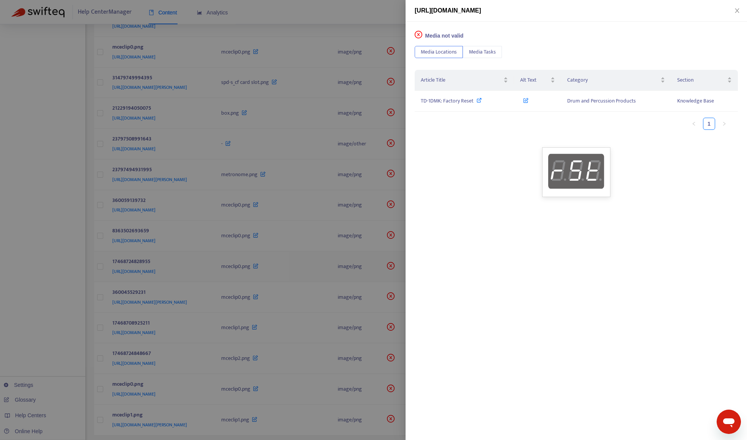
drag, startPoint x: 63, startPoint y: 268, endPoint x: 115, endPoint y: 252, distance: 54.6
click at [63, 267] on div at bounding box center [373, 220] width 747 height 440
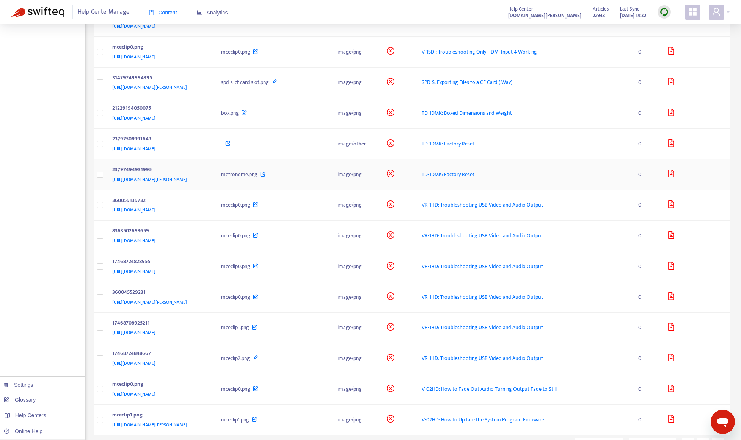
click at [206, 182] on div "[URL][DOMAIN_NAME][PERSON_NAME]" at bounding box center [159, 179] width 94 height 8
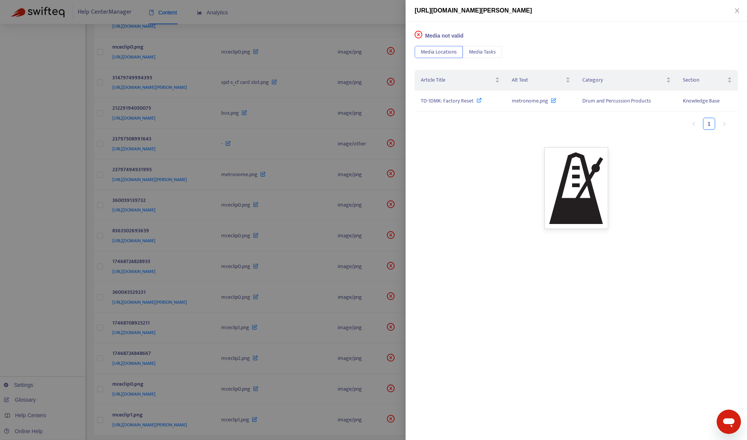
click at [3, 257] on div at bounding box center [373, 220] width 747 height 440
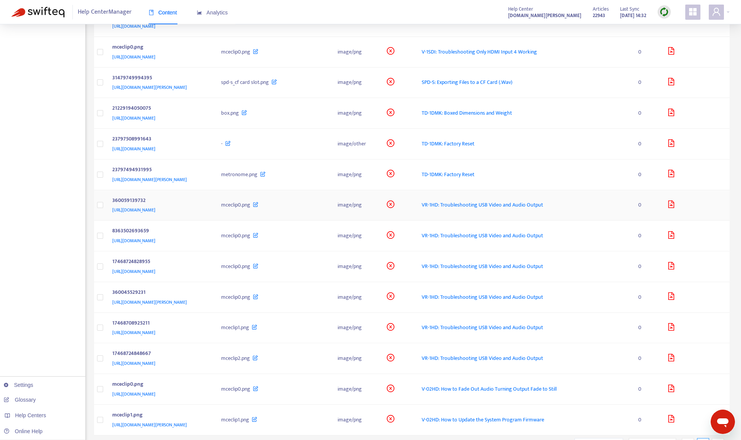
click at [206, 203] on div "360059139732" at bounding box center [159, 201] width 94 height 10
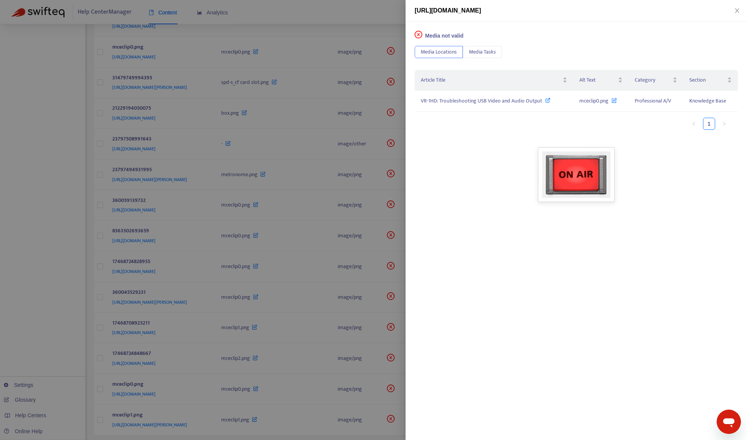
click at [29, 264] on div at bounding box center [373, 220] width 747 height 440
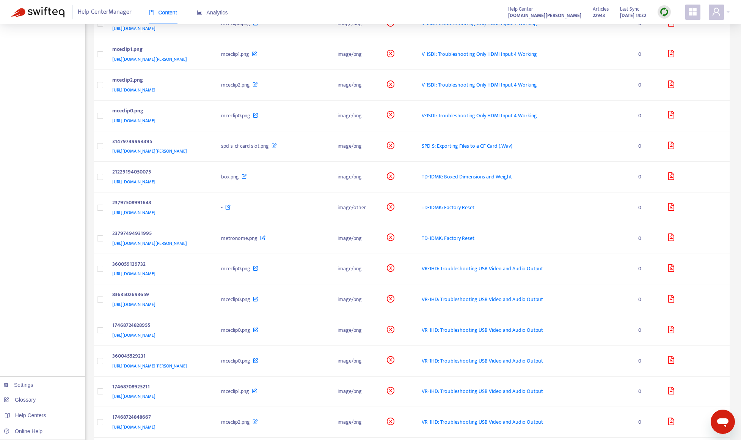
scroll to position [1227, 0]
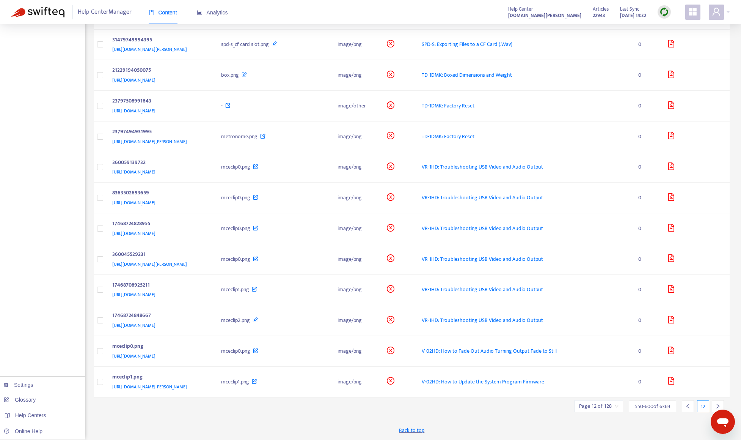
click at [677, 402] on div at bounding box center [718, 406] width 12 height 12
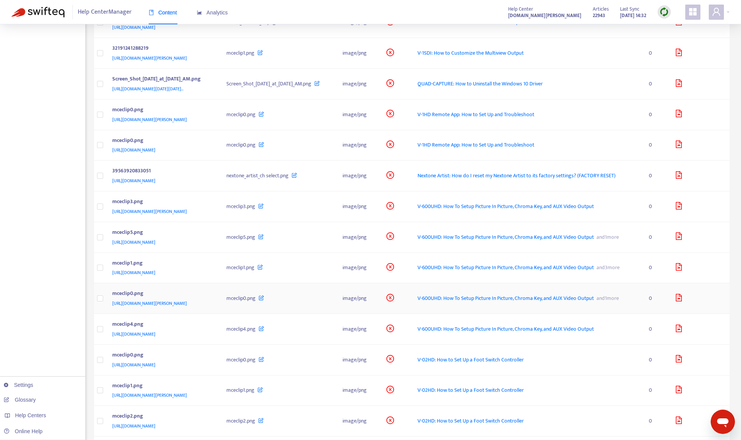
scroll to position [683, 0]
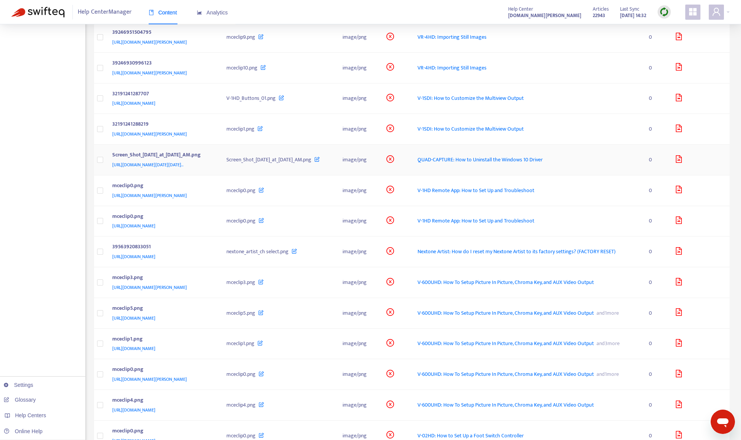
click at [212, 160] on div "Screen_Shot_[DATE]_at_[DATE]_AM.png" at bounding box center [161, 156] width 99 height 10
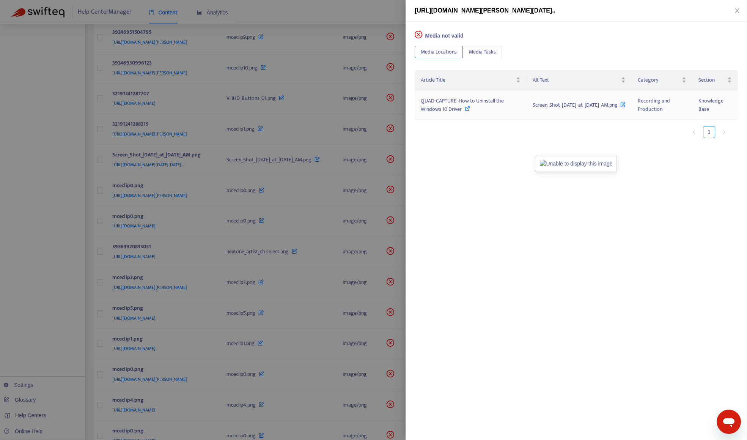
click at [431, 110] on span "QUAD-CAPTURE: How to Uninstall the Windows 10 Driver" at bounding box center [462, 104] width 83 height 17
click at [50, 300] on div at bounding box center [373, 220] width 747 height 440
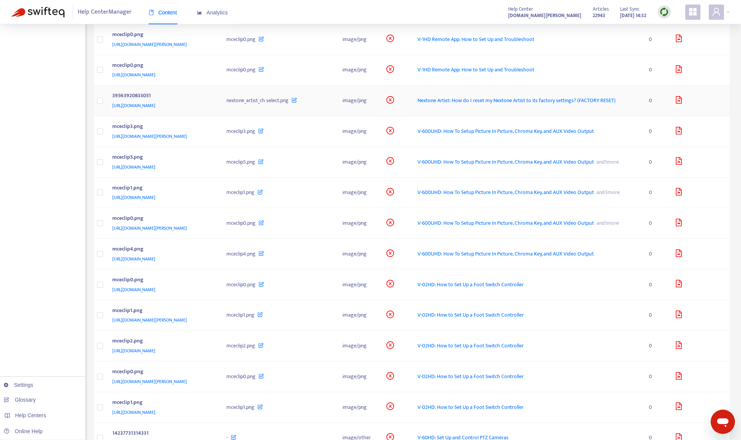
scroll to position [835, 0]
click at [212, 101] on div "39563920833051" at bounding box center [161, 96] width 99 height 10
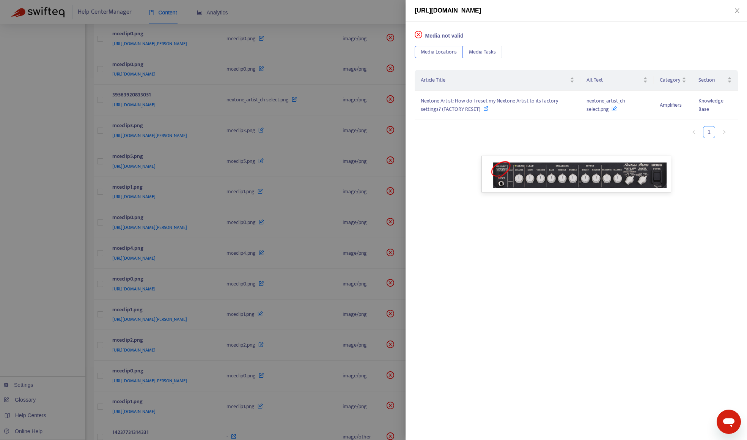
click at [25, 303] on div at bounding box center [373, 220] width 747 height 440
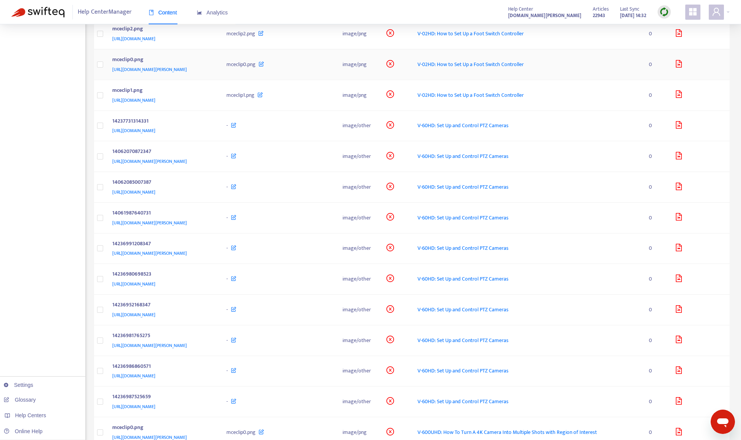
scroll to position [1252, 0]
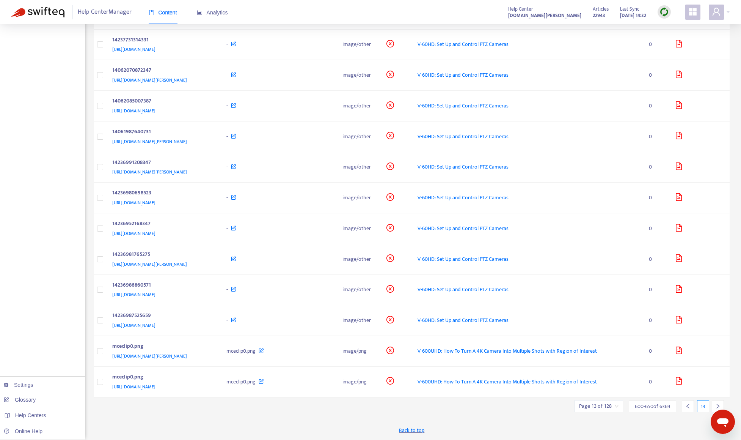
click at [677, 400] on div at bounding box center [718, 406] width 12 height 12
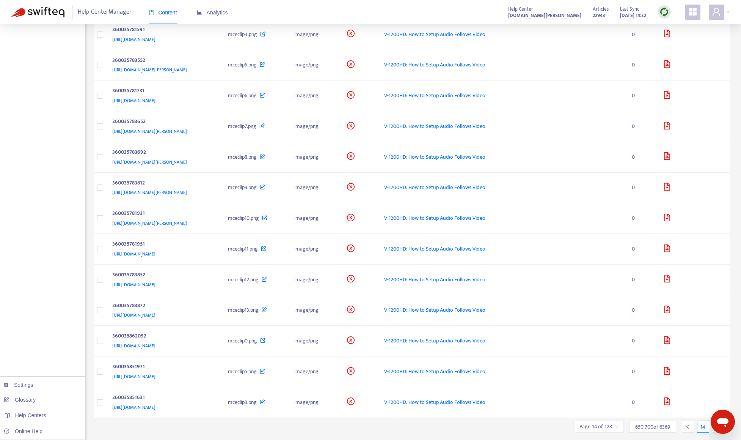
scroll to position [1227, 0]
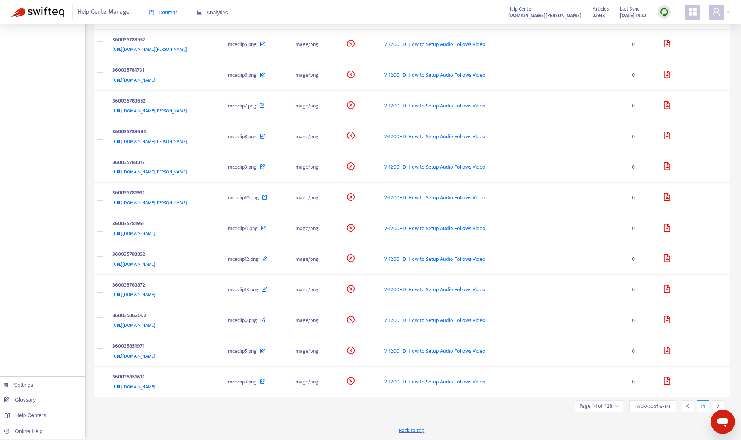
click at [677, 403] on div at bounding box center [718, 406] width 12 height 12
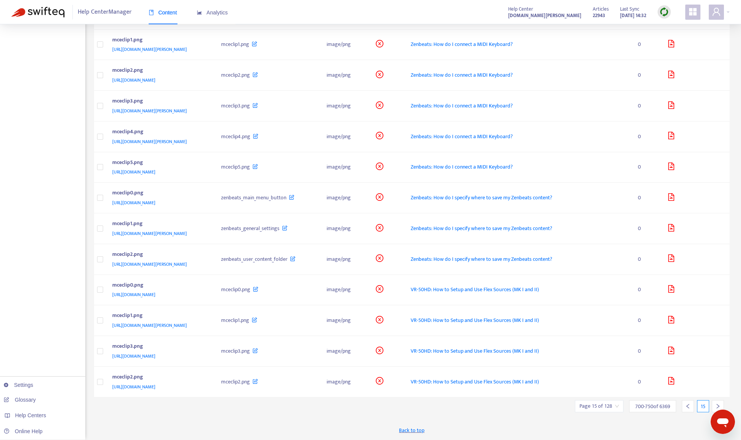
click at [677, 404] on icon "right" at bounding box center [718, 405] width 5 height 5
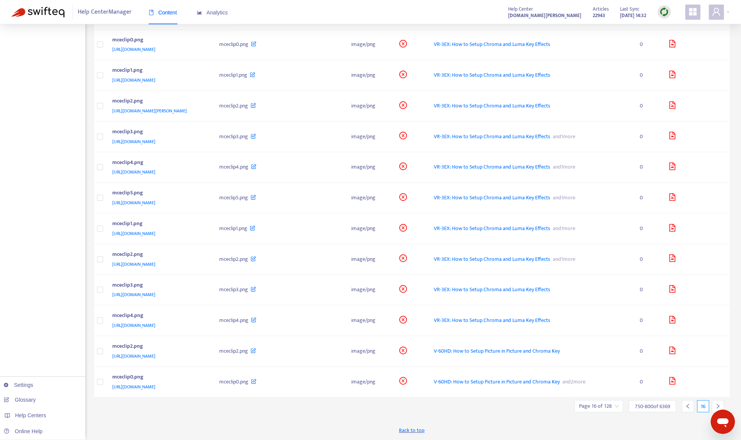
click at [677, 405] on icon "right" at bounding box center [718, 405] width 5 height 5
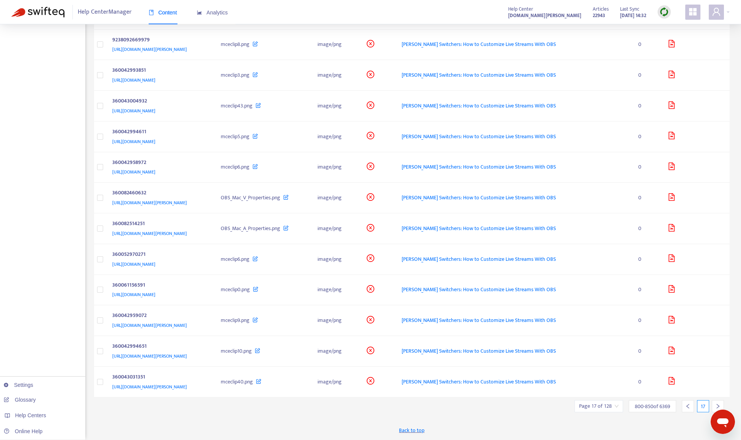
click at [677, 405] on icon "right" at bounding box center [718, 405] width 5 height 5
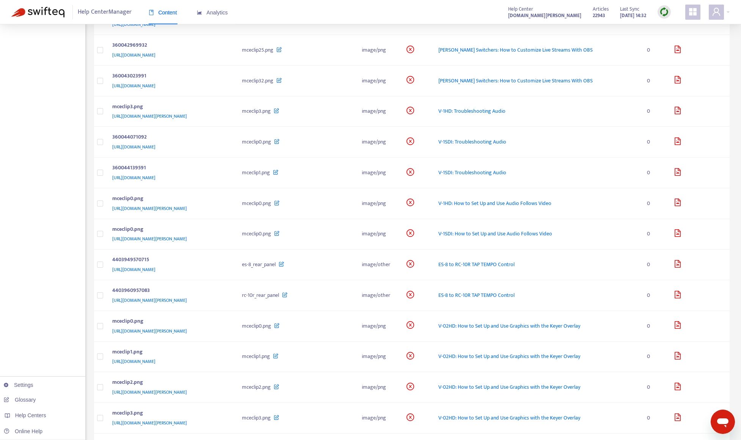
scroll to position [797, 0]
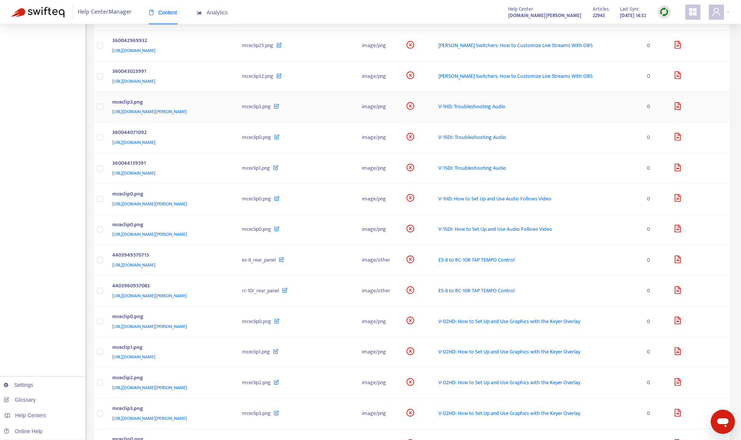
click at [227, 104] on div "mceclip3.png" at bounding box center [169, 103] width 115 height 10
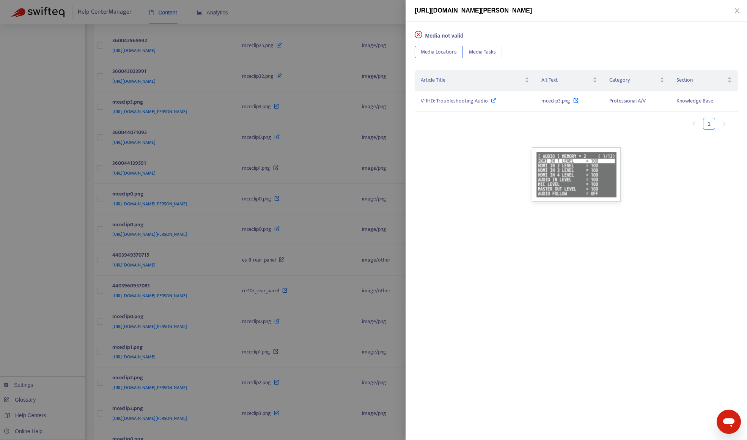
click at [41, 204] on div at bounding box center [373, 220] width 747 height 440
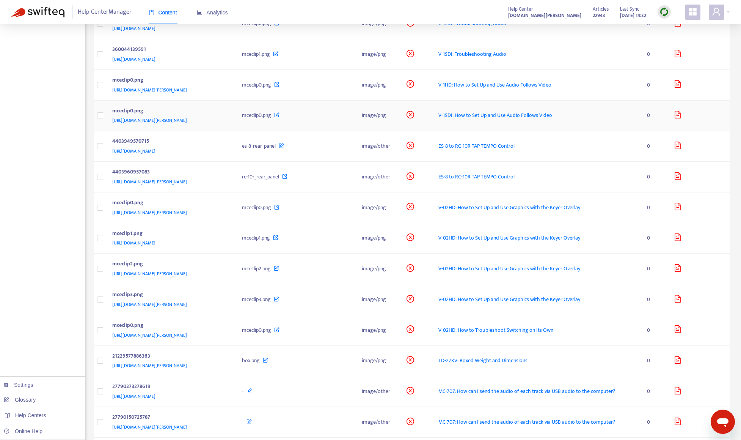
scroll to position [949, 0]
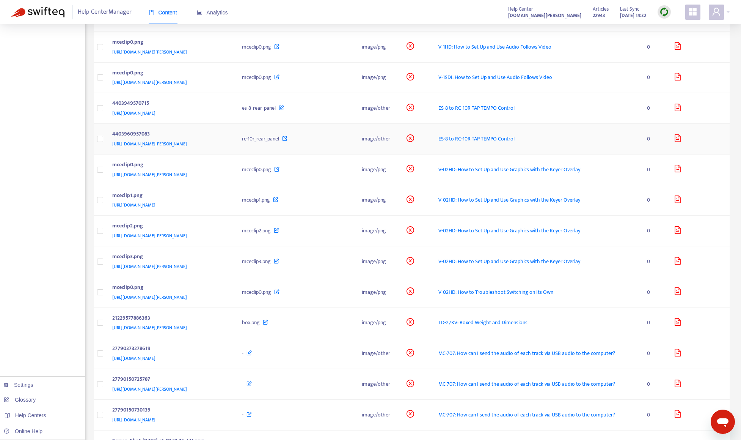
click at [227, 140] on div "[URL][DOMAIN_NAME][PERSON_NAME]" at bounding box center [169, 144] width 115 height 8
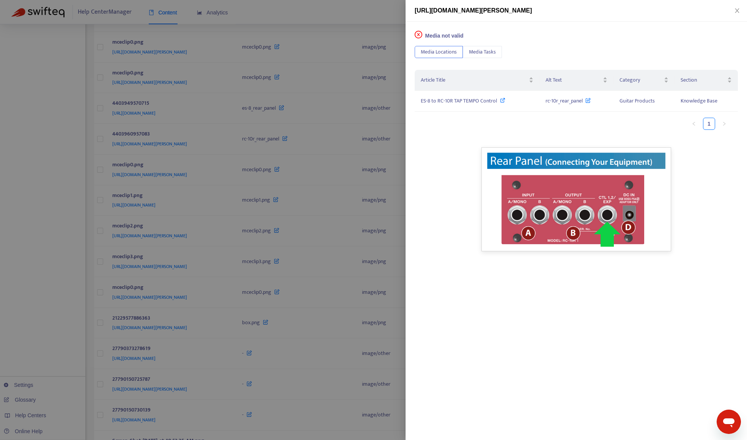
click at [34, 279] on div at bounding box center [373, 220] width 747 height 440
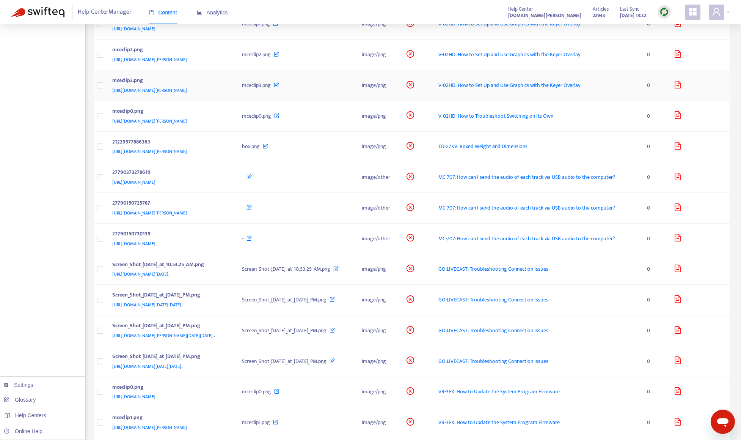
scroll to position [1139, 0]
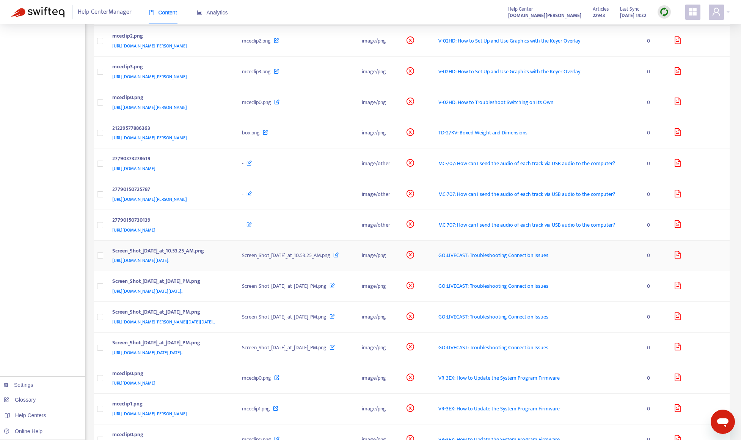
click at [227, 264] on div "[URL][DOMAIN_NAME][DATE].." at bounding box center [169, 260] width 115 height 8
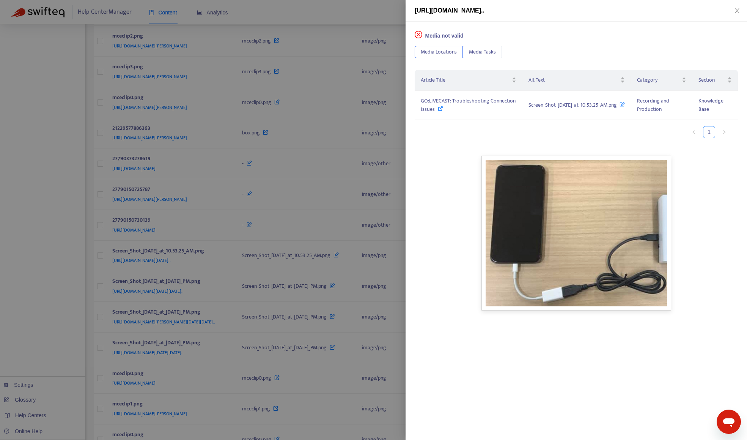
click at [55, 294] on div at bounding box center [373, 220] width 747 height 440
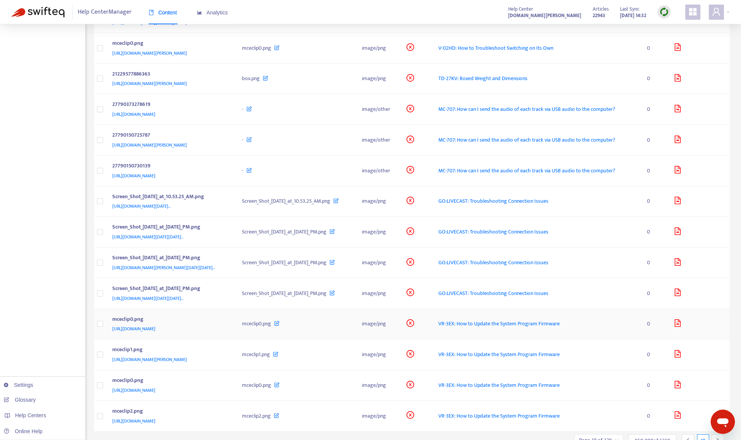
scroll to position [1260, 0]
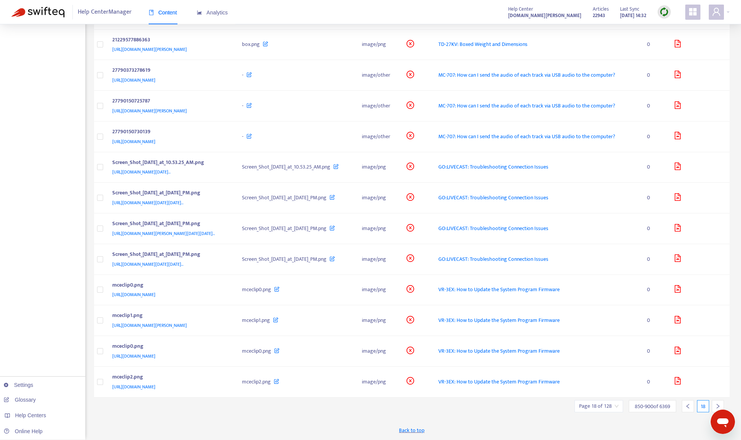
click at [677, 403] on div at bounding box center [718, 406] width 12 height 12
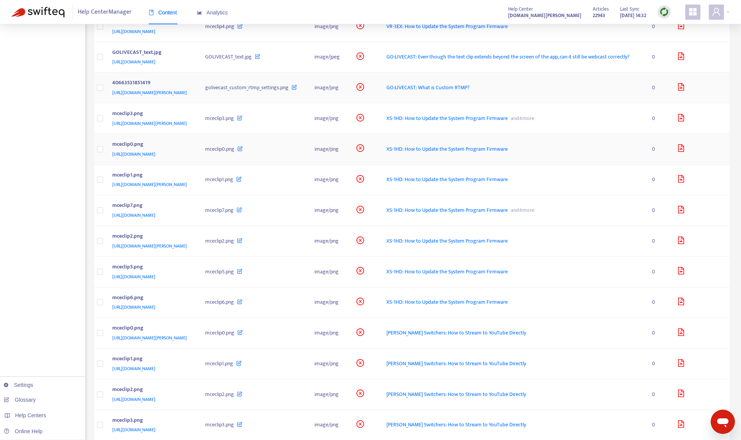
scroll to position [236, 0]
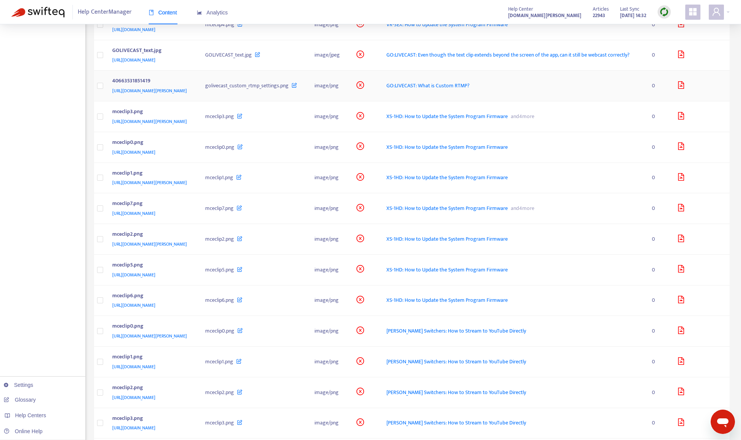
click at [190, 95] on div "[URL][DOMAIN_NAME][PERSON_NAME]" at bounding box center [151, 91] width 78 height 8
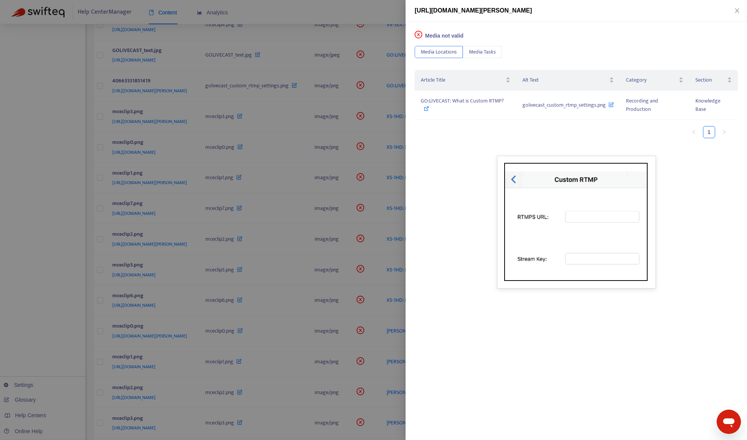
click at [78, 252] on div at bounding box center [373, 220] width 747 height 440
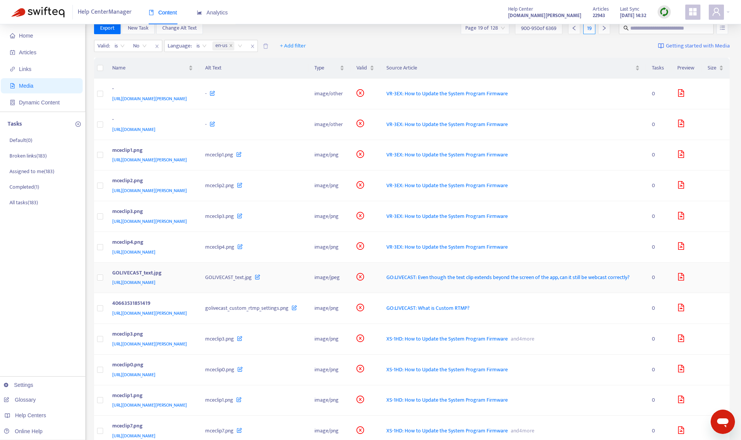
scroll to position [8, 0]
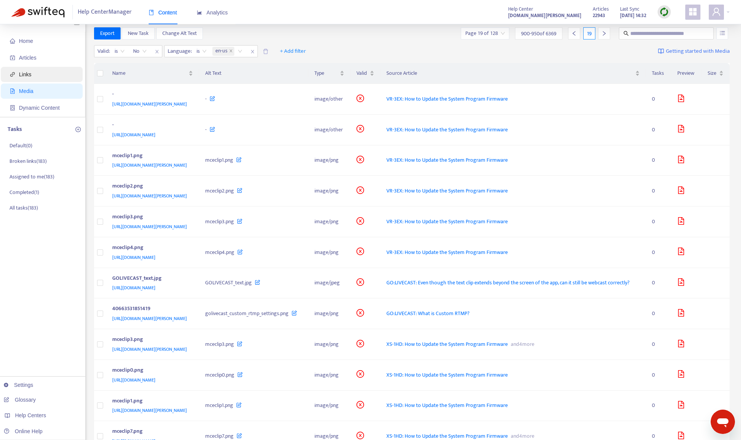
click at [42, 77] on span "Links" at bounding box center [43, 74] width 67 height 15
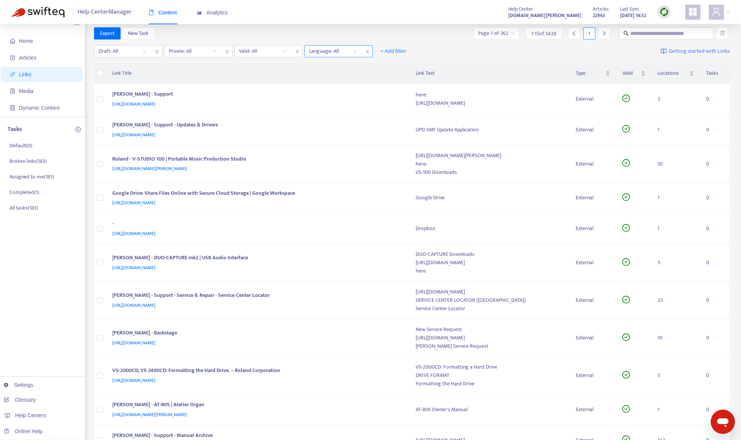
click at [369, 53] on icon "close" at bounding box center [367, 51] width 3 height 3
click at [225, 51] on icon "close" at bounding box center [227, 51] width 5 height 5
click at [156, 51] on icon "close" at bounding box center [157, 51] width 5 height 5
click at [115, 52] on span "+ Add filter" at bounding box center [115, 51] width 26 height 9
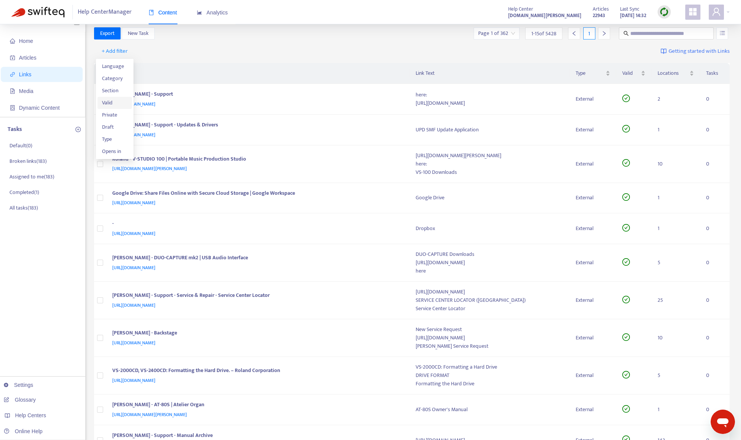
click at [114, 100] on span "Valid" at bounding box center [115, 103] width 26 height 8
click at [113, 52] on input "search" at bounding box center [123, 51] width 48 height 11
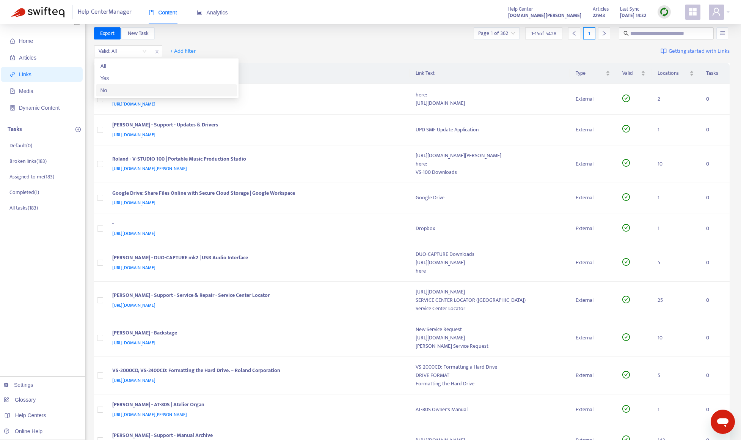
click at [119, 87] on div "No" at bounding box center [167, 90] width 132 height 8
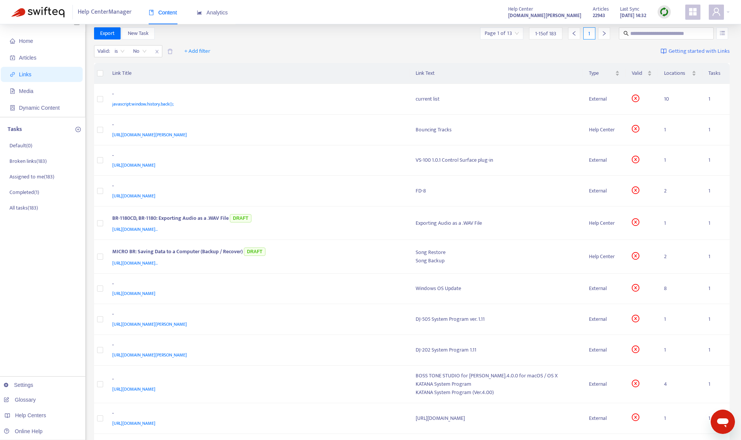
click at [275, 47] on div "Valid : is No + Add filter Getting started with Links" at bounding box center [412, 52] width 636 height 21
click at [310, 131] on div "[URL][DOMAIN_NAME][PERSON_NAME]" at bounding box center [256, 135] width 289 height 8
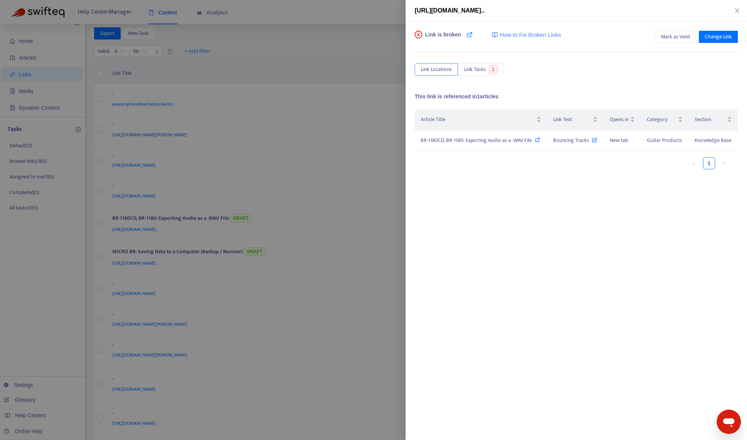
click at [307, 52] on div at bounding box center [373, 220] width 747 height 440
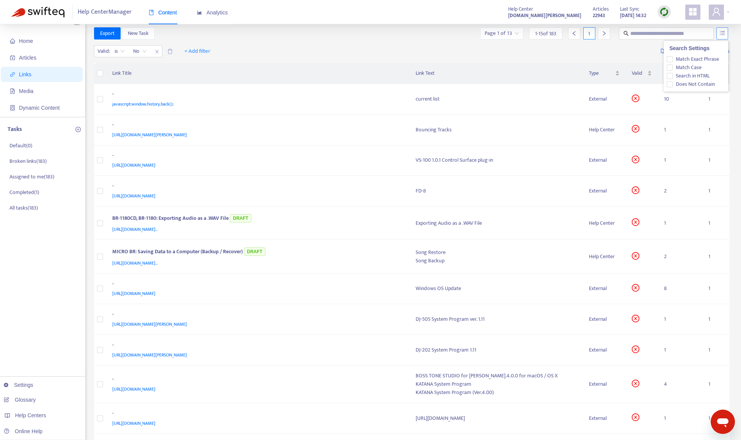
click at [677, 33] on icon "unordered-list" at bounding box center [722, 32] width 5 height 5
click at [198, 51] on span "+ Add filter" at bounding box center [197, 51] width 26 height 9
click at [198, 64] on span "Language" at bounding box center [198, 66] width 26 height 8
click at [185, 52] on div at bounding box center [189, 51] width 46 height 9
click at [187, 79] on div "en-us" at bounding box center [237, 78] width 132 height 8
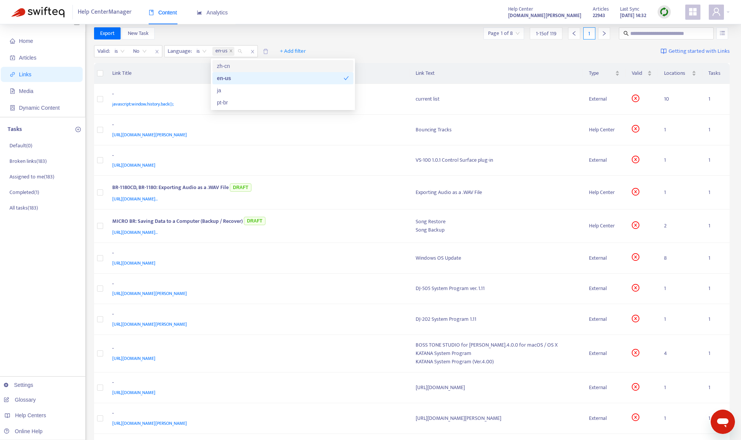
click at [334, 36] on div "Export New Task Page 1 of 8 1 - 15 of 119 1" at bounding box center [412, 33] width 636 height 12
click at [290, 54] on span "+ Add filter" at bounding box center [293, 51] width 26 height 9
click at [290, 91] on span "Private" at bounding box center [294, 91] width 26 height 8
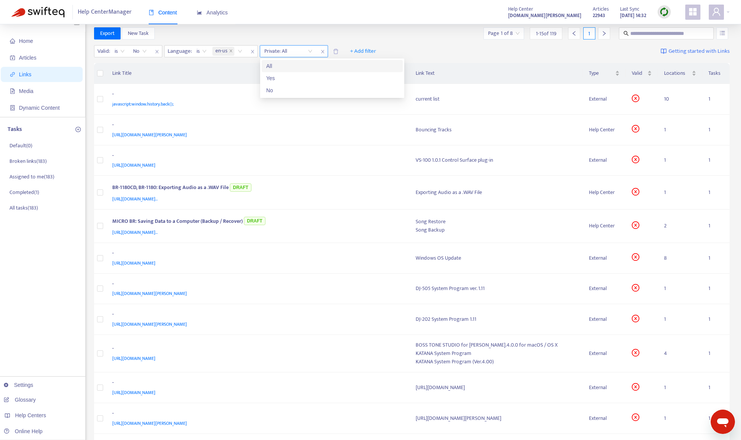
click at [288, 53] on input "search" at bounding box center [288, 51] width 48 height 11
click at [292, 88] on div "No" at bounding box center [332, 90] width 132 height 8
click at [341, 32] on div "Export New Task Page 1 of 8 1 - 15 of 119 1" at bounding box center [412, 33] width 636 height 12
click at [374, 53] on span "+ Add filter" at bounding box center [368, 51] width 26 height 9
click at [367, 92] on span "Draft" at bounding box center [369, 91] width 26 height 8
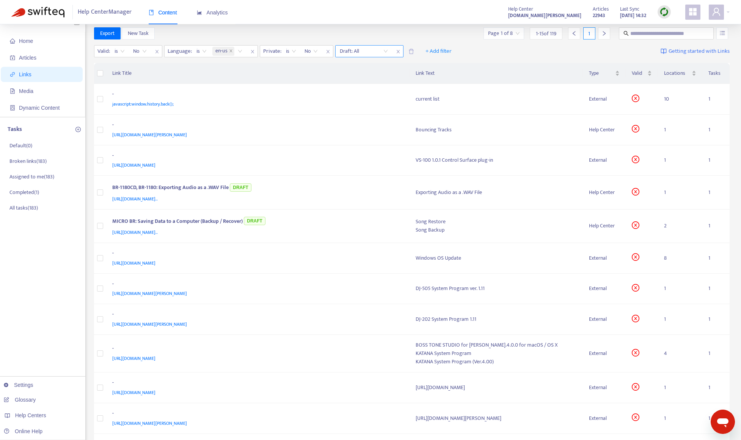
click at [355, 52] on input "search" at bounding box center [364, 51] width 48 height 11
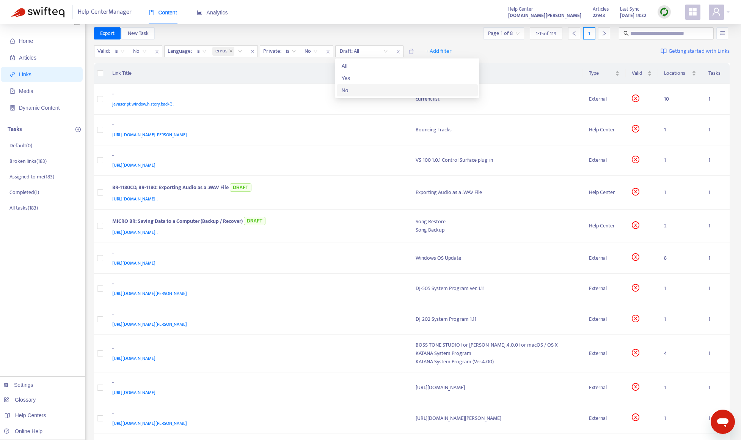
click at [354, 90] on div "No" at bounding box center [407, 90] width 132 height 8
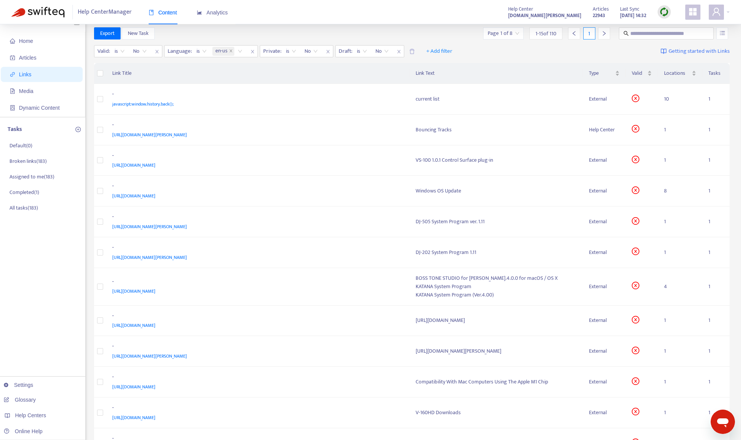
click at [401, 38] on div "Export New Task Page 1 of 8 1 - 15 of 110 1" at bounding box center [412, 33] width 636 height 12
click at [519, 35] on div "Page 1 of 8" at bounding box center [503, 33] width 41 height 12
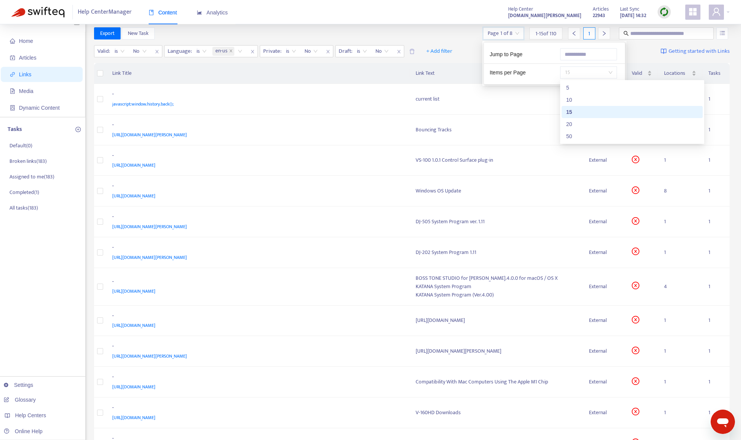
click at [584, 71] on span "15" at bounding box center [589, 72] width 48 height 11
click at [584, 135] on div "50" at bounding box center [632, 136] width 132 height 8
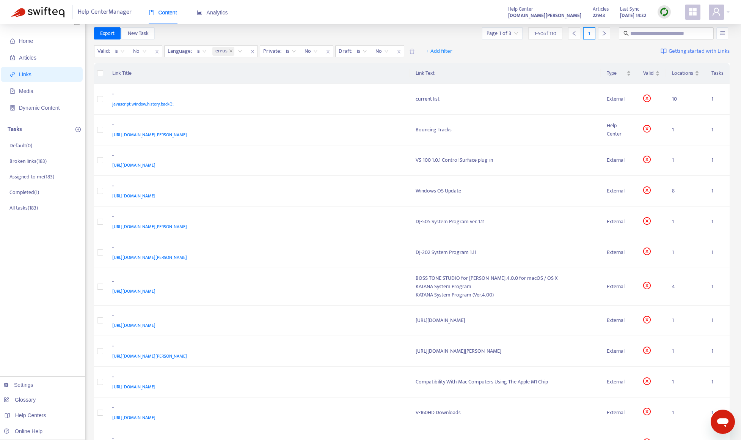
click at [451, 34] on div "Export New Task Page 1 of 3 1 - 50 of 110 1" at bounding box center [412, 33] width 636 height 12
click at [319, 132] on div "[URL][DOMAIN_NAME][PERSON_NAME]" at bounding box center [256, 135] width 289 height 8
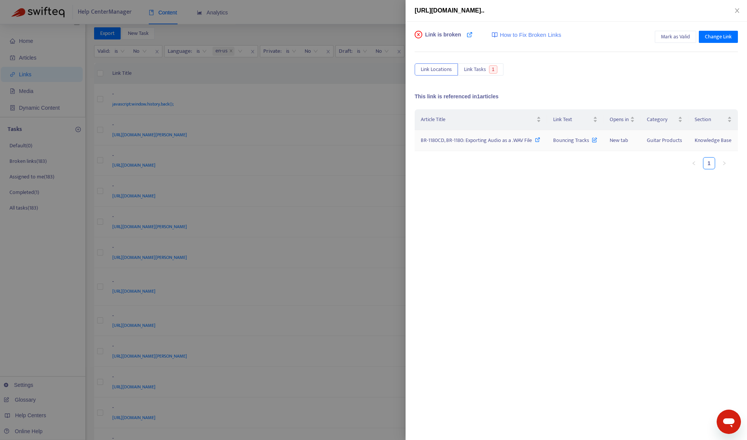
click at [477, 142] on span "BR-1180CD, BR-1180: Exporting Audio as a .WAV File" at bounding box center [476, 140] width 111 height 9
click at [351, 69] on div at bounding box center [373, 220] width 747 height 440
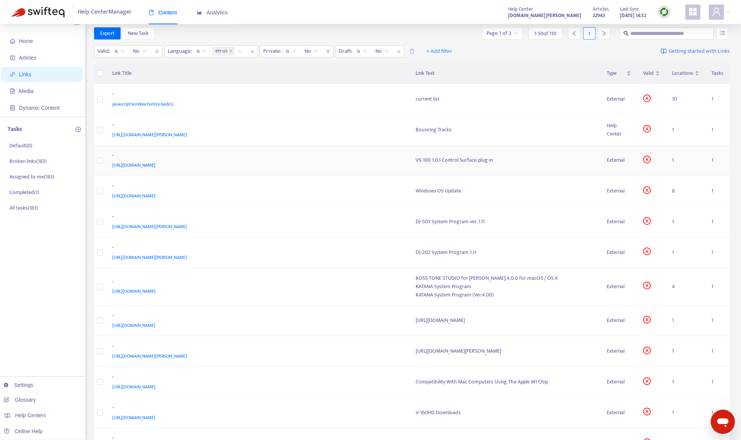
click at [326, 158] on div "-" at bounding box center [256, 156] width 289 height 10
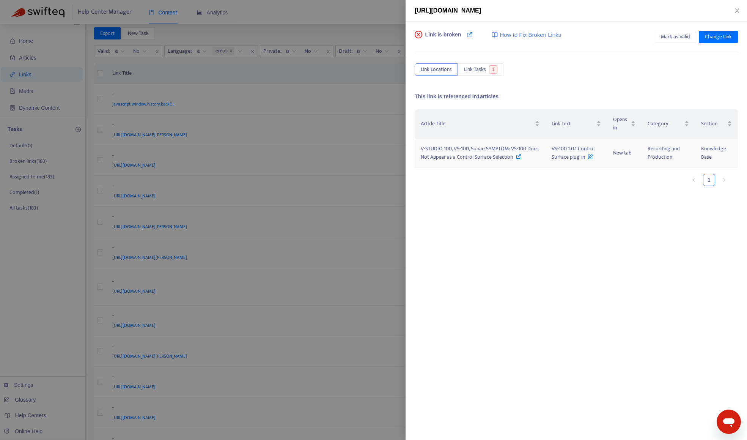
click at [509, 159] on span "V-STUDIO 100, VS-100, Sonar: SYMPTOM: VS-100 Does Not Appear as a Control Surfa…" at bounding box center [480, 152] width 118 height 17
click at [323, 83] on div at bounding box center [373, 220] width 747 height 440
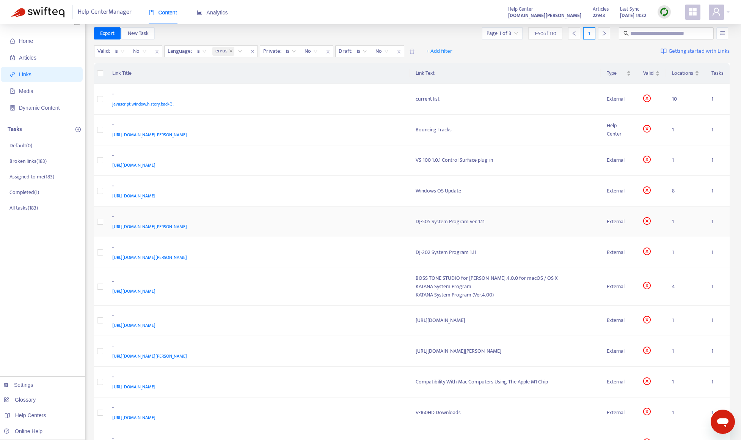
click at [240, 214] on div "-" at bounding box center [256, 217] width 289 height 10
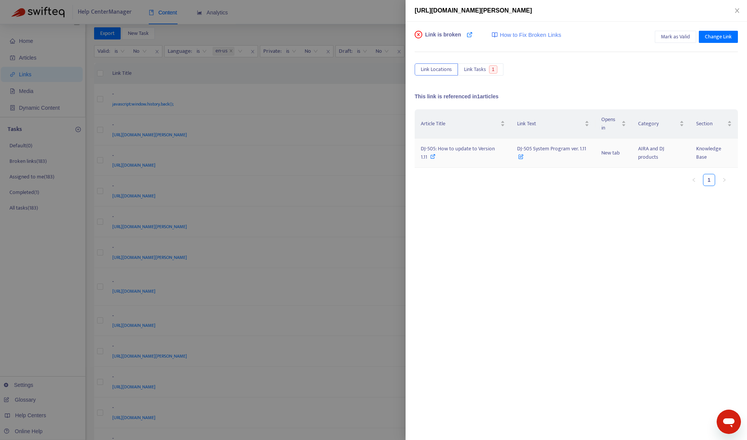
click at [468, 150] on span "DJ-505: How to update to Version 1.11" at bounding box center [458, 152] width 74 height 17
click at [385, 13] on div at bounding box center [373, 220] width 747 height 440
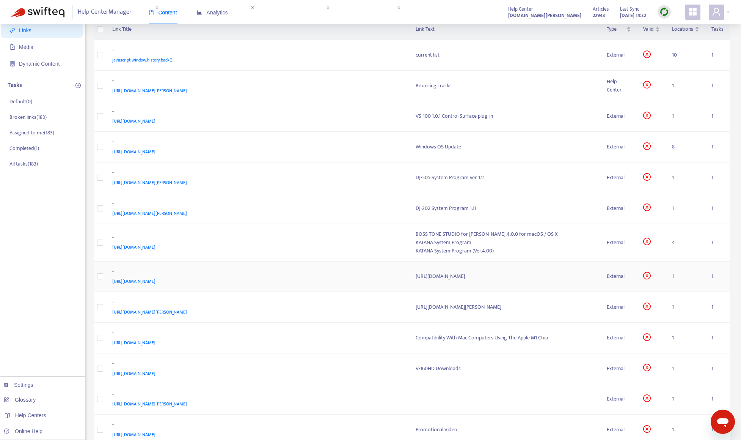
scroll to position [122, 0]
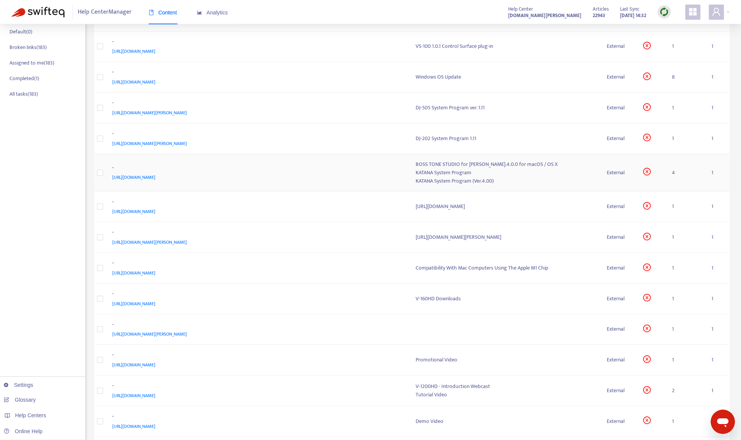
click at [257, 169] on div "-" at bounding box center [256, 169] width 289 height 10
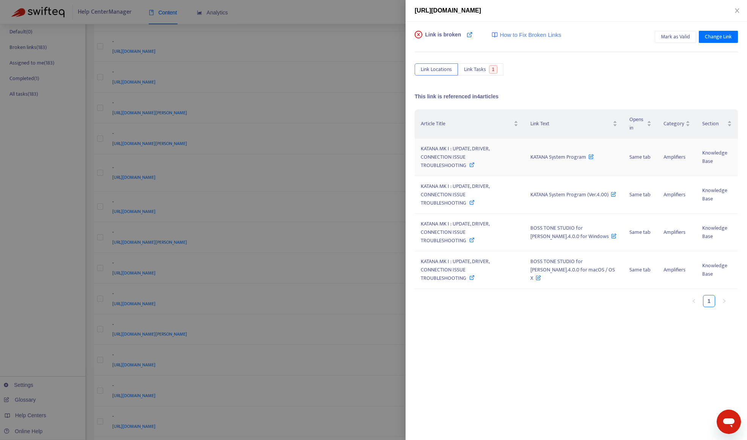
click at [428, 152] on span "KATANA MK I : UPDATE, DRIVER, CONNECTION ISSUE TROUBLESHOOTING" at bounding box center [455, 156] width 69 height 25
click at [362, 18] on div at bounding box center [373, 220] width 747 height 440
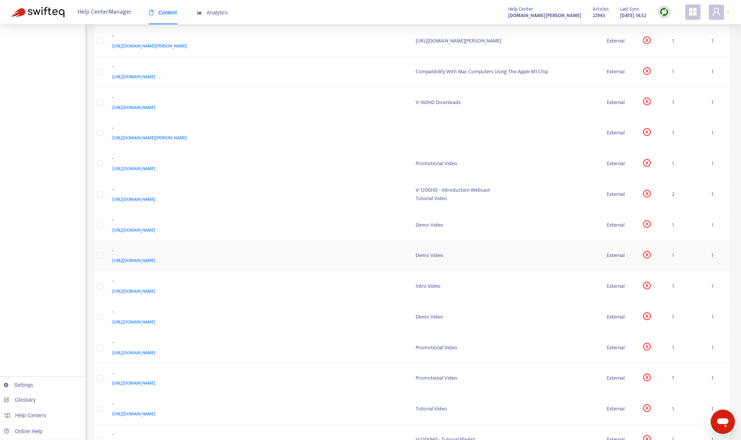
scroll to position [312, 0]
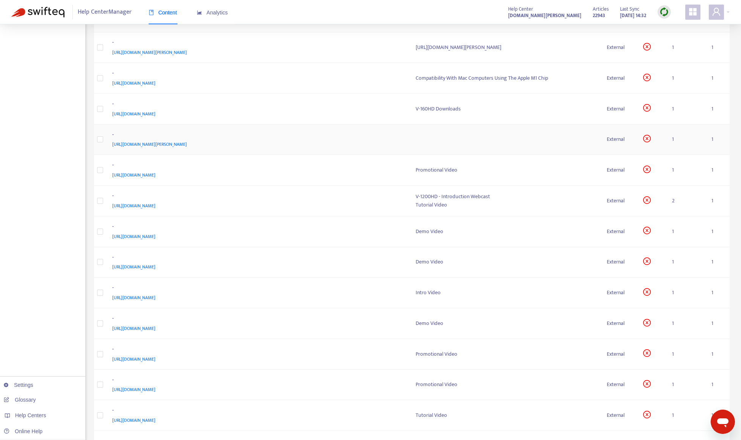
click at [302, 139] on div "-" at bounding box center [256, 136] width 289 height 10
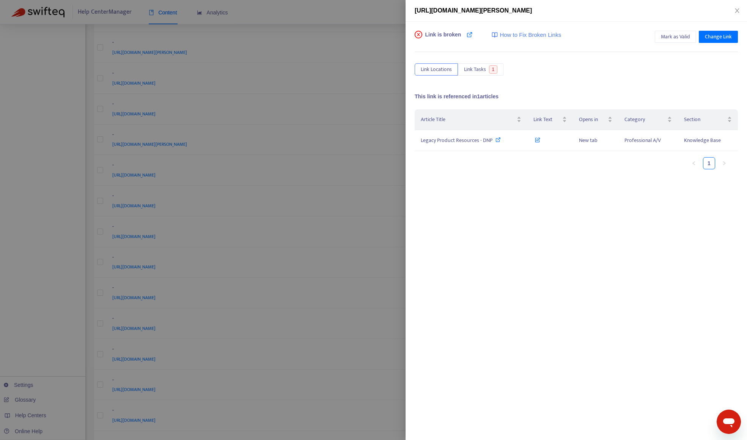
click at [48, 281] on div at bounding box center [373, 220] width 747 height 440
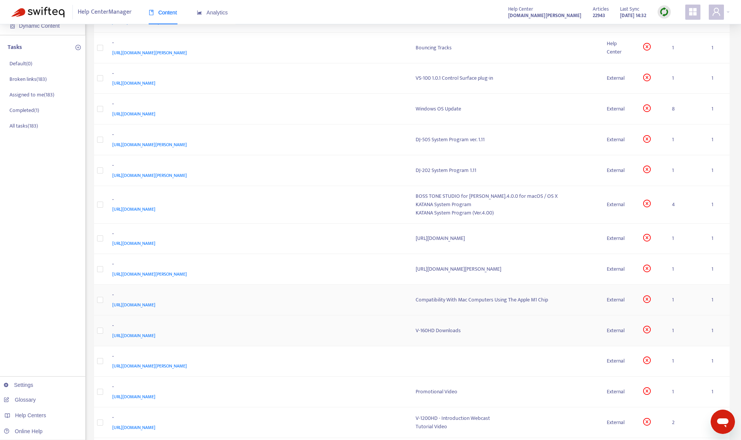
scroll to position [114, 0]
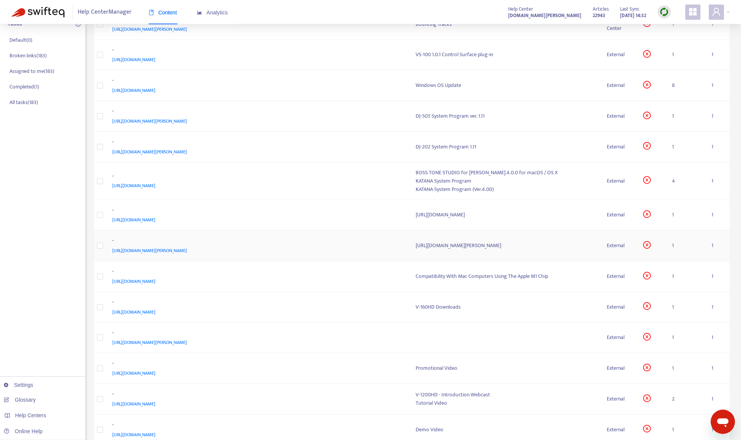
click at [262, 248] on div "[URL][DOMAIN_NAME][PERSON_NAME]" at bounding box center [256, 250] width 289 height 8
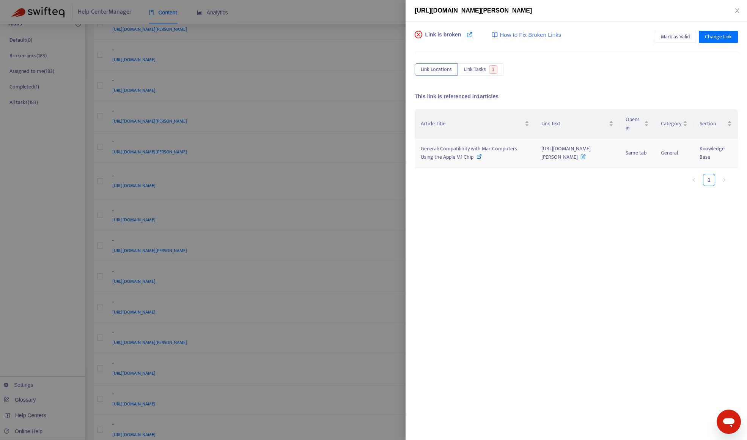
click at [477, 159] on icon at bounding box center [479, 156] width 5 height 5
click at [449, 161] on span "General: Compatilibity with Mac Computers Using the Apple M1 Chip" at bounding box center [469, 152] width 96 height 17
click at [75, 277] on div at bounding box center [373, 220] width 747 height 440
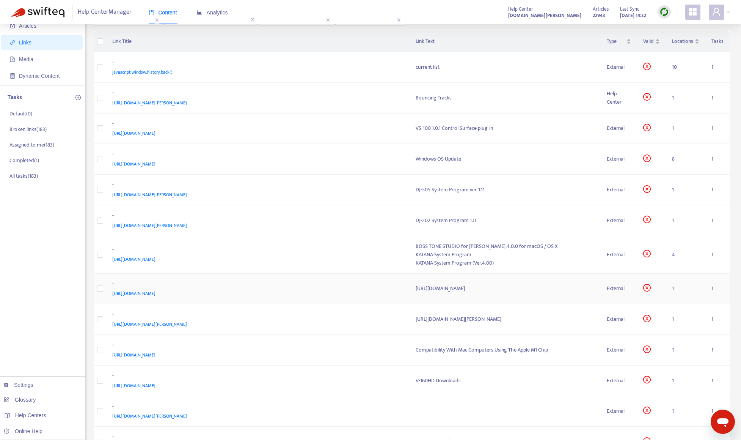
scroll to position [0, 0]
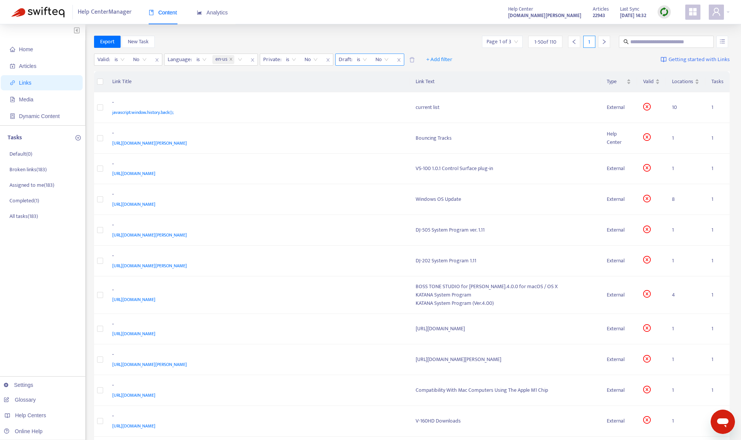
click at [363, 61] on span "is" at bounding box center [362, 59] width 10 height 11
click at [362, 89] on div "is not" at bounding box center [425, 86] width 132 height 8
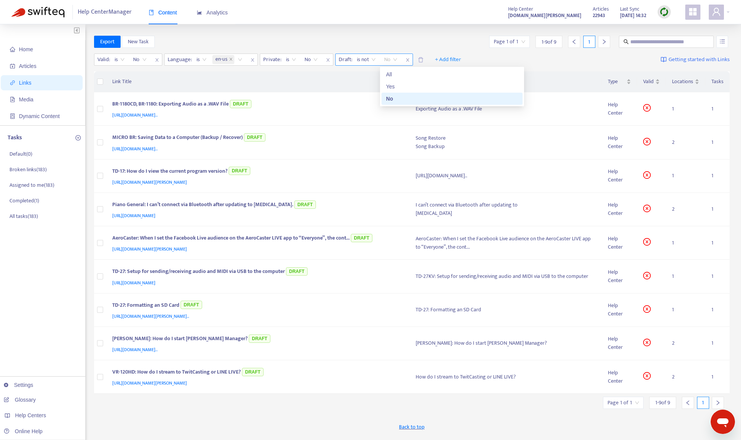
click at [393, 62] on span "No" at bounding box center [390, 59] width 13 height 11
click at [393, 85] on div "Yes" at bounding box center [452, 86] width 132 height 8
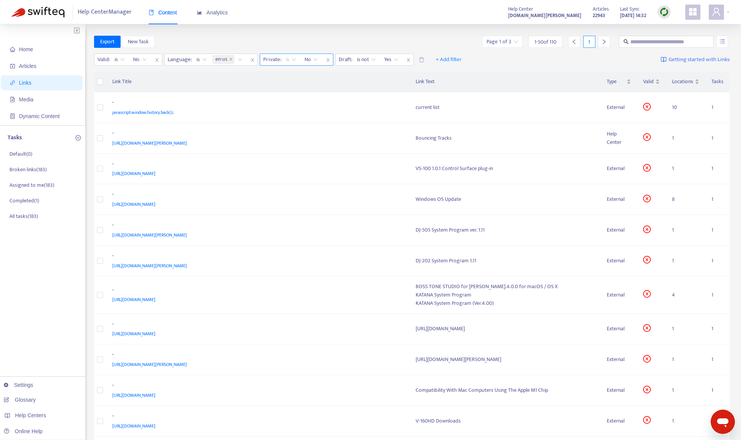
click at [286, 61] on span "is" at bounding box center [291, 59] width 10 height 11
click at [296, 88] on div "is not" at bounding box center [354, 86] width 132 height 8
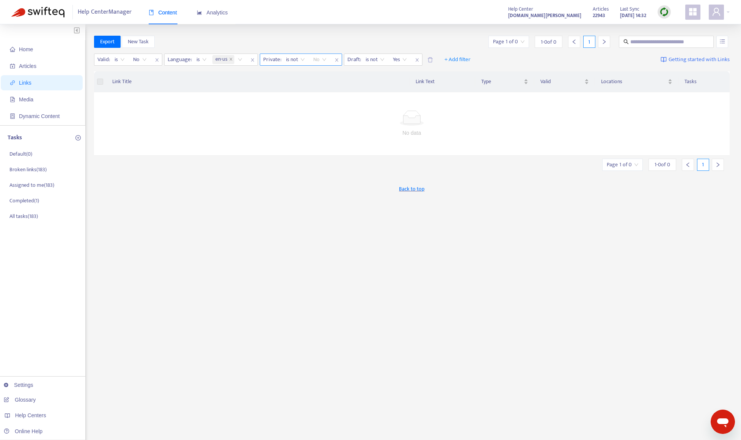
click at [321, 59] on span "No" at bounding box center [319, 59] width 13 height 11
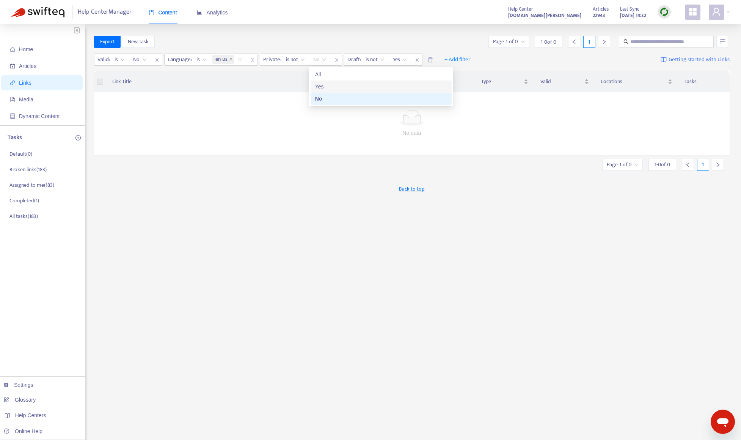
click at [322, 83] on div "Yes" at bounding box center [381, 86] width 132 height 8
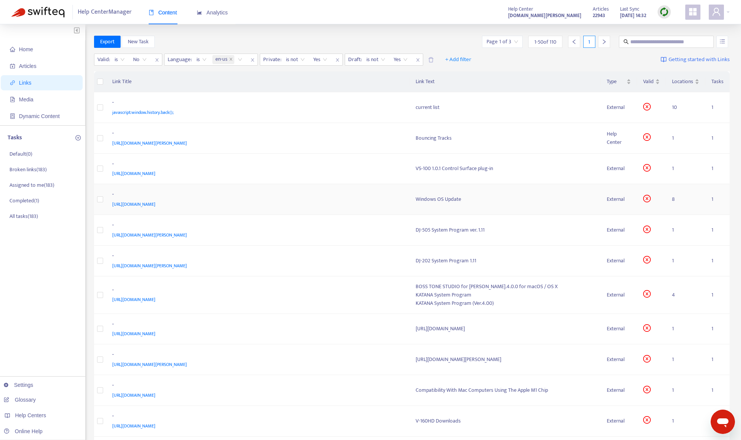
click at [311, 201] on div "[URL][DOMAIN_NAME]" at bounding box center [256, 204] width 289 height 8
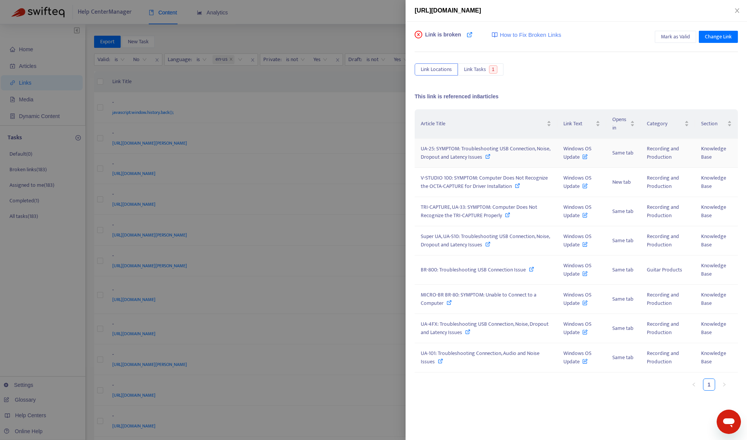
click at [491, 159] on div "UA-25: SYMPTOM: Troubleshooting USB Connection, Noise, Dropout and Latency Issu…" at bounding box center [486, 153] width 131 height 17
click at [439, 184] on span "V-STUDIO 100: SYMPTOM: Computer Does Not Recognize the OCTA-CAPTURE for Driver …" at bounding box center [484, 181] width 127 height 17
click at [440, 206] on span "TRI-CAPTURE, UA-33: SYMPTOM: Computer Does Not Recognize the TRI-CAPTURE Proper…" at bounding box center [479, 211] width 116 height 17
click at [431, 236] on span "Super UA, UA-S10: Troubleshooting USB Connection, Noise, Dropout and Latency Is…" at bounding box center [485, 240] width 129 height 17
click at [442, 272] on span "BR-800: Troubleshooting USB Connection Issue" at bounding box center [473, 269] width 105 height 9
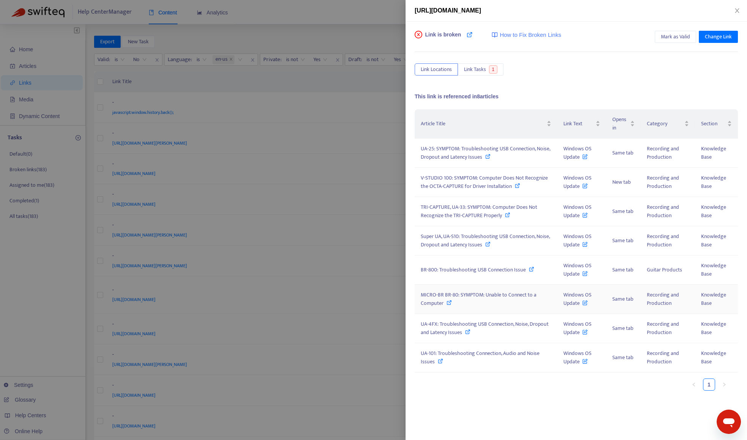
click at [491, 300] on div "MICRO-BR BR-80: SYMPTOM: Unable to Connect to a Computer" at bounding box center [486, 299] width 131 height 17
click at [463, 322] on span "UA-4FX: Troubleshooting USB Connection, Noise, Dropout and Latency Issues" at bounding box center [485, 327] width 128 height 17
click at [462, 356] on span "UA-101: Troubleshooting Connection, Audio and Noise Issues" at bounding box center [480, 357] width 119 height 17
click at [346, 40] on div at bounding box center [373, 220] width 747 height 440
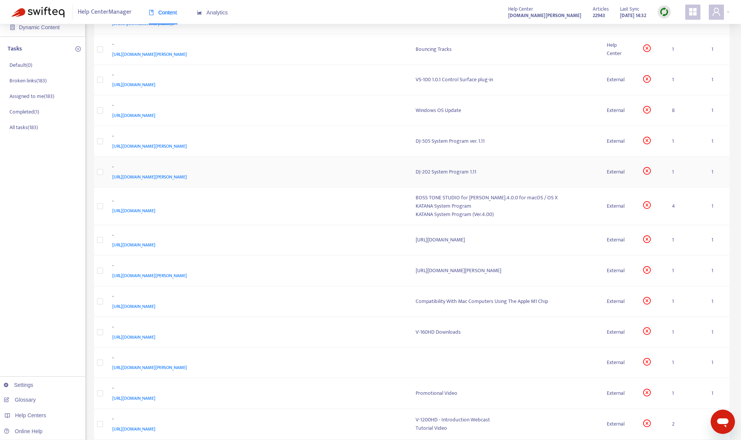
scroll to position [114, 0]
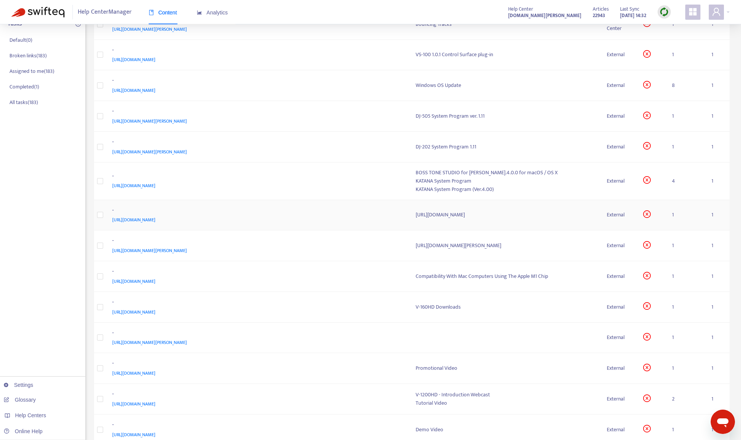
click at [270, 221] on div "[URL][DOMAIN_NAME]" at bounding box center [256, 219] width 289 height 8
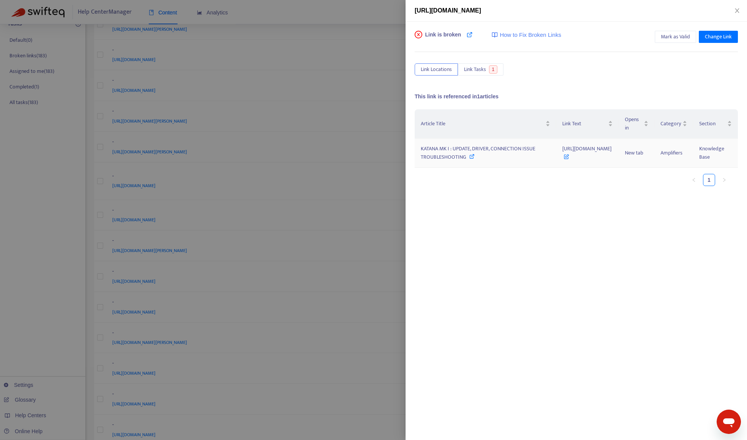
click at [436, 161] on span "KATANA MK I : UPDATE, DRIVER, CONNECTION ISSUE TROUBLESHOOTING" at bounding box center [478, 152] width 115 height 17
click at [28, 351] on div at bounding box center [373, 220] width 747 height 440
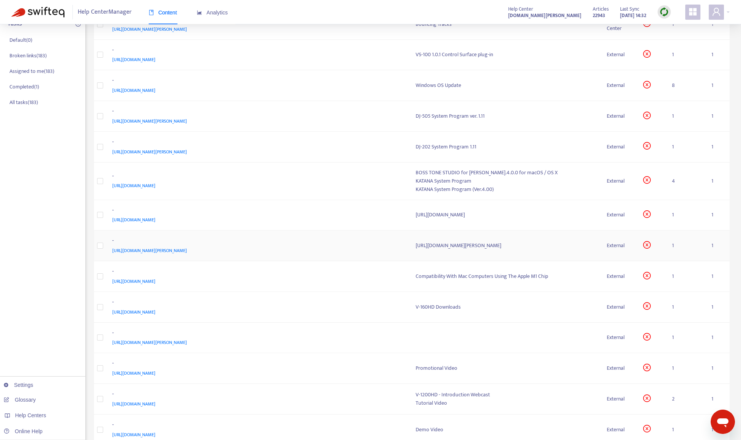
click at [275, 245] on div "-" at bounding box center [256, 241] width 289 height 10
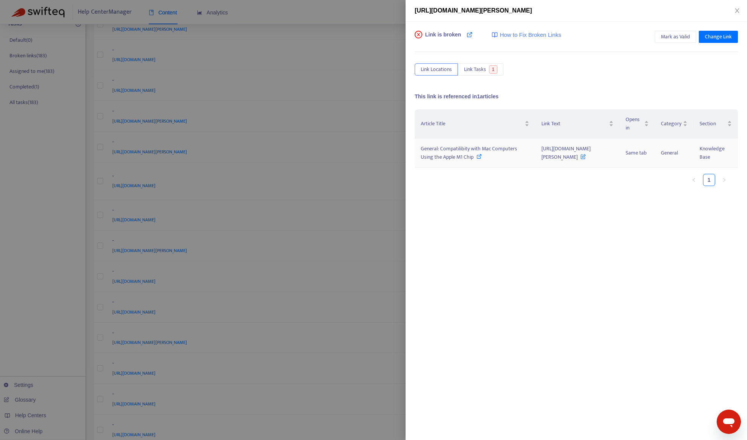
click at [439, 161] on span "General: Compatilibity with Mac Computers Using the Apple M1 Chip" at bounding box center [469, 152] width 96 height 17
click at [74, 226] on div at bounding box center [373, 220] width 747 height 440
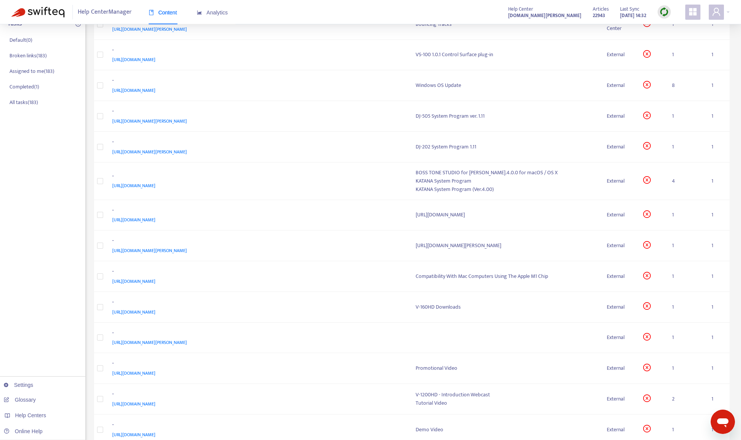
click at [664, 12] on img at bounding box center [664, 11] width 9 height 9
click at [667, 25] on link "Quick Sync" at bounding box center [680, 27] width 32 height 9
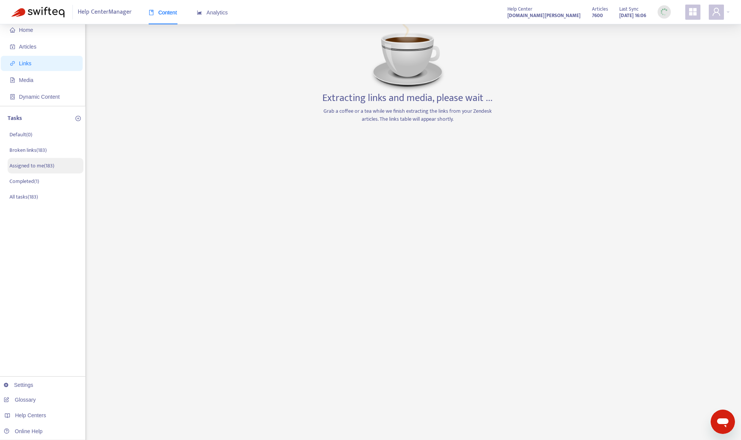
scroll to position [0, 0]
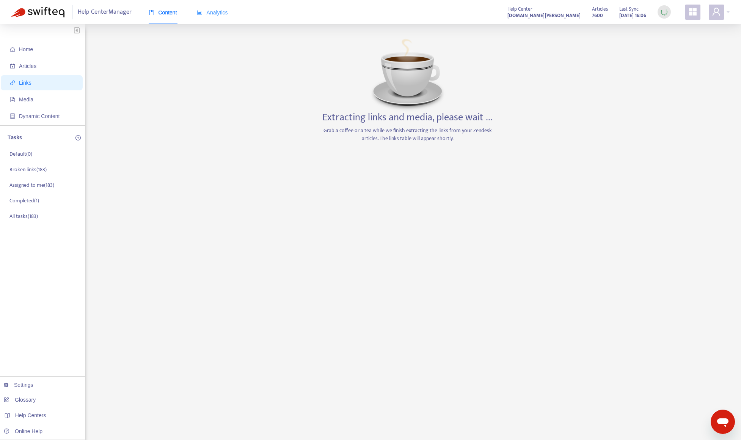
click at [203, 18] on div "Analytics" at bounding box center [212, 12] width 31 height 23
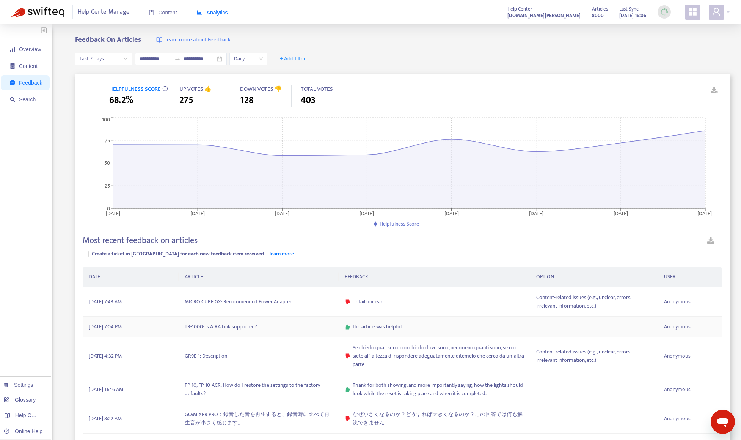
scroll to position [38, 0]
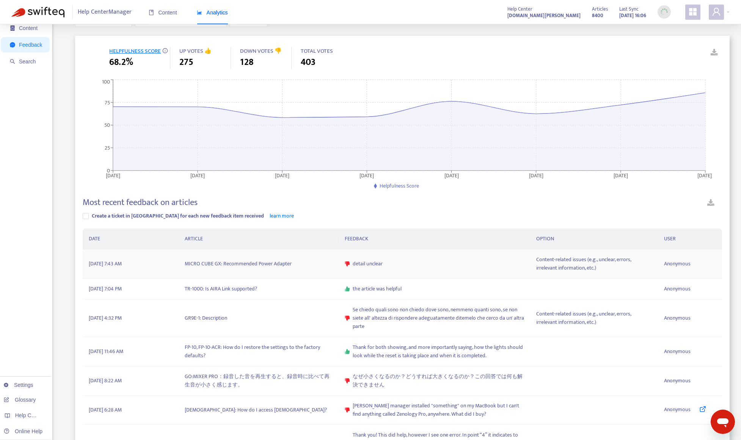
click at [266, 266] on td "MICRO CUBE GX: Recommended Power Adapter" at bounding box center [259, 263] width 160 height 29
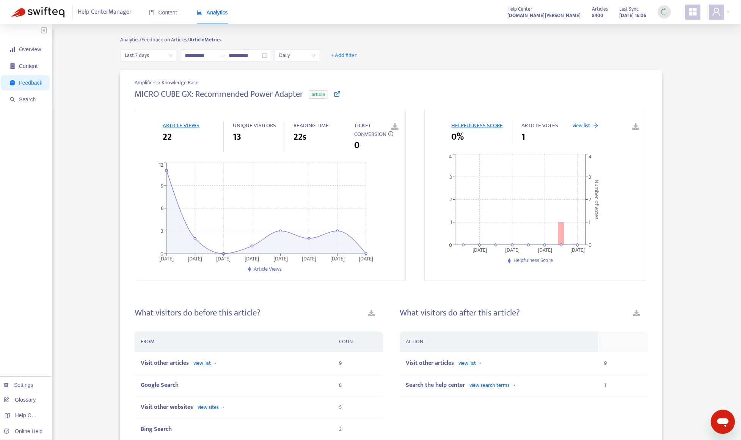
click at [338, 93] on icon at bounding box center [337, 93] width 7 height 7
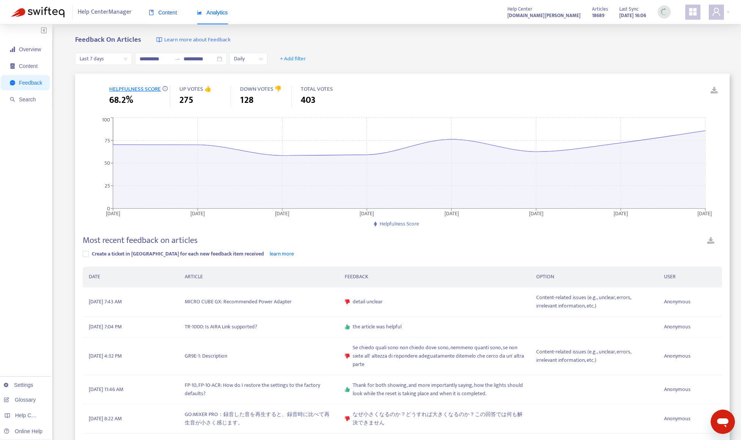
click at [176, 14] on span "Content" at bounding box center [163, 12] width 28 height 6
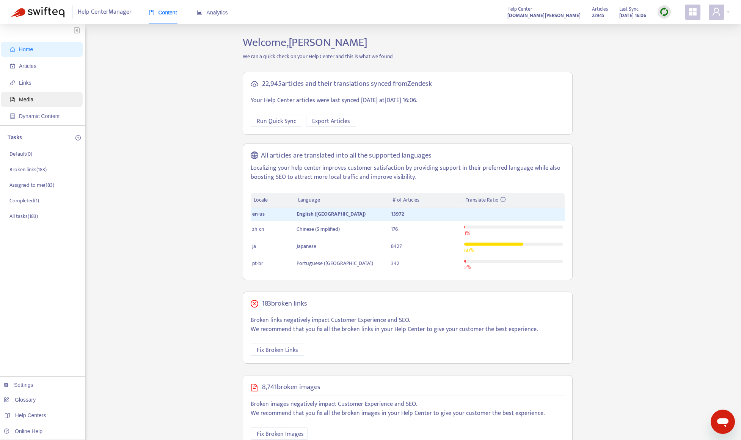
click at [36, 103] on span "Media" at bounding box center [43, 99] width 67 height 15
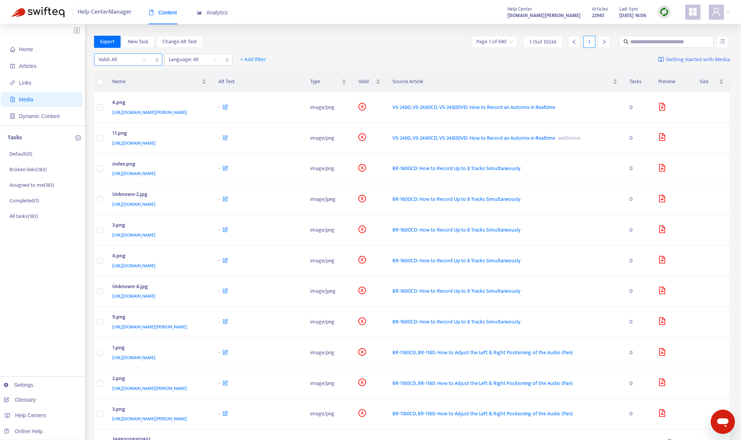
click at [107, 57] on input "search" at bounding box center [123, 59] width 48 height 11
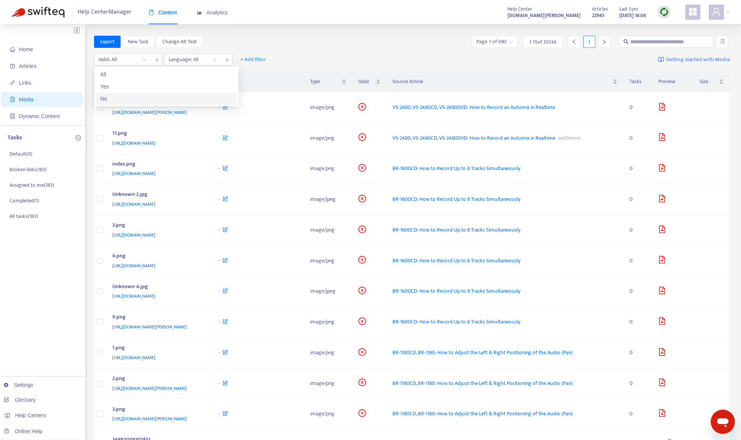
click at [109, 102] on div "No" at bounding box center [167, 98] width 132 height 8
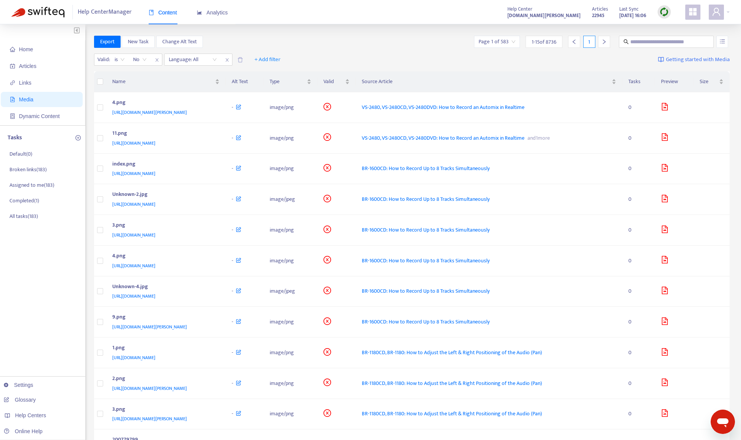
click at [228, 36] on div "Export New Task Change Alt Text Page 1 of 583 1 - 15 of 8736 1" at bounding box center [412, 42] width 636 height 12
click at [124, 61] on span "is" at bounding box center [120, 59] width 10 height 11
click at [231, 37] on div "Export New Task Change Alt Text Page 1 of 583 1 - 15 of 8736 1" at bounding box center [412, 42] width 636 height 12
click at [192, 59] on div at bounding box center [189, 59] width 46 height 9
click at [192, 84] on div "en-us" at bounding box center [237, 86] width 132 height 8
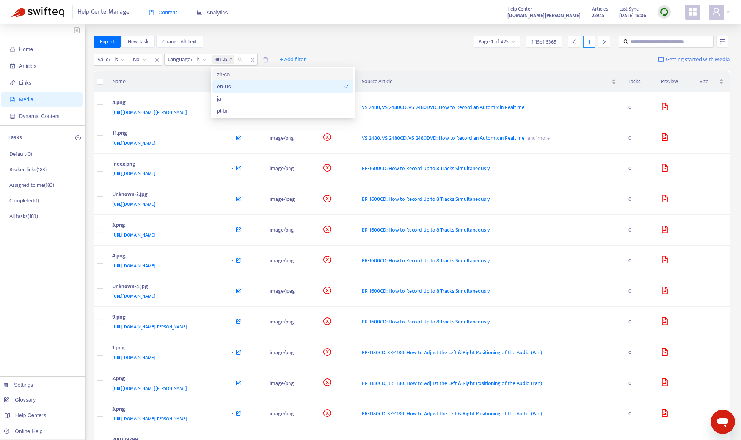
click at [291, 42] on div "Export New Task Change Alt Text Page 1 of 425 1 - 15 of 6365 1" at bounding box center [412, 42] width 636 height 12
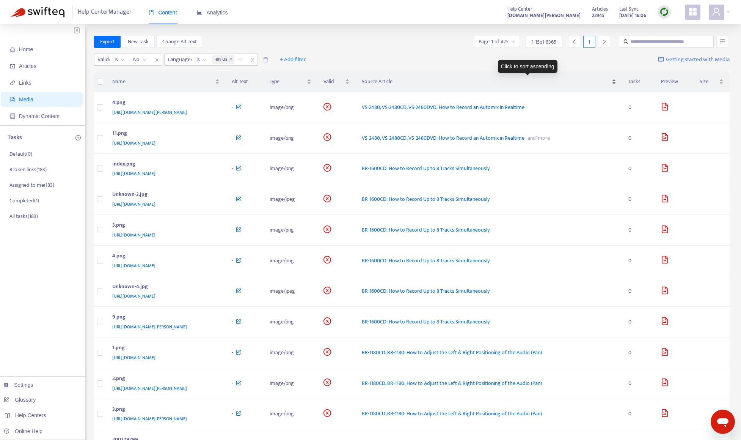
click at [617, 83] on div "Source Article" at bounding box center [489, 81] width 255 height 8
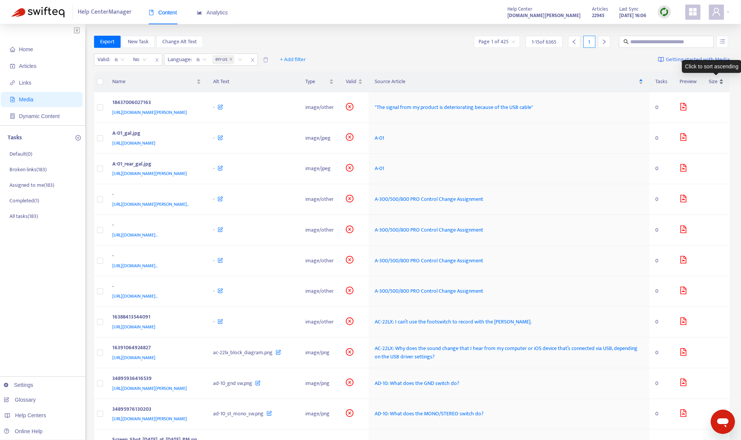
click at [677, 82] on div "Size" at bounding box center [716, 81] width 15 height 8
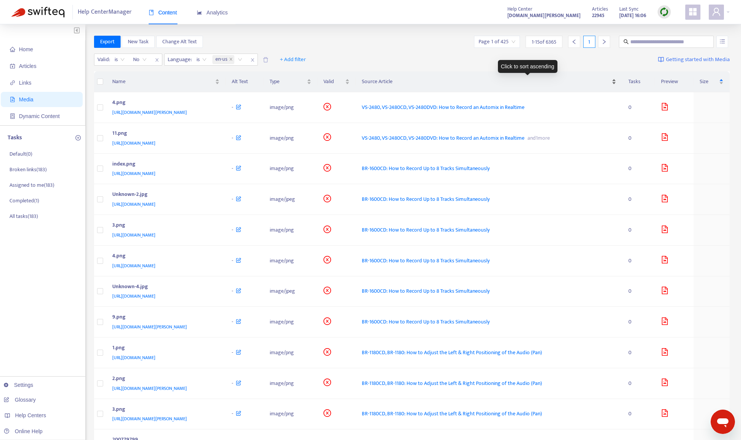
click at [617, 85] on div "Source Article" at bounding box center [489, 81] width 255 height 8
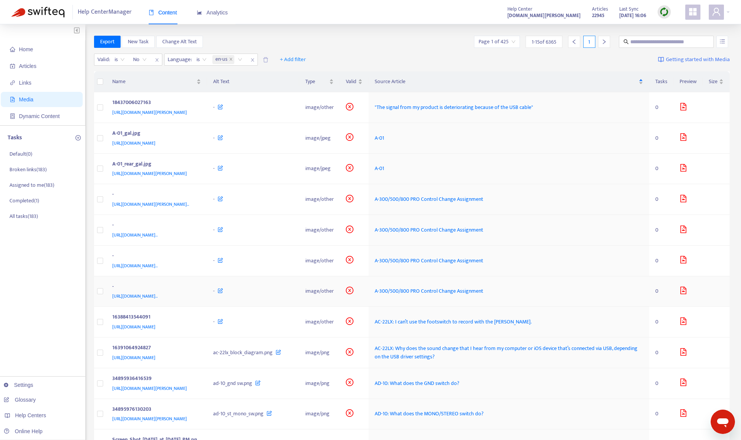
click at [198, 292] on div "-" at bounding box center [155, 287] width 86 height 10
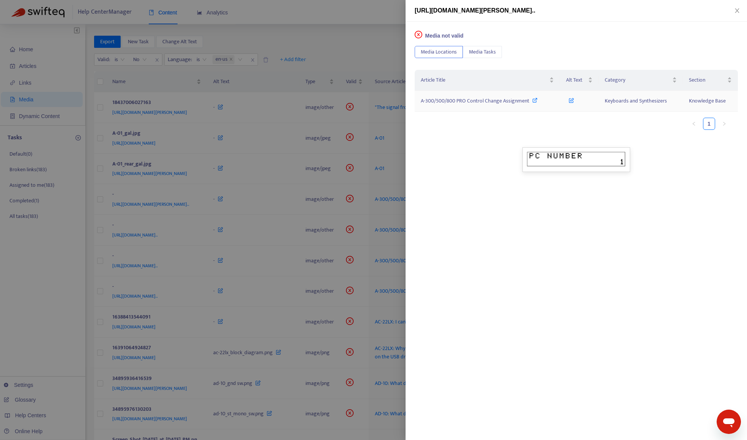
click at [436, 101] on span "A-300/500/800 PRO Control Change Assignment" at bounding box center [475, 100] width 109 height 9
click at [343, 38] on div at bounding box center [373, 220] width 747 height 440
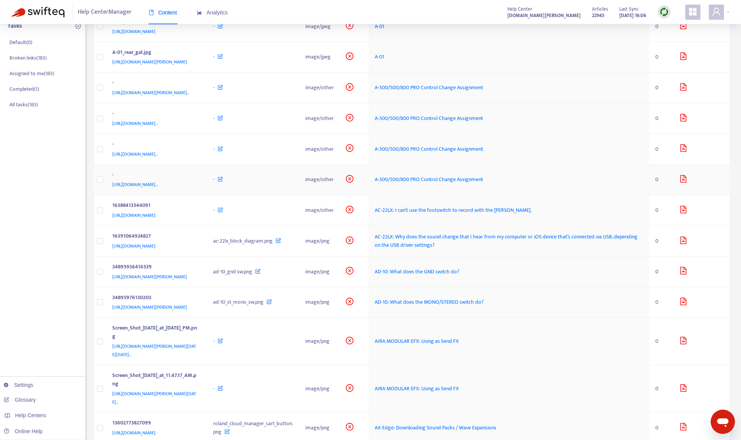
scroll to position [114, 0]
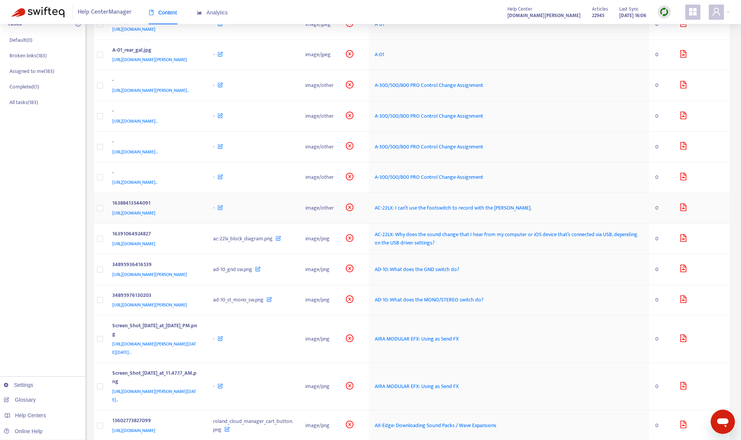
click at [198, 209] on div "16388413544091" at bounding box center [155, 204] width 86 height 10
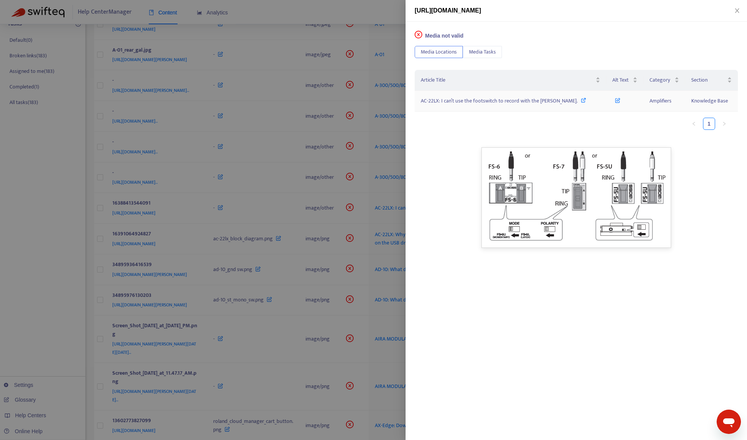
click at [471, 98] on span "AC-22LX: I can’t use the footswitch to record with the [PERSON_NAME]." at bounding box center [499, 100] width 157 height 9
drag, startPoint x: 57, startPoint y: 270, endPoint x: 110, endPoint y: 239, distance: 61.5
click at [57, 270] on div at bounding box center [373, 220] width 747 height 440
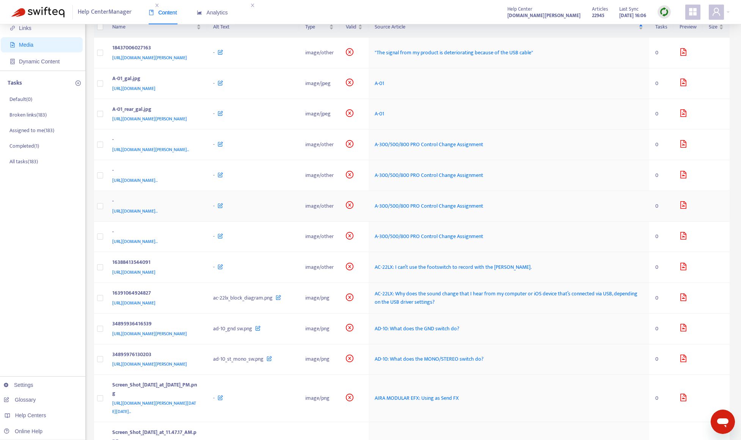
scroll to position [0, 0]
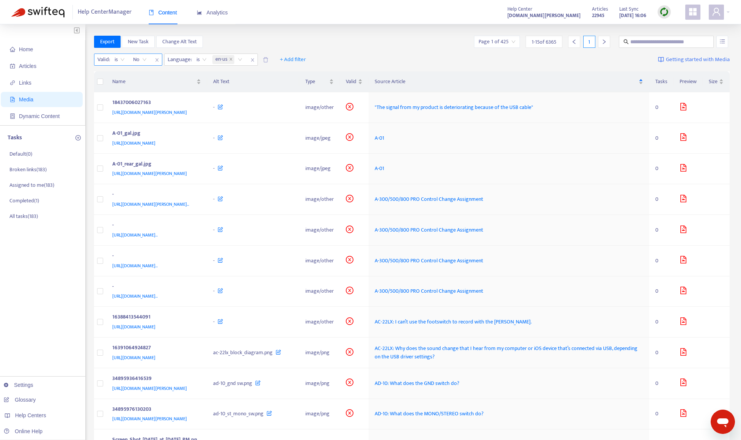
click at [121, 60] on span "is" at bounding box center [120, 59] width 10 height 11
click at [121, 87] on div "is not" at bounding box center [182, 86] width 132 height 8
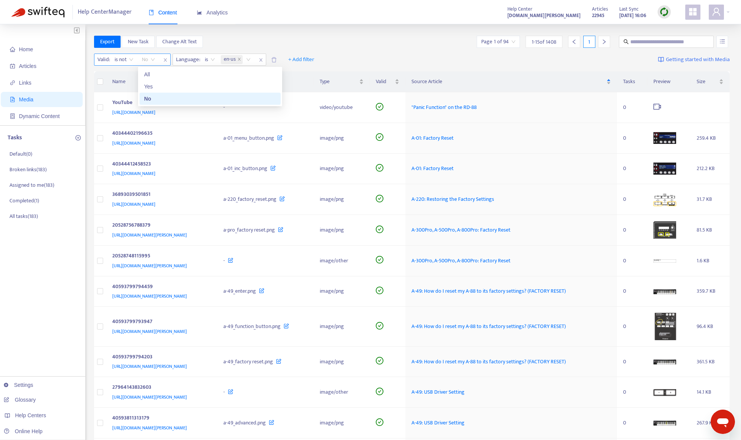
click at [154, 61] on span "No" at bounding box center [148, 59] width 13 height 11
click at [156, 88] on div "Yes" at bounding box center [210, 86] width 132 height 8
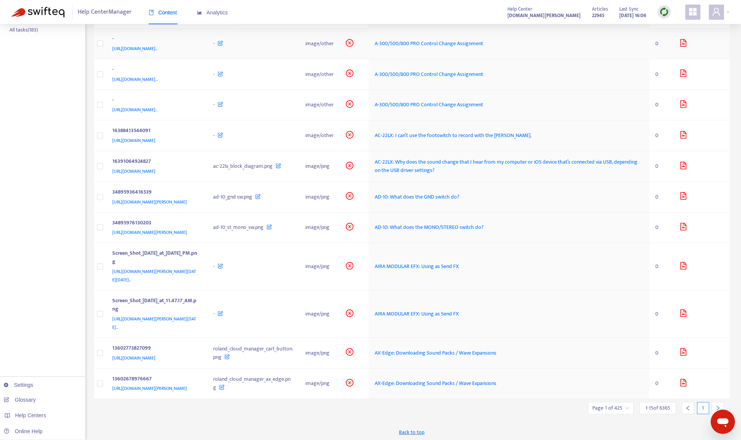
scroll to position [190, 0]
click at [198, 352] on div "13602773827099" at bounding box center [155, 347] width 86 height 10
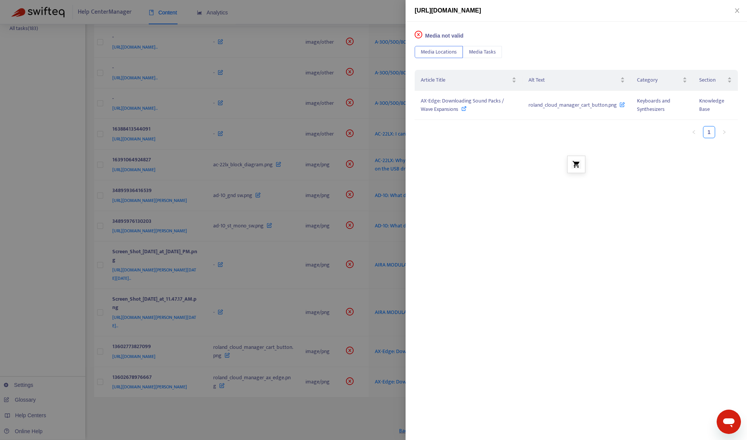
click at [250, 406] on div at bounding box center [373, 220] width 747 height 440
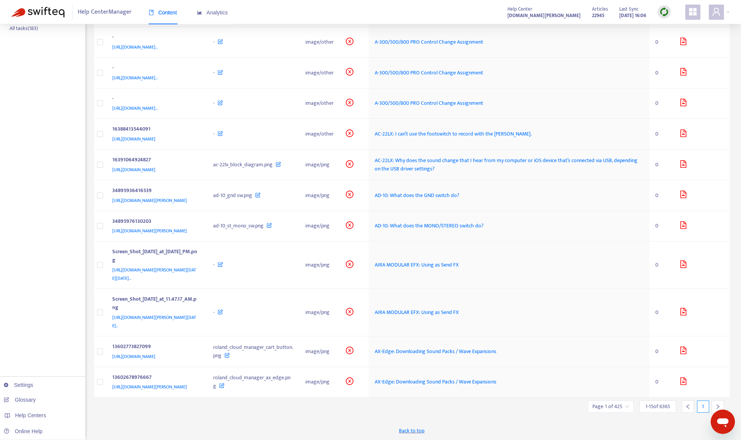
click at [198, 383] on div "13602678976667" at bounding box center [155, 378] width 86 height 10
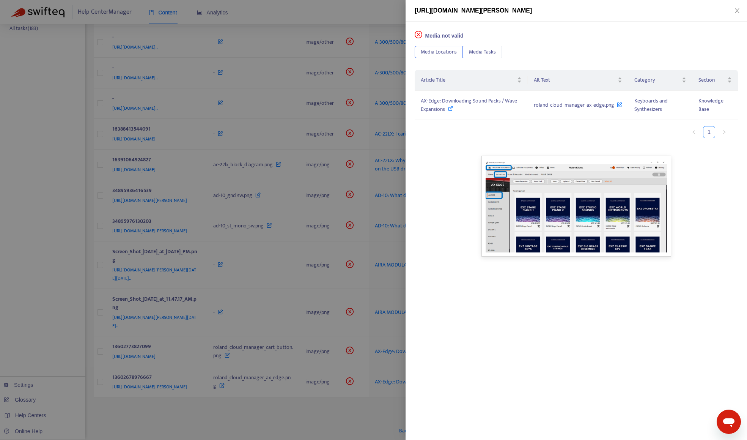
click at [250, 406] on div at bounding box center [373, 220] width 747 height 440
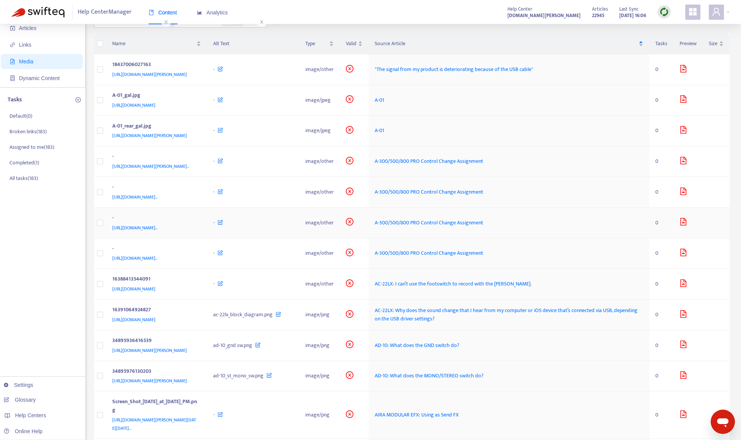
scroll to position [0, 0]
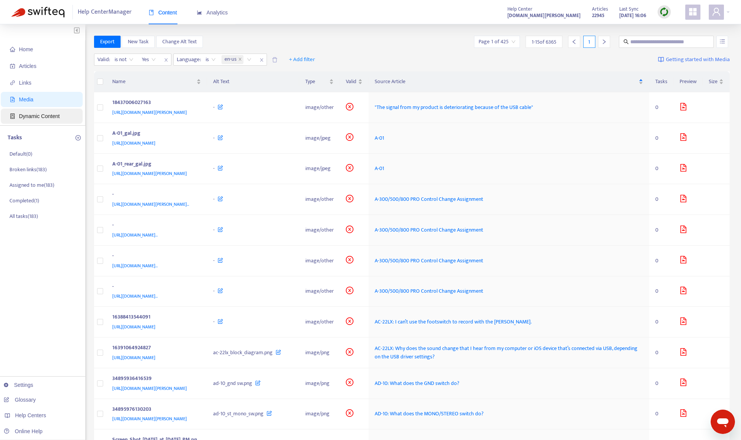
click at [30, 111] on span "Dynamic Content" at bounding box center [43, 116] width 67 height 15
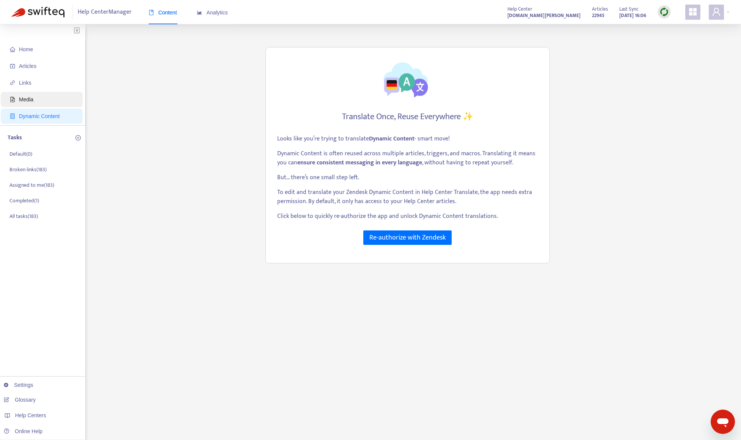
click at [28, 99] on span "Media" at bounding box center [26, 99] width 14 height 6
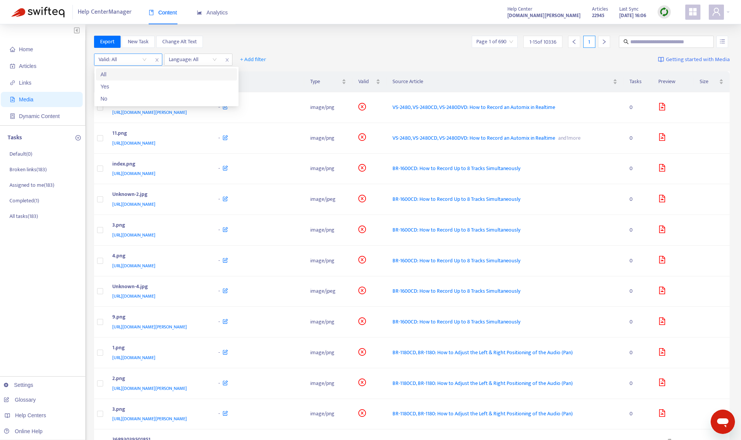
click at [127, 59] on input "search" at bounding box center [123, 59] width 48 height 11
click at [135, 94] on div "No" at bounding box center [167, 98] width 132 height 8
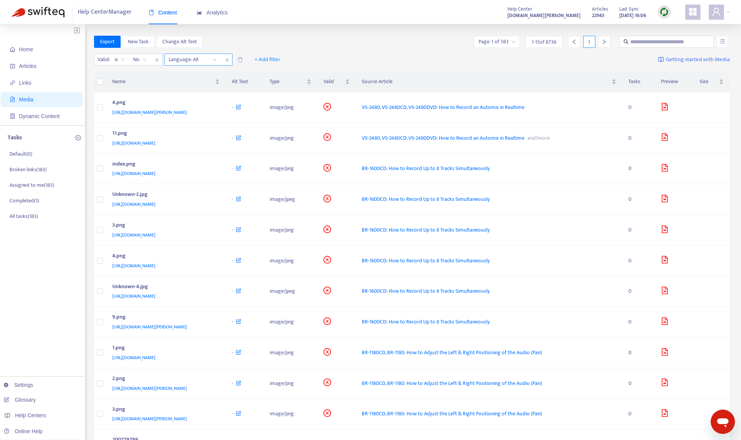
click at [176, 58] on div at bounding box center [189, 59] width 46 height 9
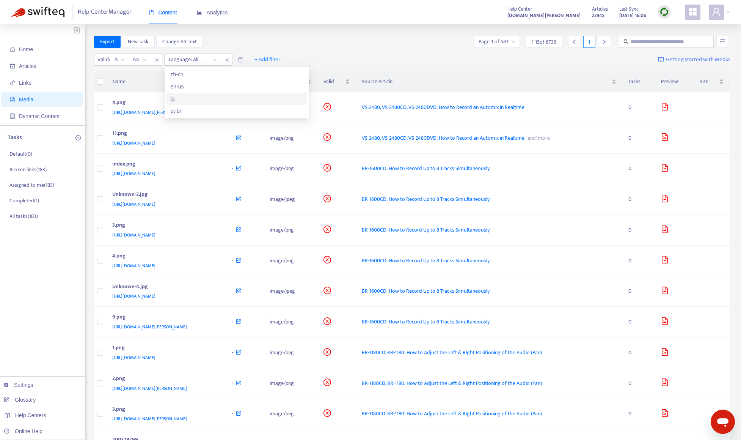
click at [186, 101] on div "ja" at bounding box center [237, 98] width 132 height 8
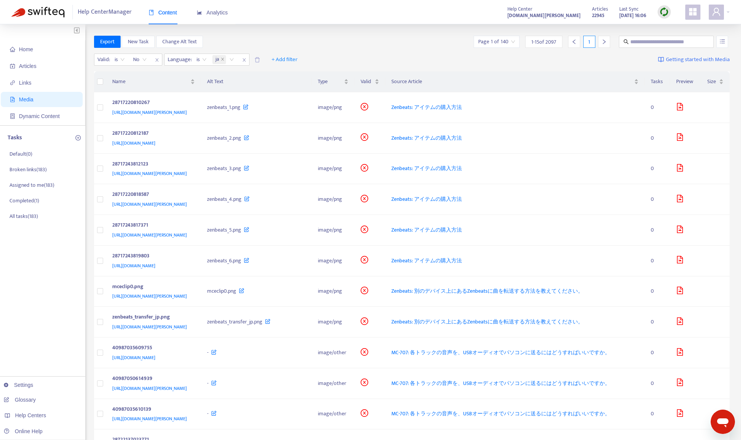
click at [389, 32] on div "Home Articles Links Media Dynamic Content Tasks Default ( 0 ) Broken links ( 18…" at bounding box center [370, 309] width 741 height 570
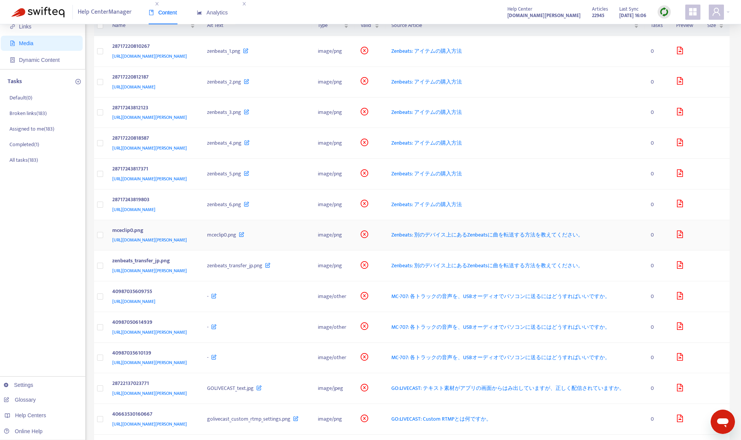
scroll to position [152, 0]
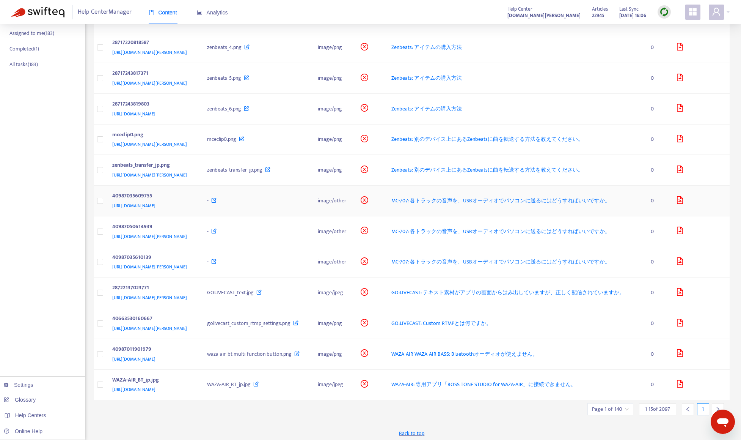
click at [192, 201] on div "40987035609755" at bounding box center [152, 197] width 80 height 10
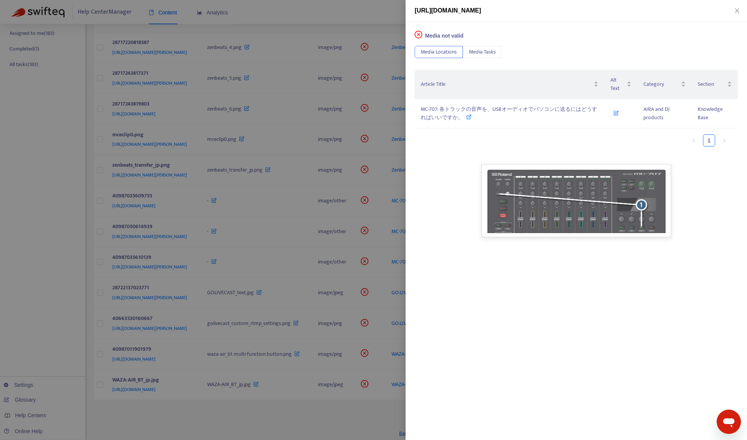
click at [57, 270] on div at bounding box center [373, 220] width 747 height 440
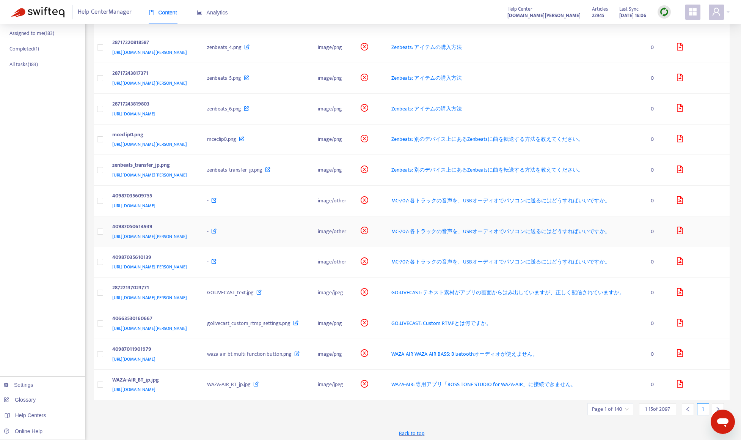
click at [192, 232] on div "40987050614939" at bounding box center [152, 227] width 80 height 10
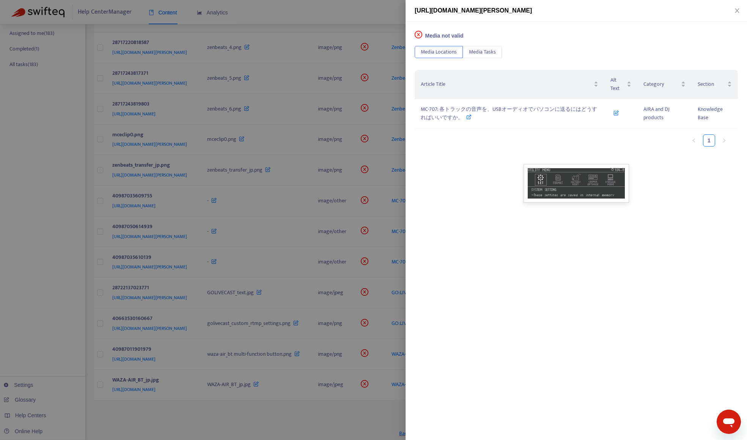
click at [52, 297] on div at bounding box center [373, 220] width 747 height 440
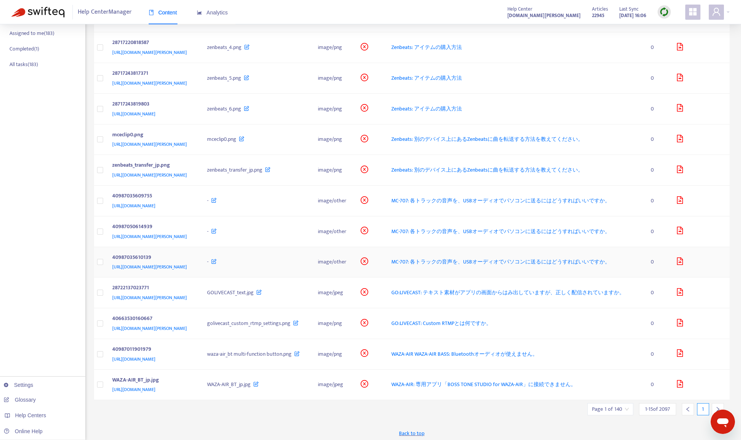
click at [192, 263] on div "40987035610139" at bounding box center [152, 258] width 80 height 10
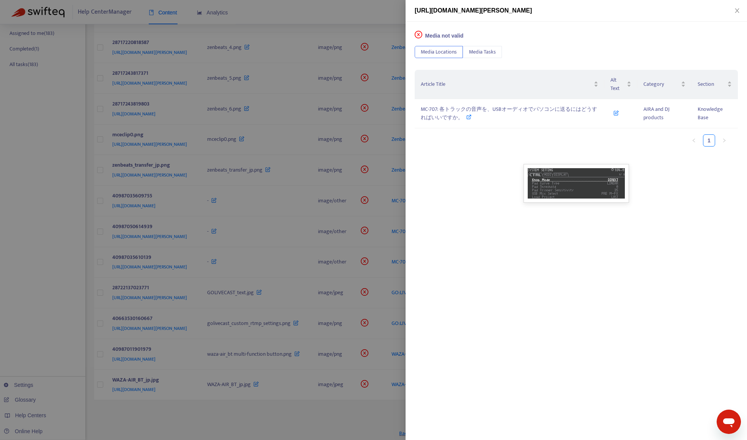
click at [18, 321] on div at bounding box center [373, 220] width 747 height 440
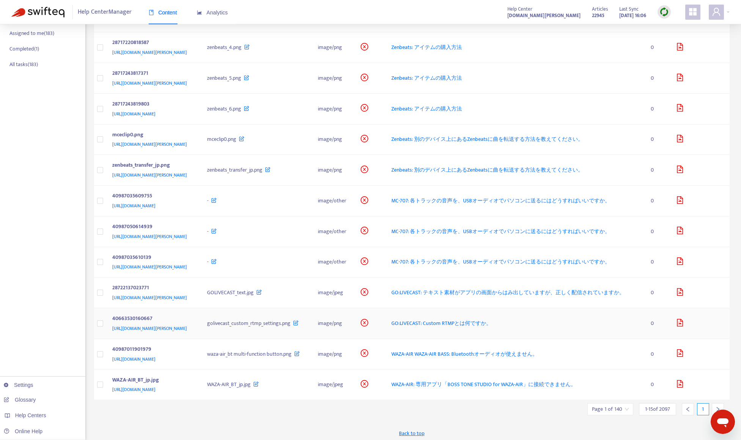
click at [195, 332] on div "40663530160667 [URL][DOMAIN_NAME]" at bounding box center [153, 323] width 83 height 18
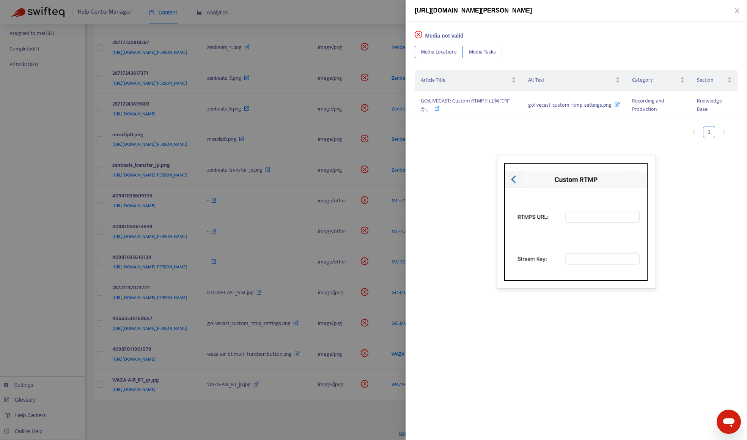
click at [35, 307] on div at bounding box center [373, 220] width 747 height 440
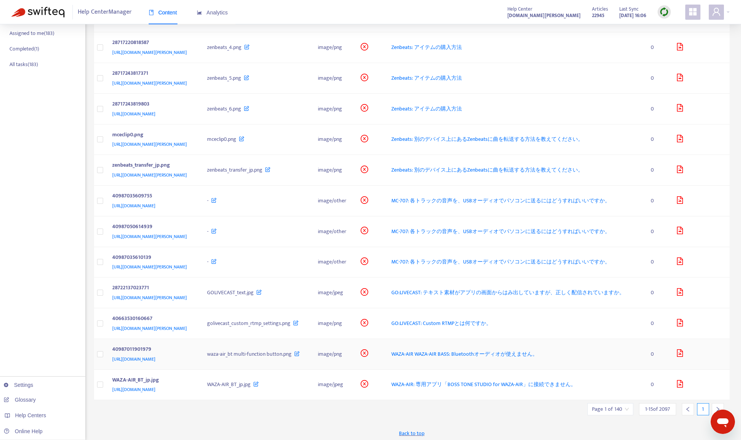
click at [192, 363] on div "[URL][DOMAIN_NAME]" at bounding box center [152, 359] width 80 height 8
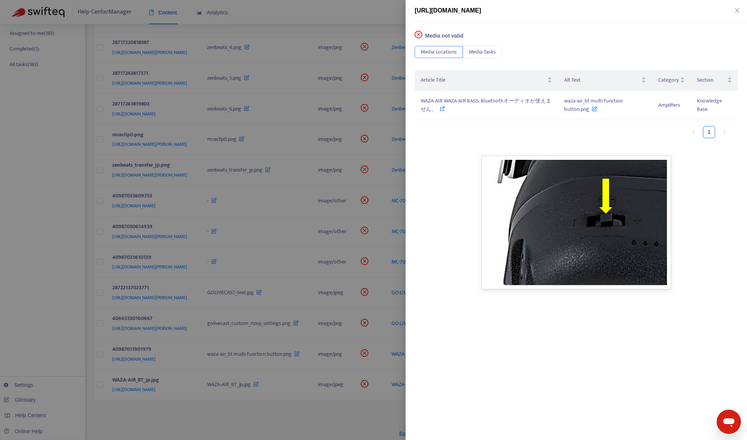
click at [46, 282] on div at bounding box center [373, 220] width 747 height 440
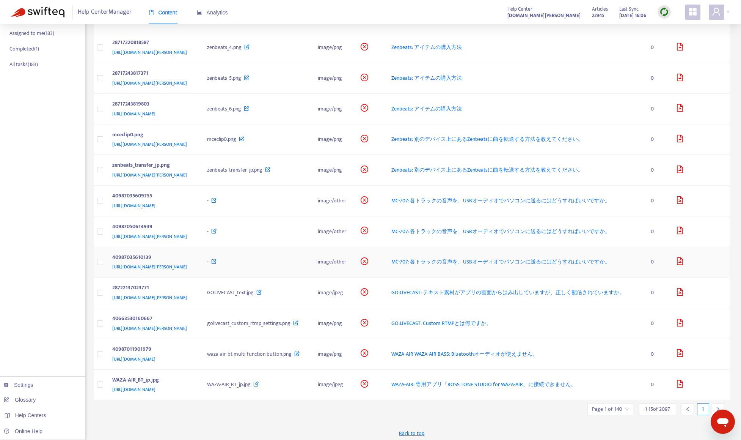
scroll to position [179, 0]
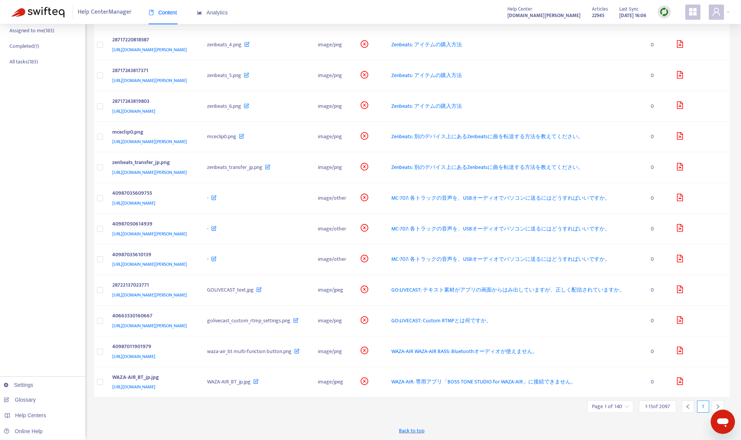
click at [677, 406] on icon "right" at bounding box center [718, 406] width 5 height 5
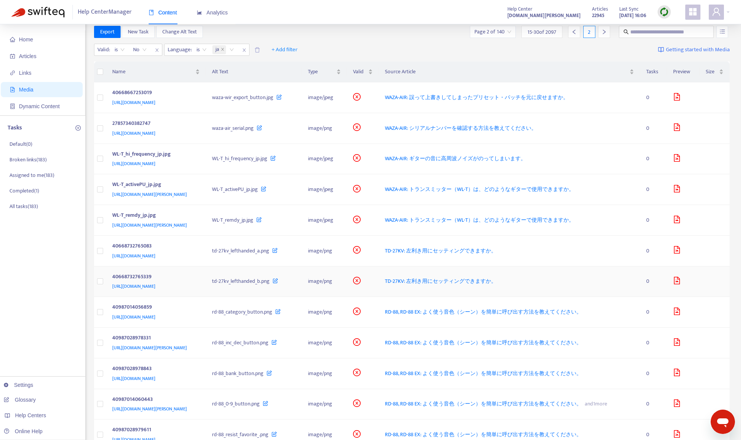
scroll to position [0, 0]
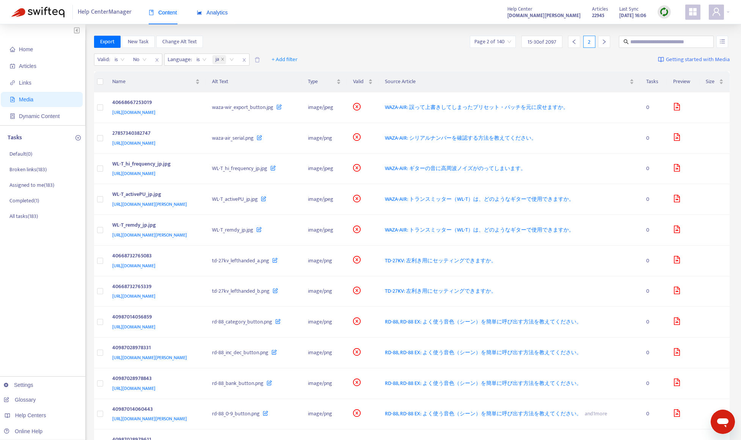
click at [220, 14] on span "Analytics" at bounding box center [212, 12] width 31 height 6
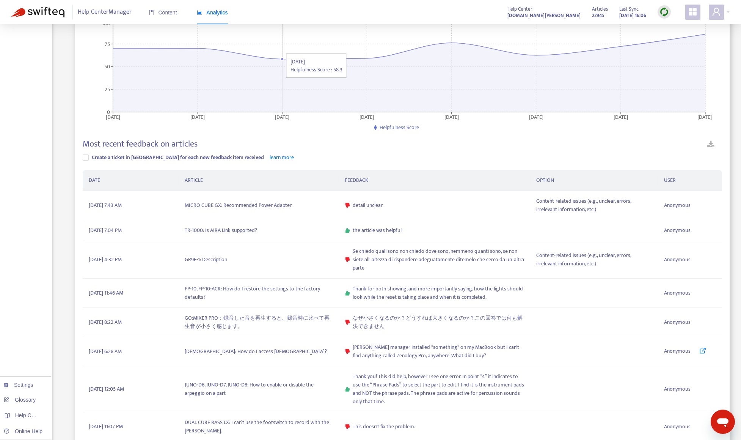
scroll to position [114, 0]
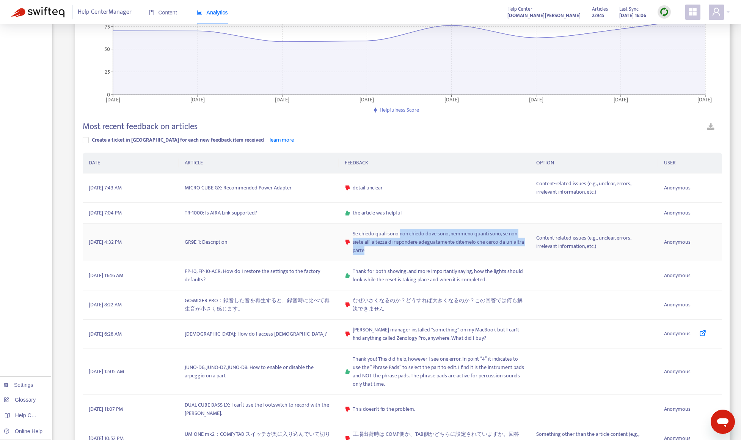
drag, startPoint x: 399, startPoint y: 234, endPoint x: 400, endPoint y: 251, distance: 17.5
click at [400, 251] on span "Se chiedo quali sono non chiedo dove sono, nemmeno quanti sono, se non siete al…" at bounding box center [438, 242] width 171 height 25
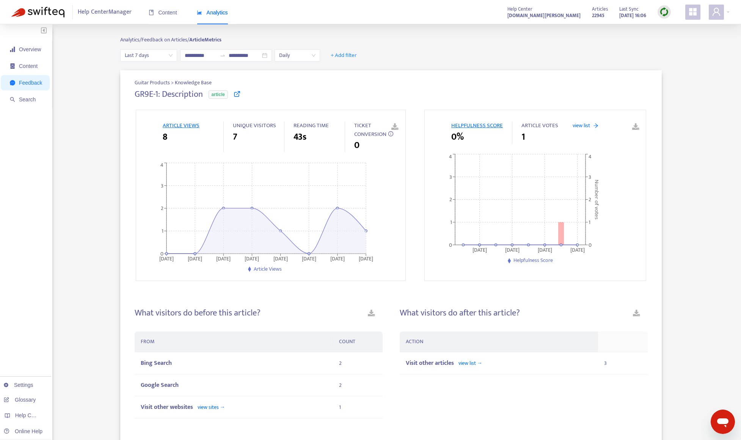
click at [64, 209] on div "Guitar Products > Knowledge Base GR9E-1: Description article ARTICLE VIEWS 8 UN…" at bounding box center [391, 410] width 678 height 681
click at [35, 82] on span "Feedback" at bounding box center [30, 83] width 23 height 6
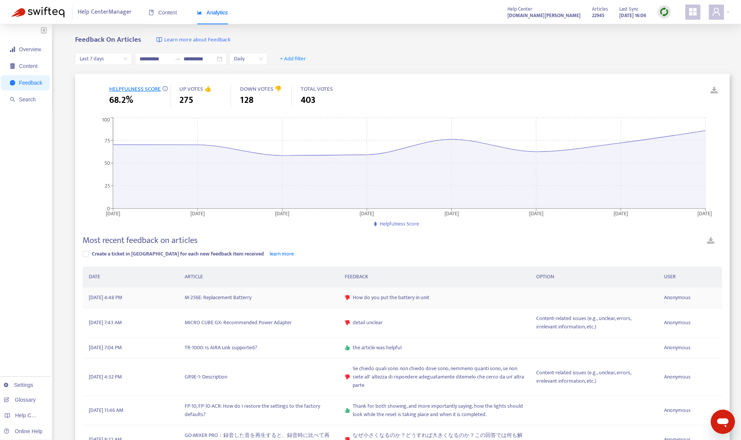
click at [223, 297] on td "M-256E: Replacement Batterry" at bounding box center [259, 297] width 160 height 21
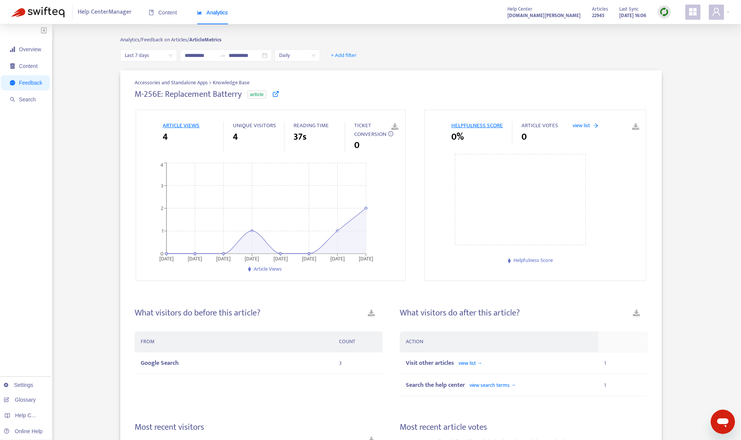
click at [276, 94] on icon at bounding box center [275, 93] width 7 height 7
click at [408, 71] on div "Accessories and Standalone Apps > Knowledge Base M-256E: Replacement Batterry a…" at bounding box center [391, 374] width 542 height 608
